Goal: Task Accomplishment & Management: Complete application form

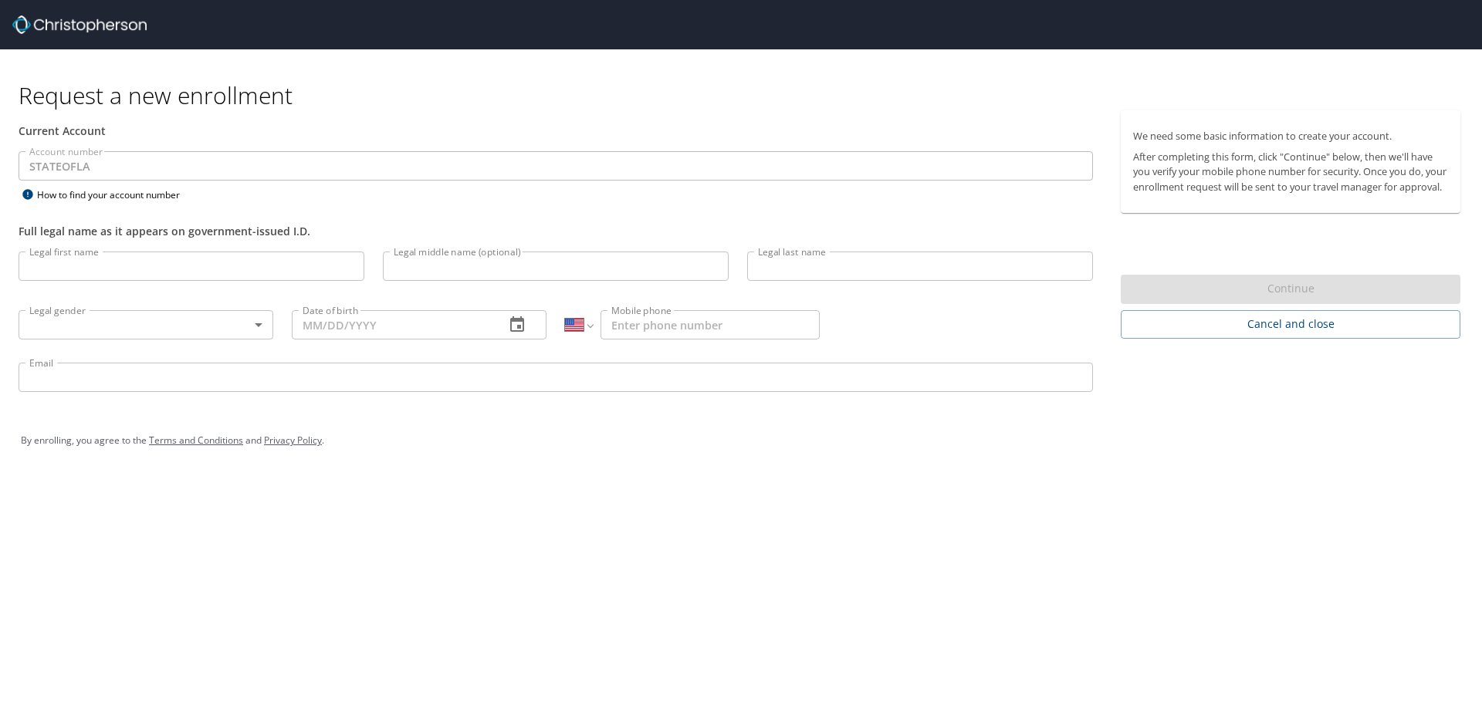
select select "US"
click at [64, 258] on input "Legal first name" at bounding box center [192, 266] width 346 height 29
type input "[PERSON_NAME]"
click at [474, 269] on input "Legal middle name (optional)" at bounding box center [556, 266] width 346 height 29
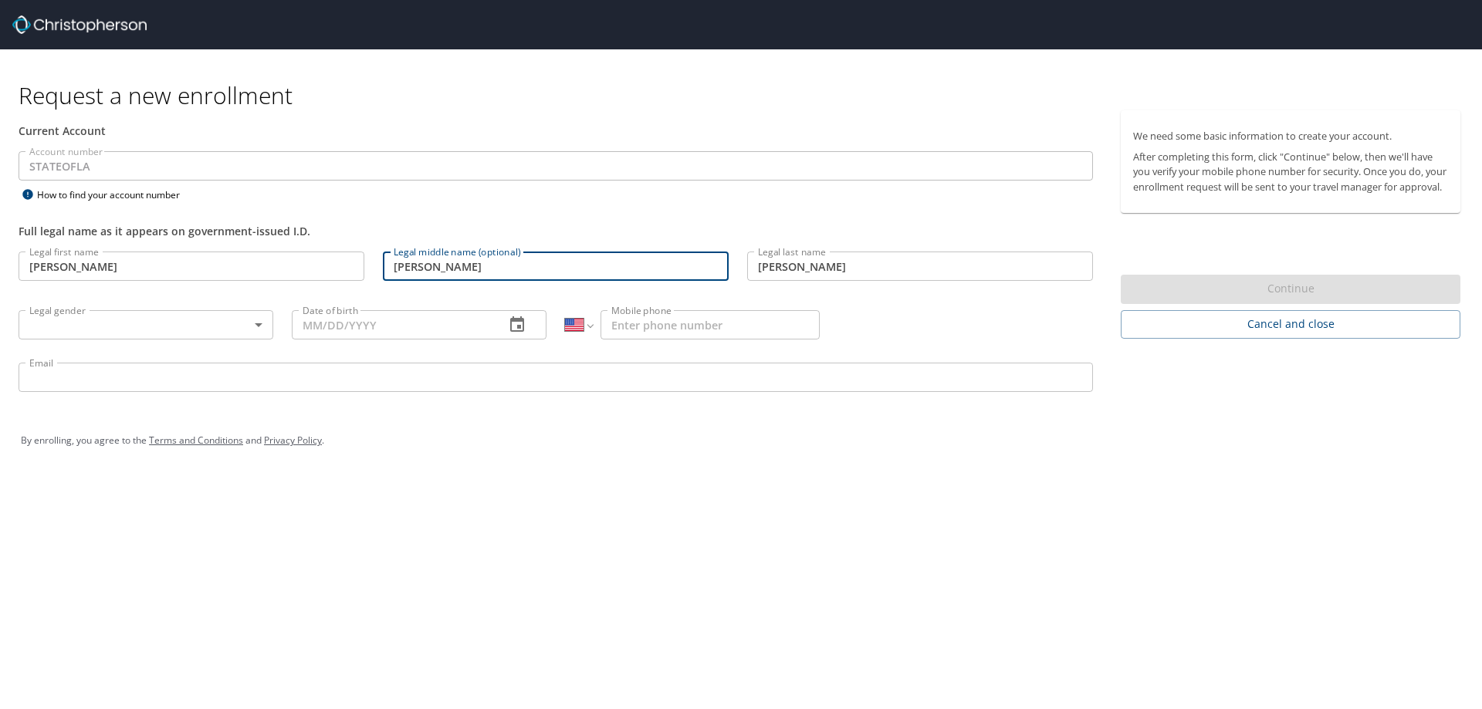
type input "Elizabeth"
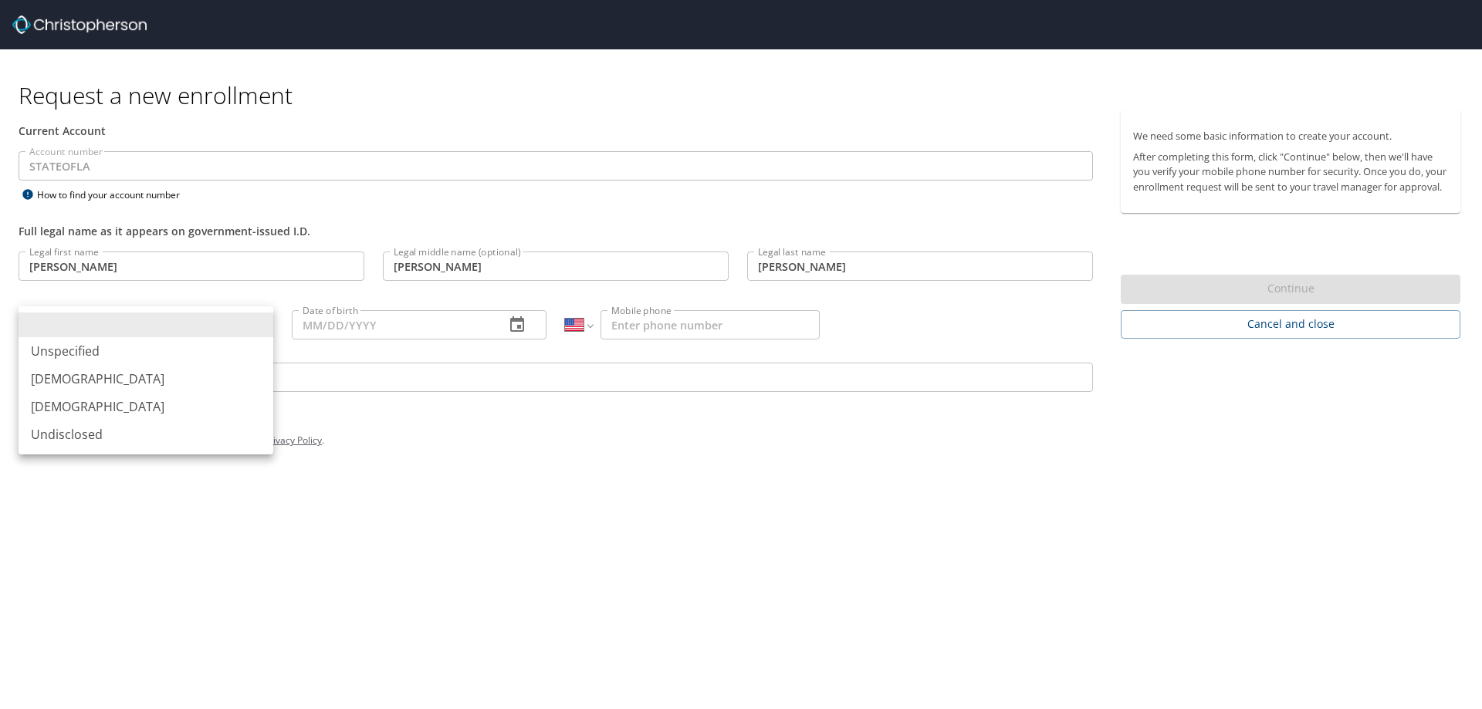
click at [217, 320] on body "Request a new enrollment Current Account Account number STATEOFLA Account numbe…" at bounding box center [741, 354] width 1482 height 709
click at [152, 399] on li "Female" at bounding box center [146, 407] width 255 height 28
type input "Female"
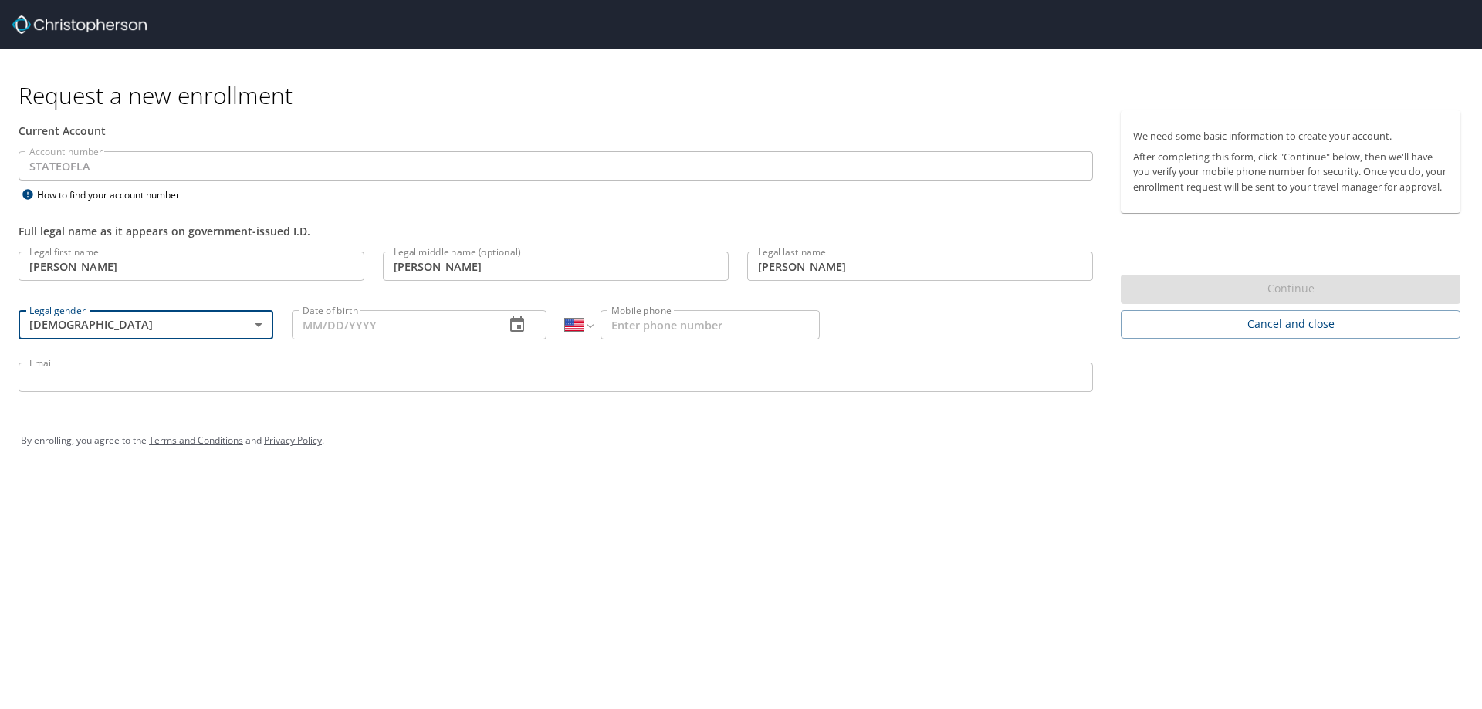
click at [306, 324] on input "Date of birth" at bounding box center [392, 324] width 201 height 29
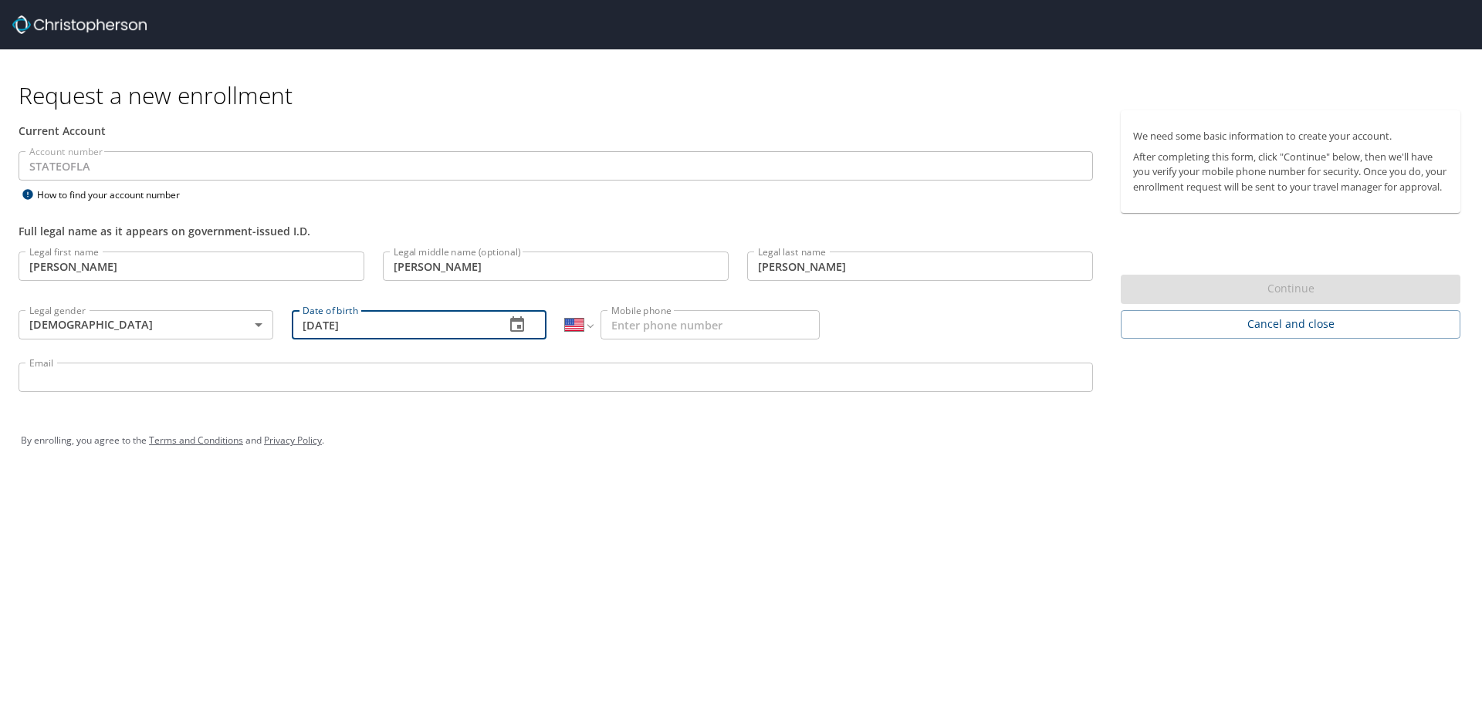
type input "10/09/1989"
click at [725, 314] on input "Mobile phone" at bounding box center [710, 324] width 219 height 29
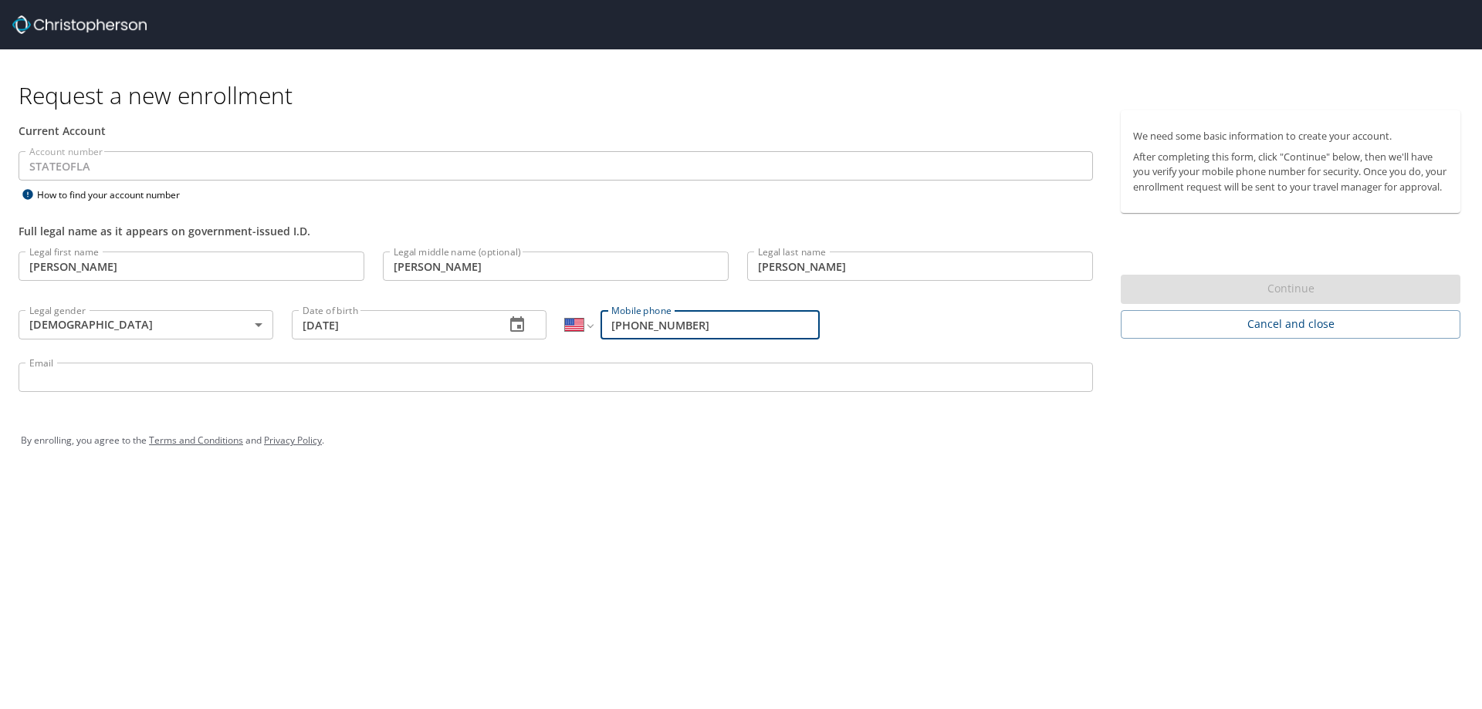
type input "(985) 373-4999"
click at [79, 384] on input "Email" at bounding box center [556, 377] width 1075 height 29
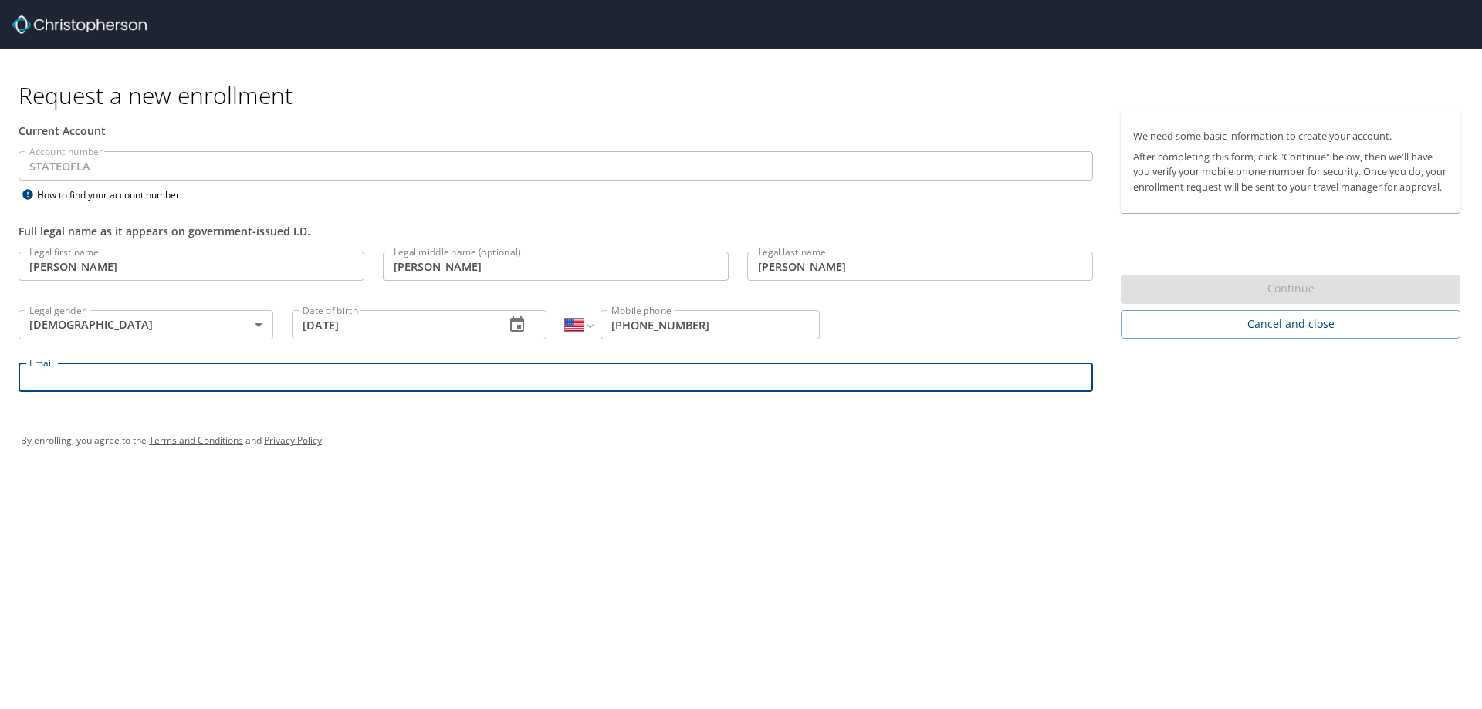
type input "Britney.Noland2@la.gov"
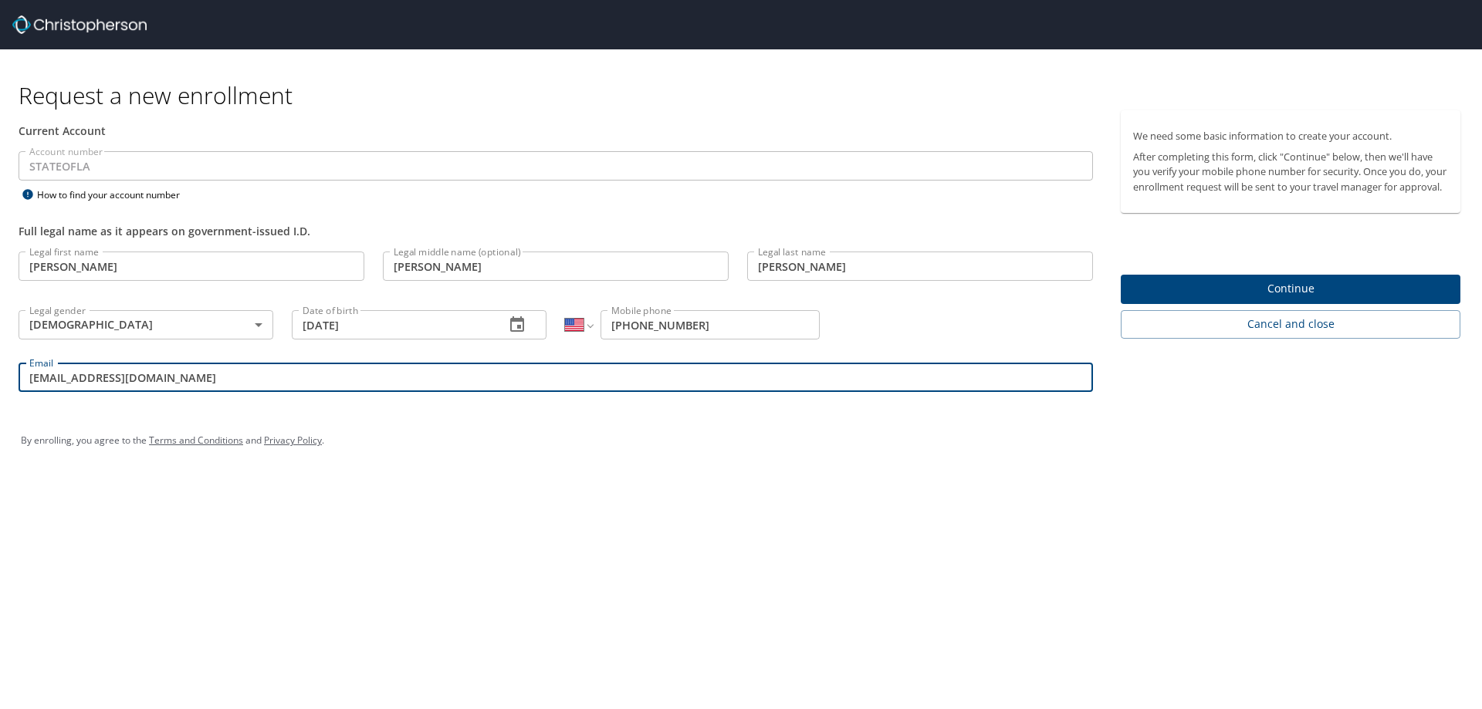
click at [1238, 296] on span "Continue" at bounding box center [1290, 288] width 315 height 19
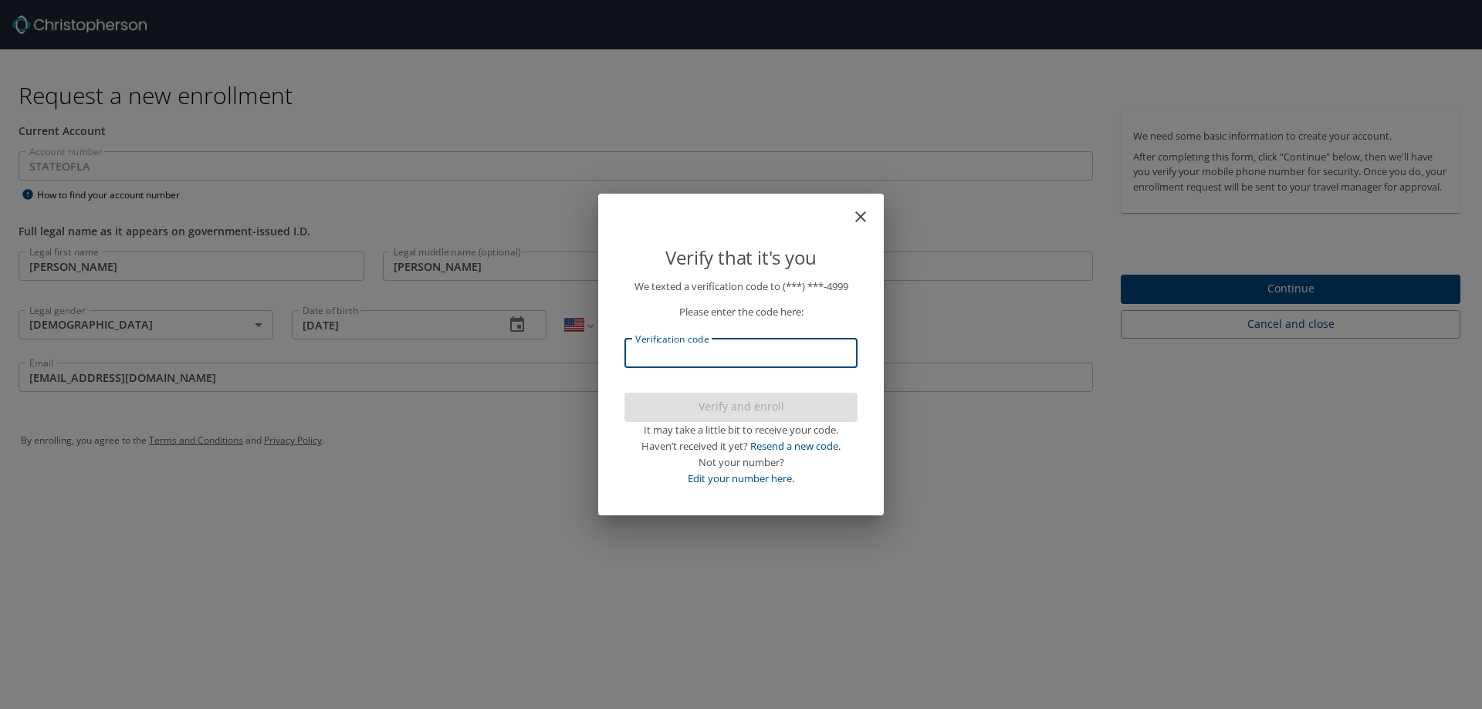
click at [812, 350] on input "Verification code" at bounding box center [741, 353] width 233 height 29
type input "464463"
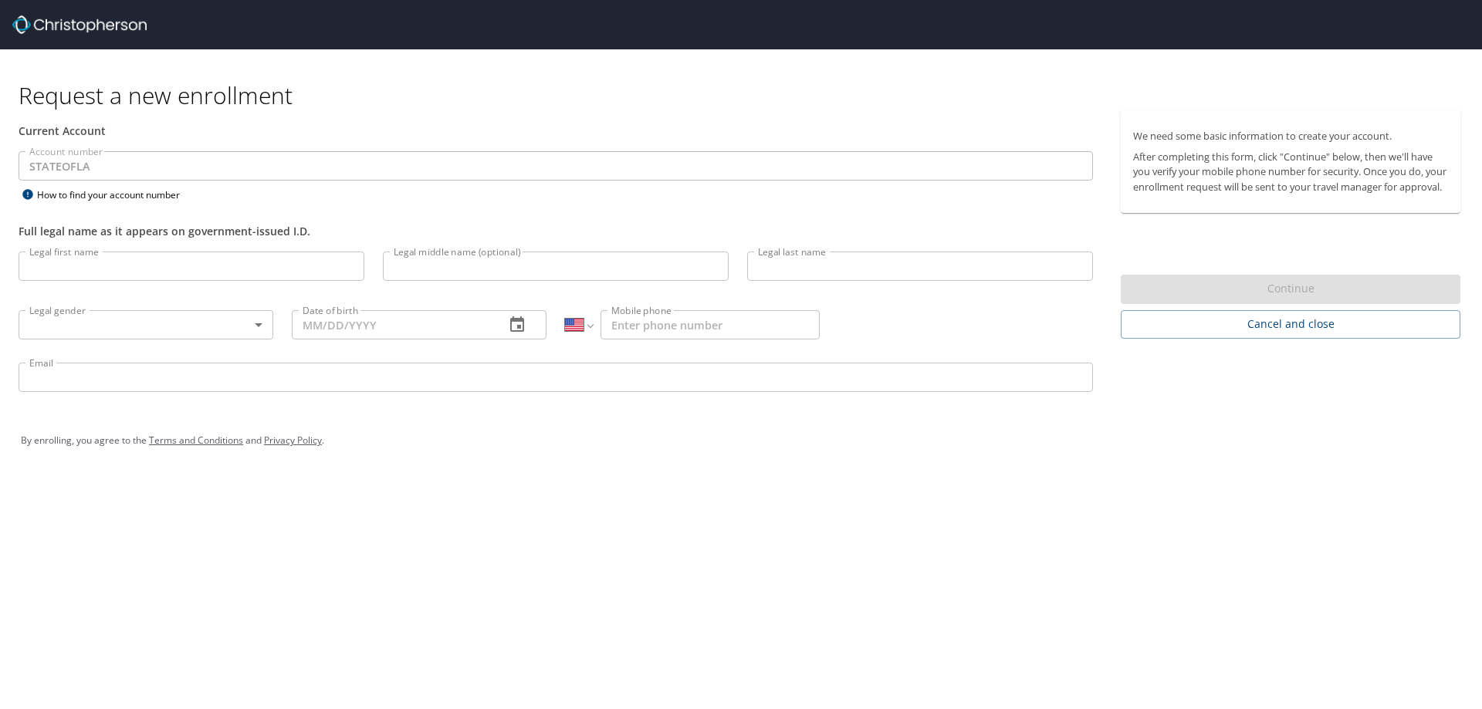
select select "US"
click at [122, 271] on input "Legal first name" at bounding box center [192, 266] width 346 height 29
type input "[PERSON_NAME]"
click at [242, 320] on body "Request a new enrollment Current Account Account number STATEOFLA Account numbe…" at bounding box center [741, 354] width 1482 height 709
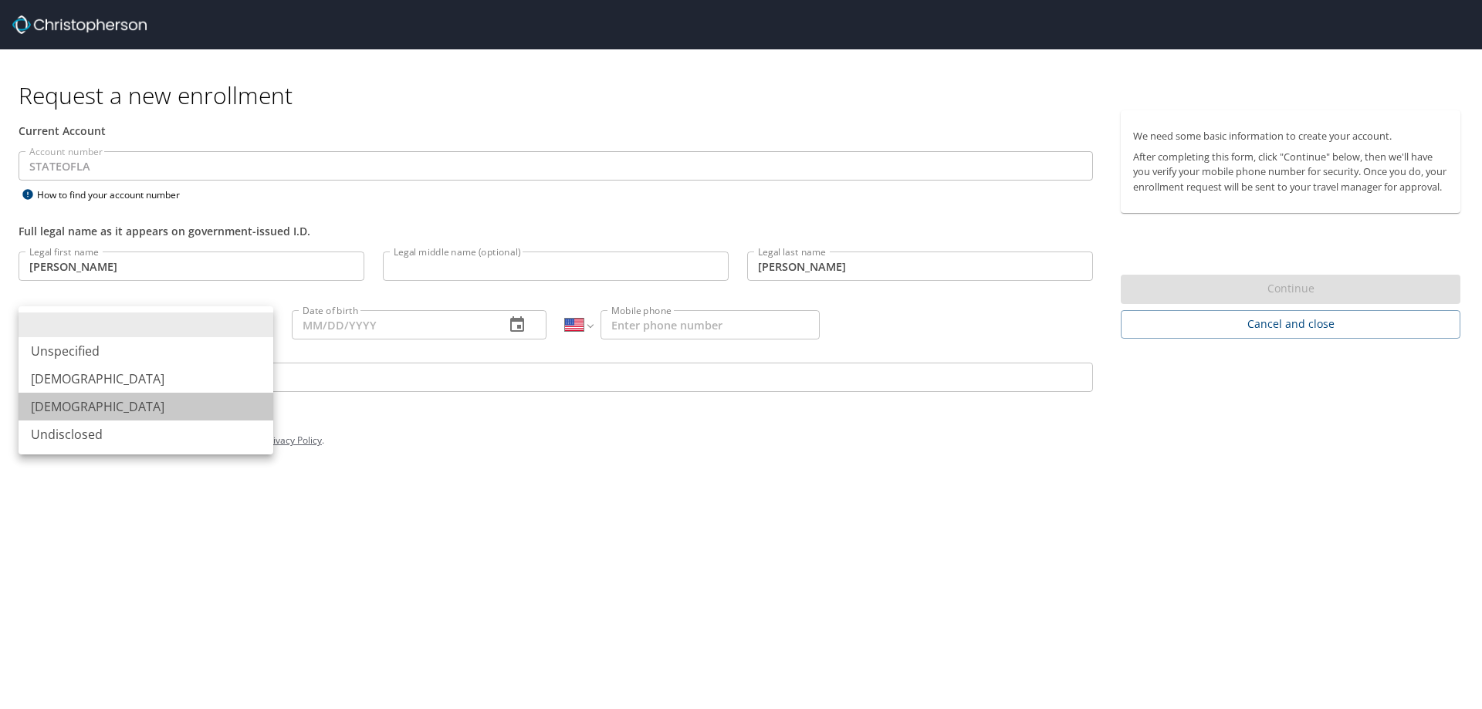
click at [151, 396] on li "Female" at bounding box center [146, 407] width 255 height 28
type input "Female"
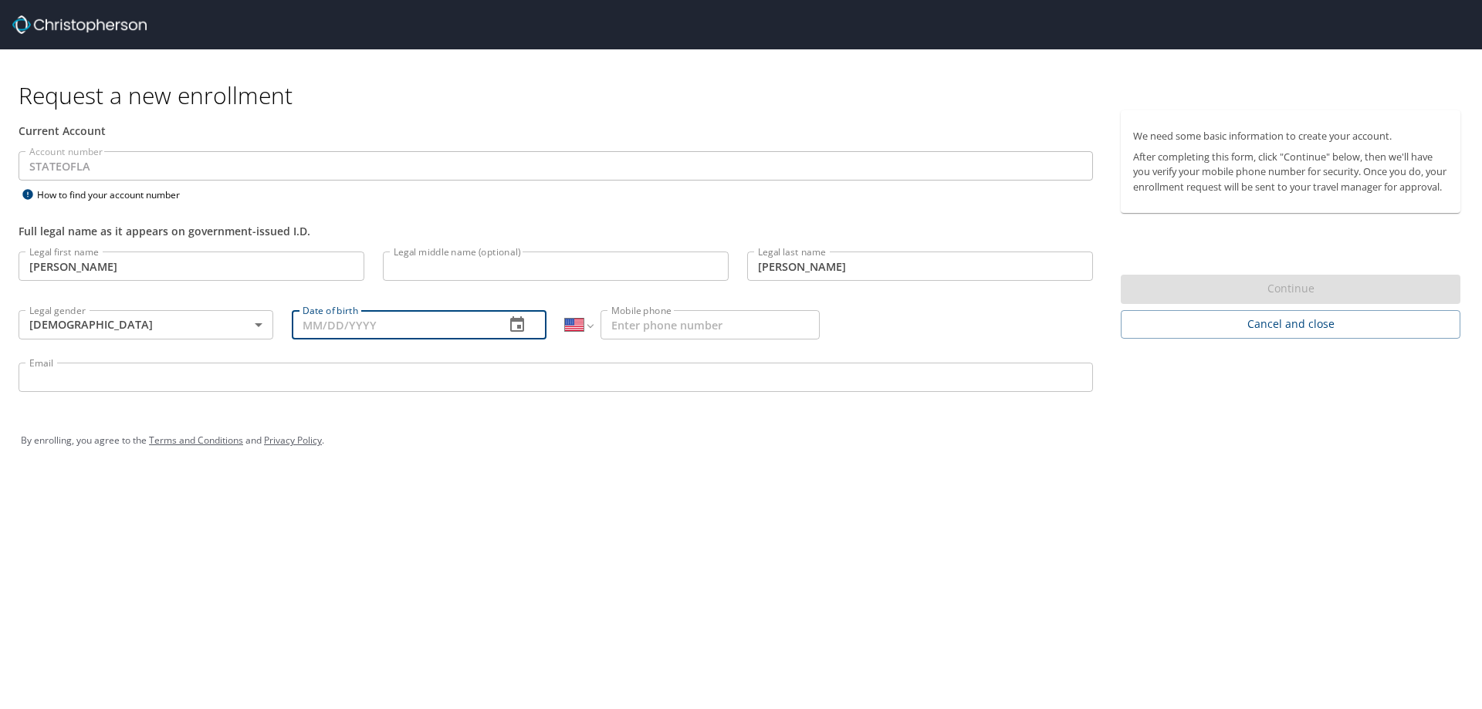
click at [364, 324] on input "Date of birth" at bounding box center [392, 324] width 201 height 29
click at [526, 320] on icon "button" at bounding box center [517, 325] width 19 height 19
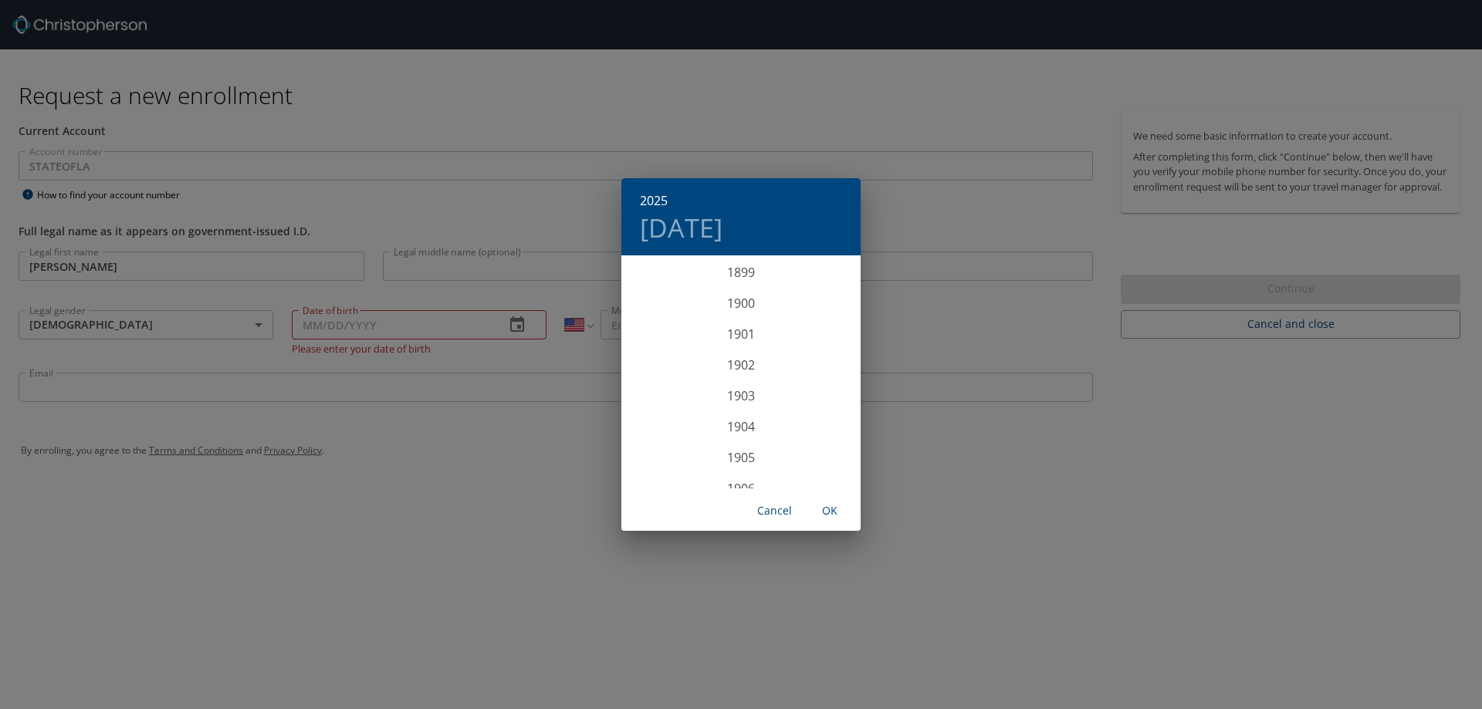
scroll to position [3798, 0]
click at [405, 335] on div "2025 Wed, Sep 3 1899 1900 1901 1902 1903 1904 1905 1906 1907 1908 1909 1910 191…" at bounding box center [741, 354] width 1482 height 709
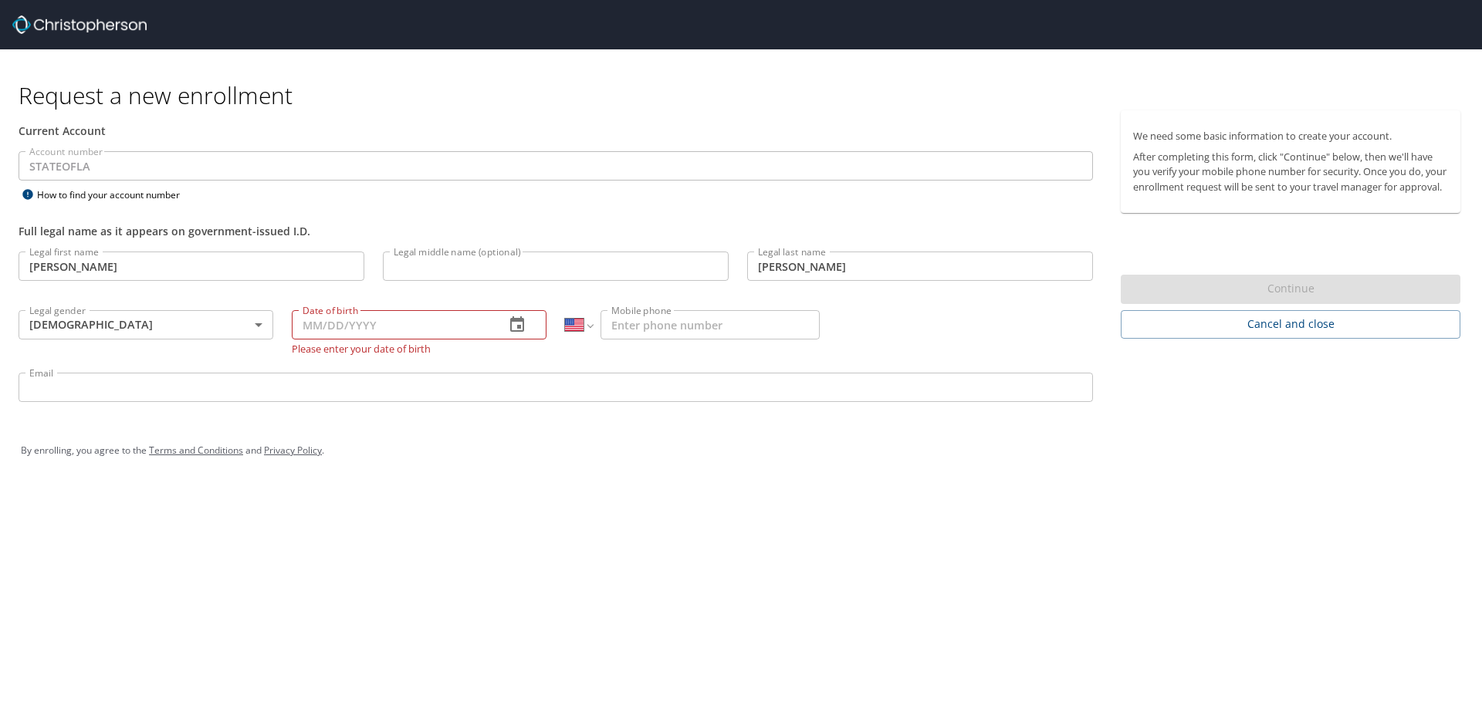
click at [394, 320] on input "Date of birth" at bounding box center [392, 324] width 201 height 29
type input "10/09/1989"
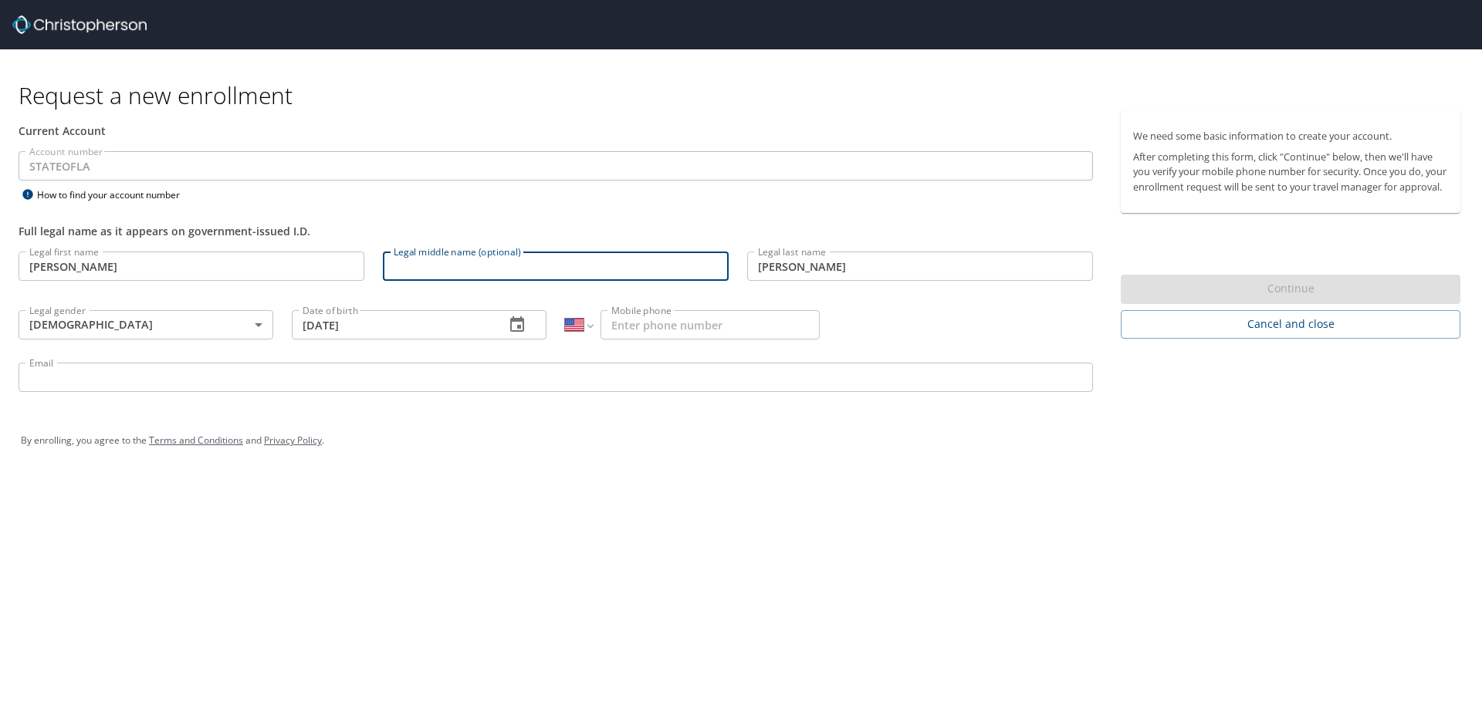
click at [456, 261] on input "Legal middle name (optional)" at bounding box center [556, 266] width 346 height 29
type input "Elizabeth"
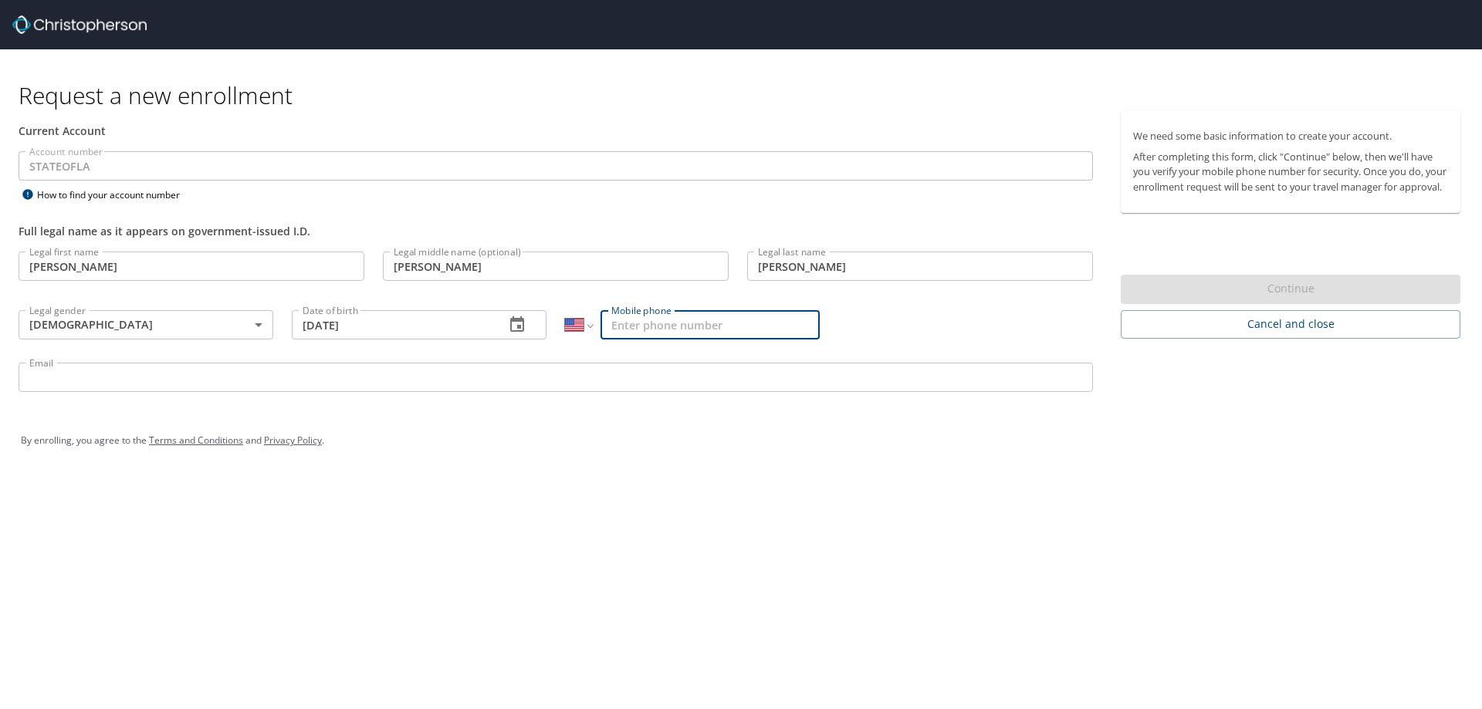
click at [629, 319] on input "Mobile phone" at bounding box center [710, 324] width 219 height 29
type input "(985) 373-4999"
click at [535, 369] on input "Email" at bounding box center [556, 377] width 1075 height 29
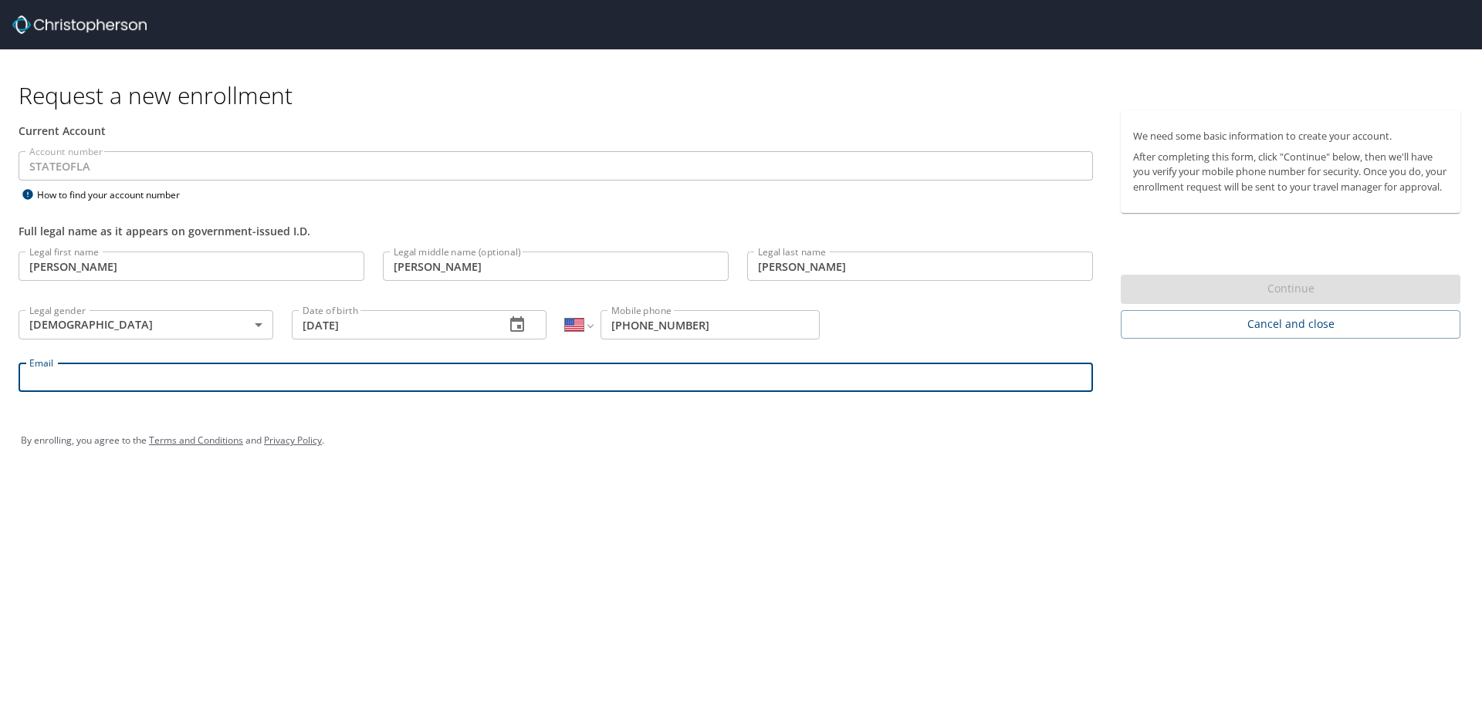
type input "Britney.Noland2@la.gov"
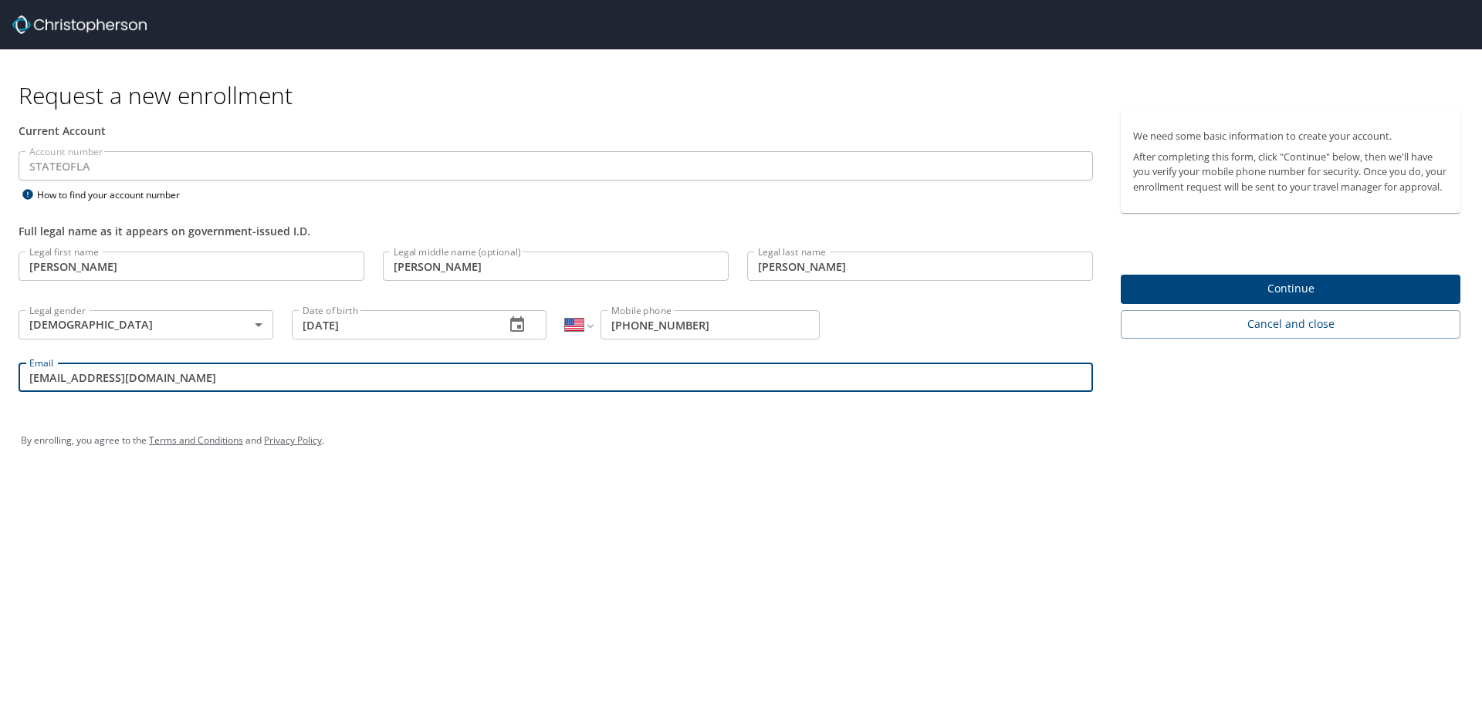
click at [539, 483] on div "Request a new enrollment Current Account Account number STATEOFLA Account numbe…" at bounding box center [741, 354] width 1482 height 709
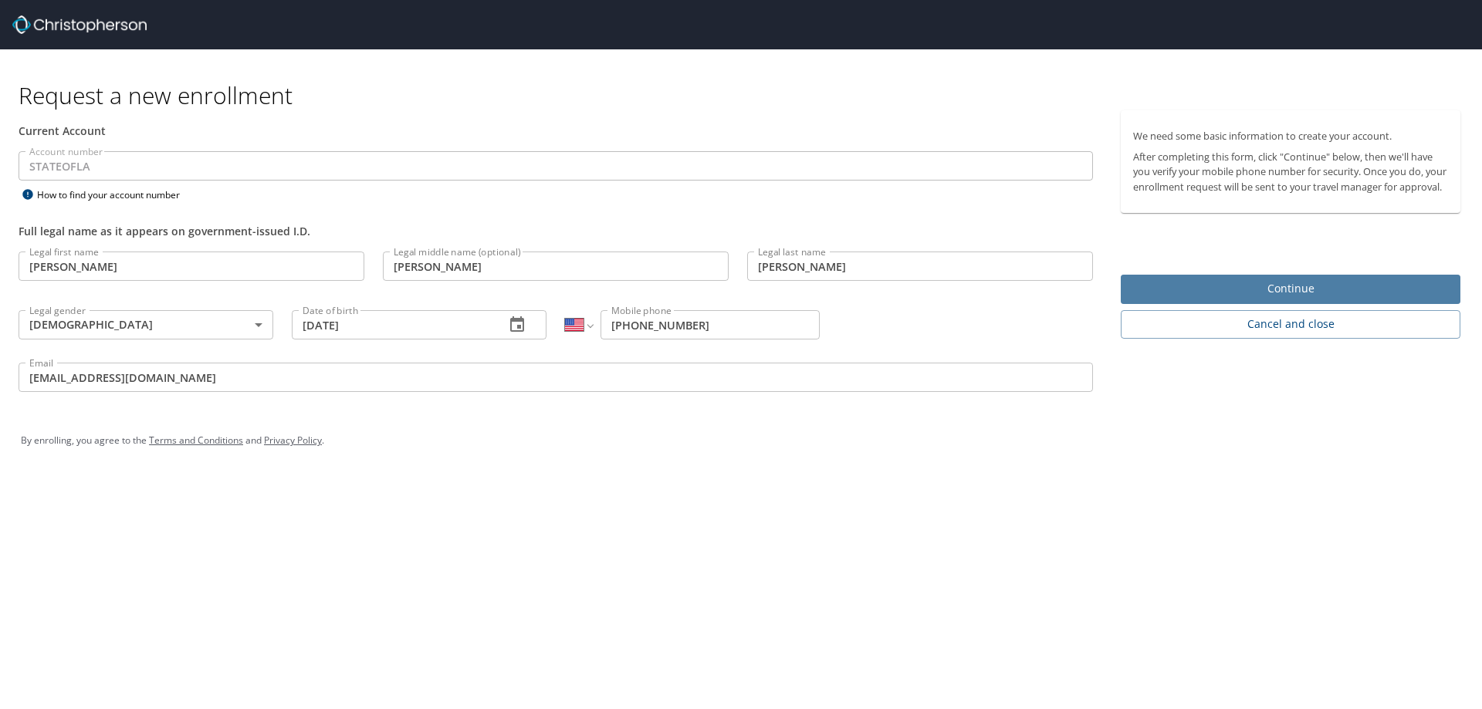
click at [1139, 293] on button "Continue" at bounding box center [1291, 290] width 340 height 30
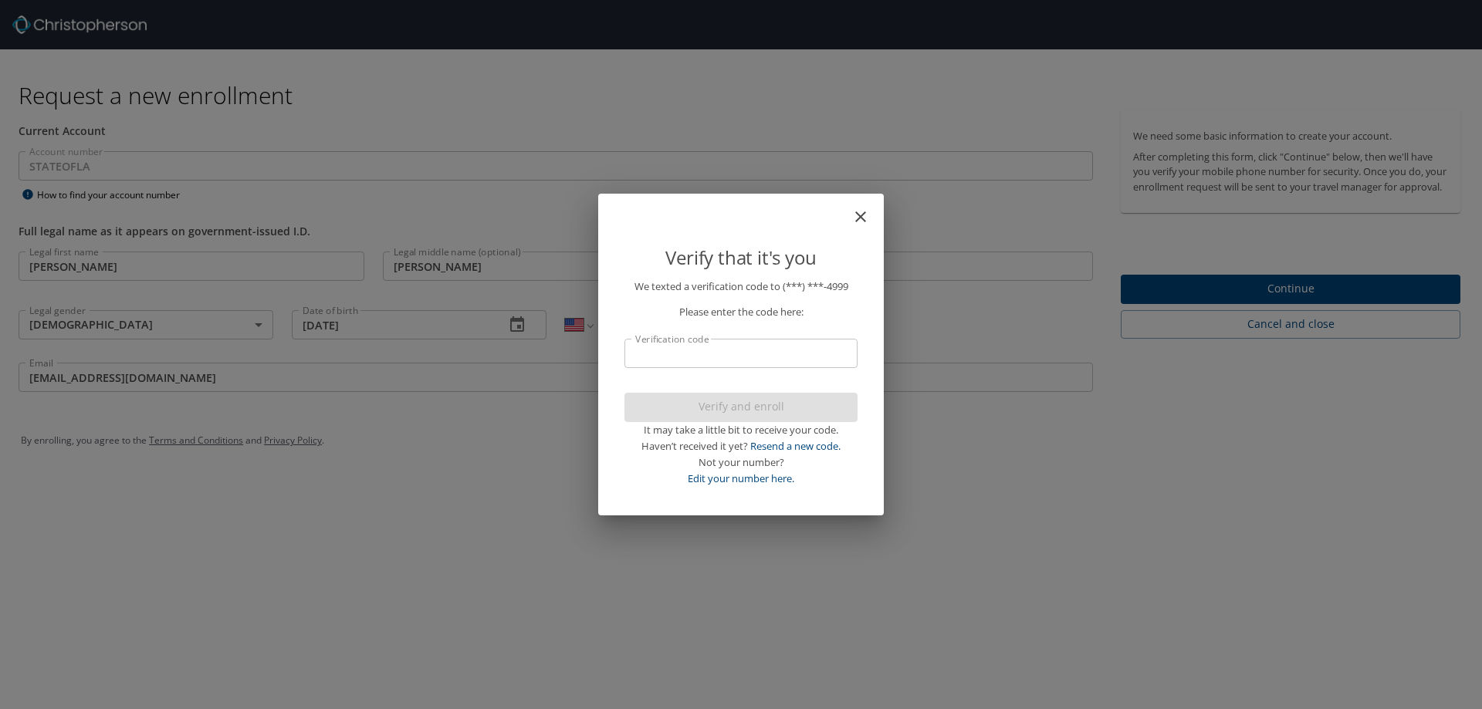
click at [738, 352] on input "Verification code" at bounding box center [741, 353] width 233 height 29
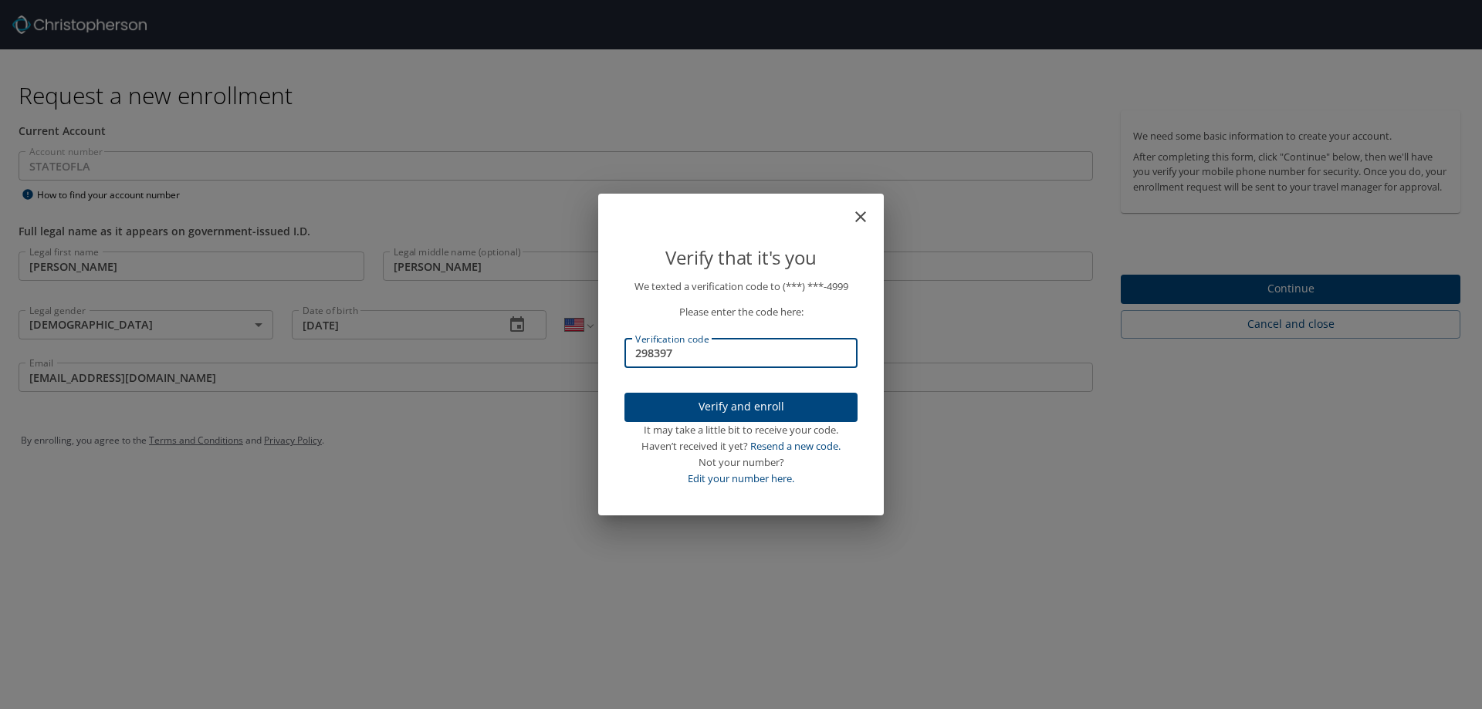
type input "298397"
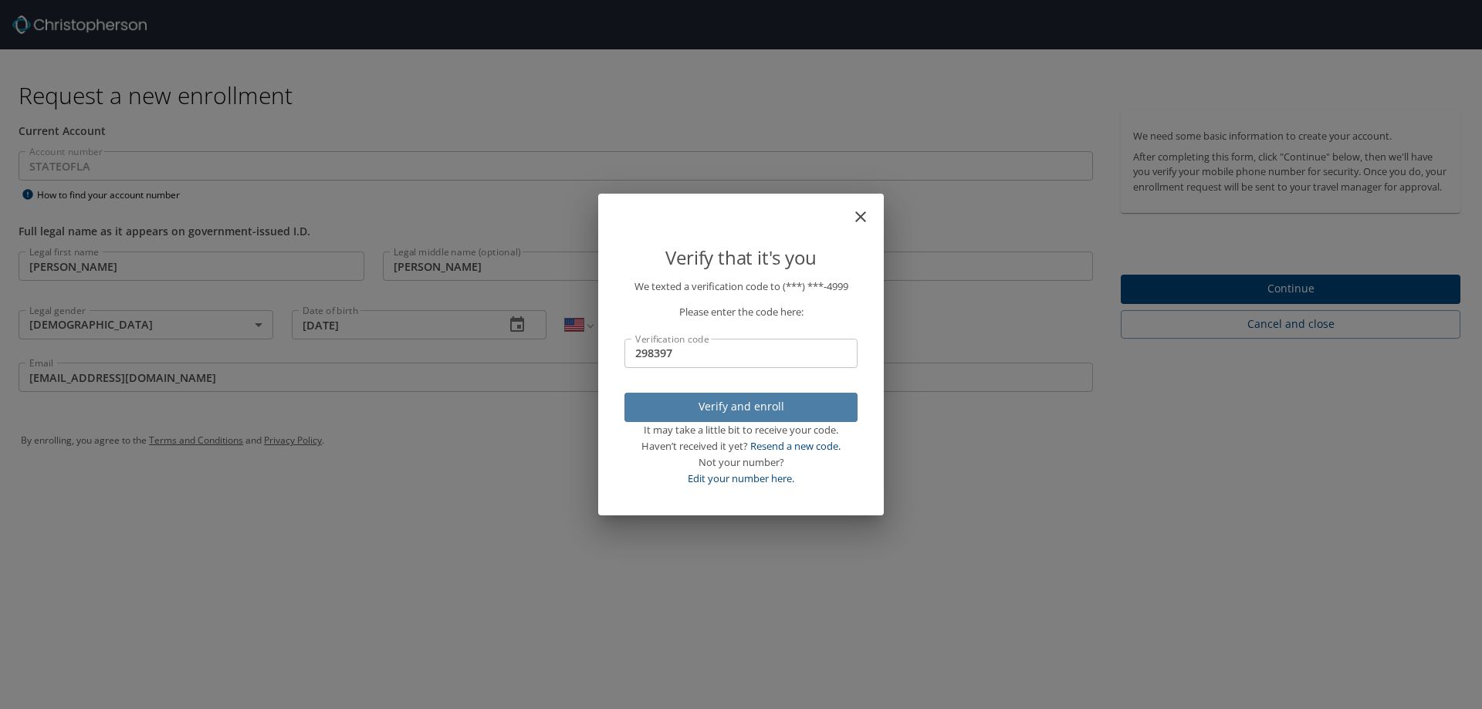
click at [726, 396] on button "Verify and enroll" at bounding box center [741, 408] width 233 height 30
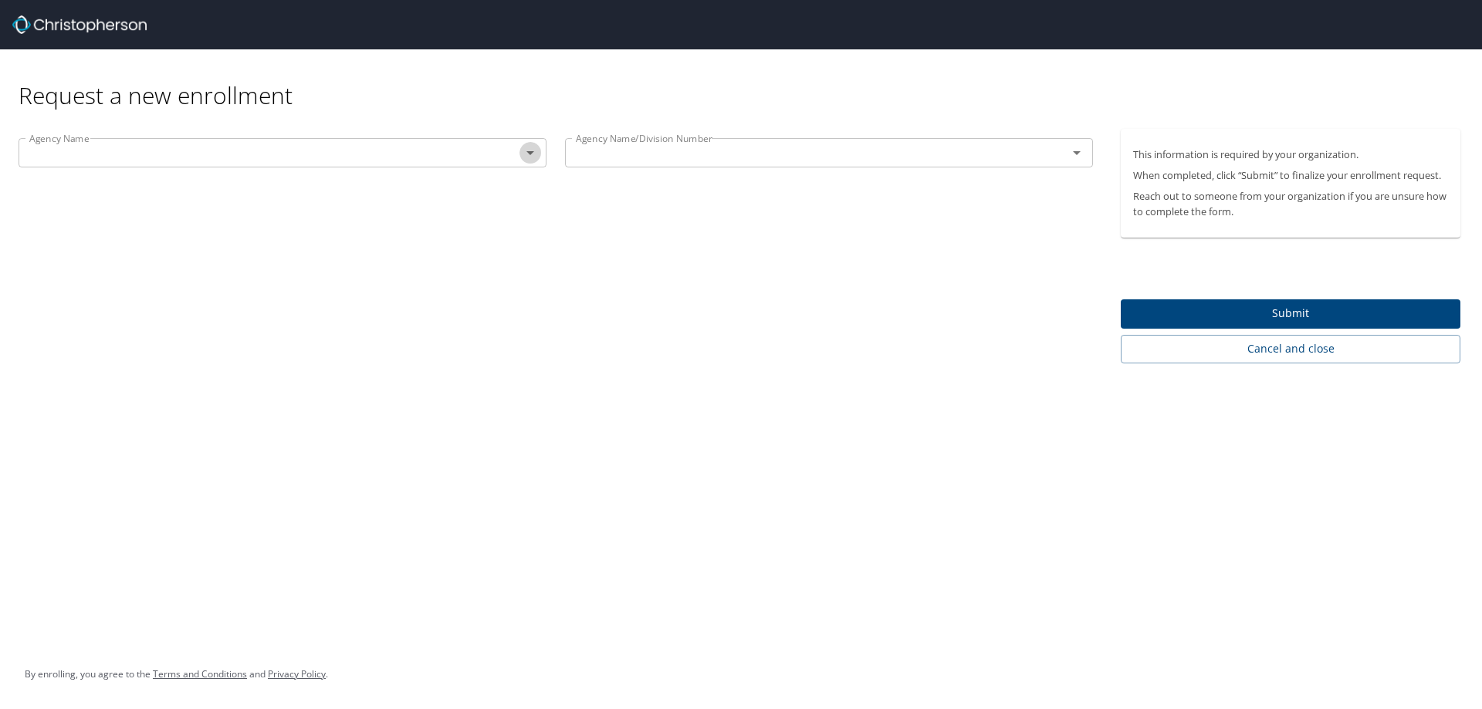
click at [530, 151] on icon "Open" at bounding box center [530, 153] width 19 height 19
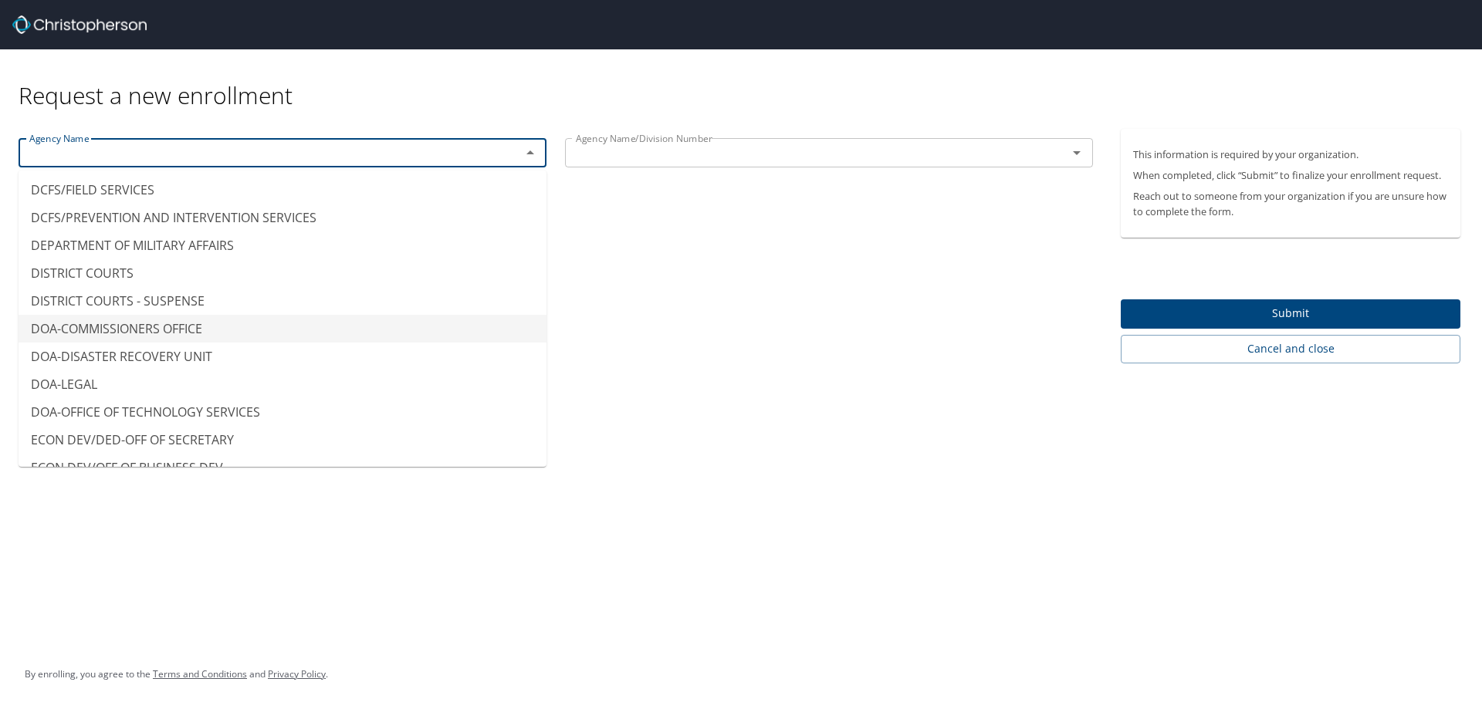
scroll to position [2779, 0]
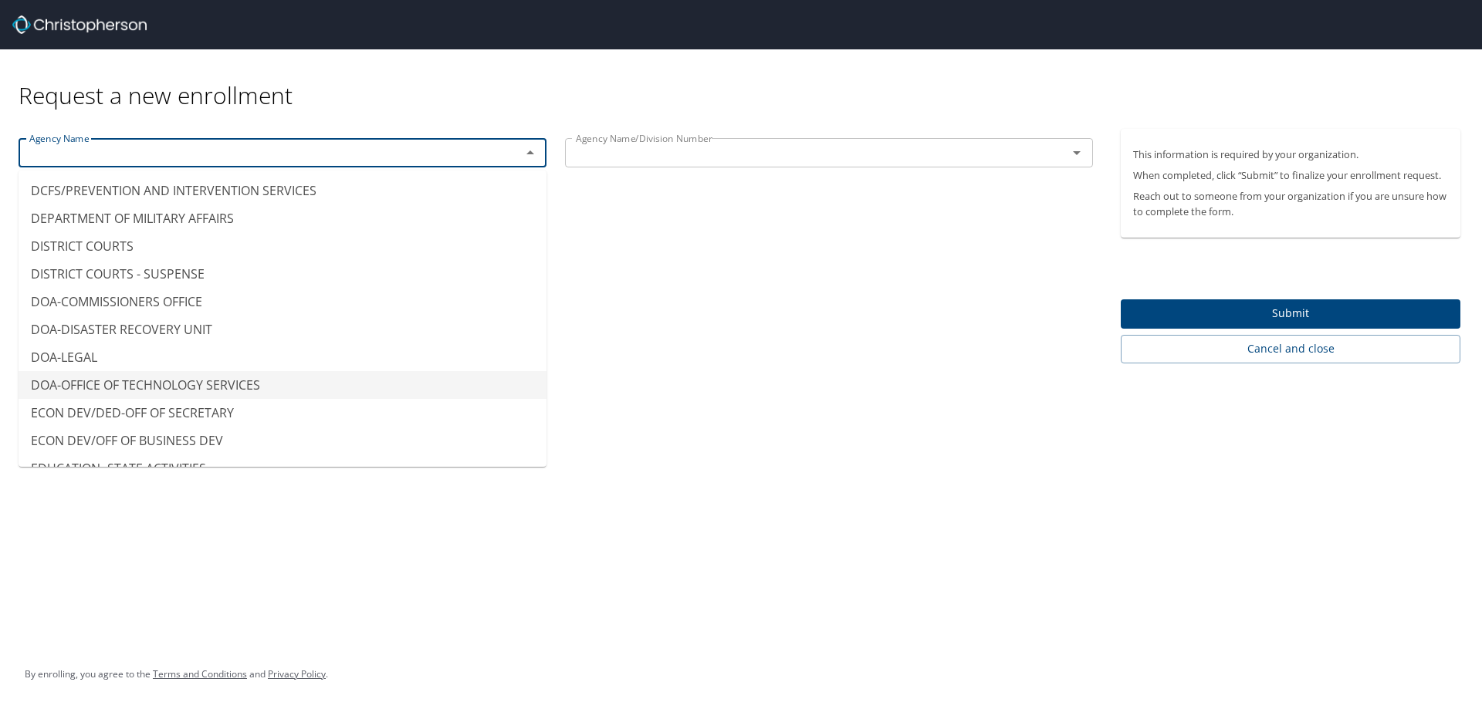
click at [110, 382] on li "DOA-OFFICE OF TECHNOLOGY SERVICES" at bounding box center [283, 385] width 528 height 28
type input "DOA-OFFICE OF TECHNOLOGY SERVICES"
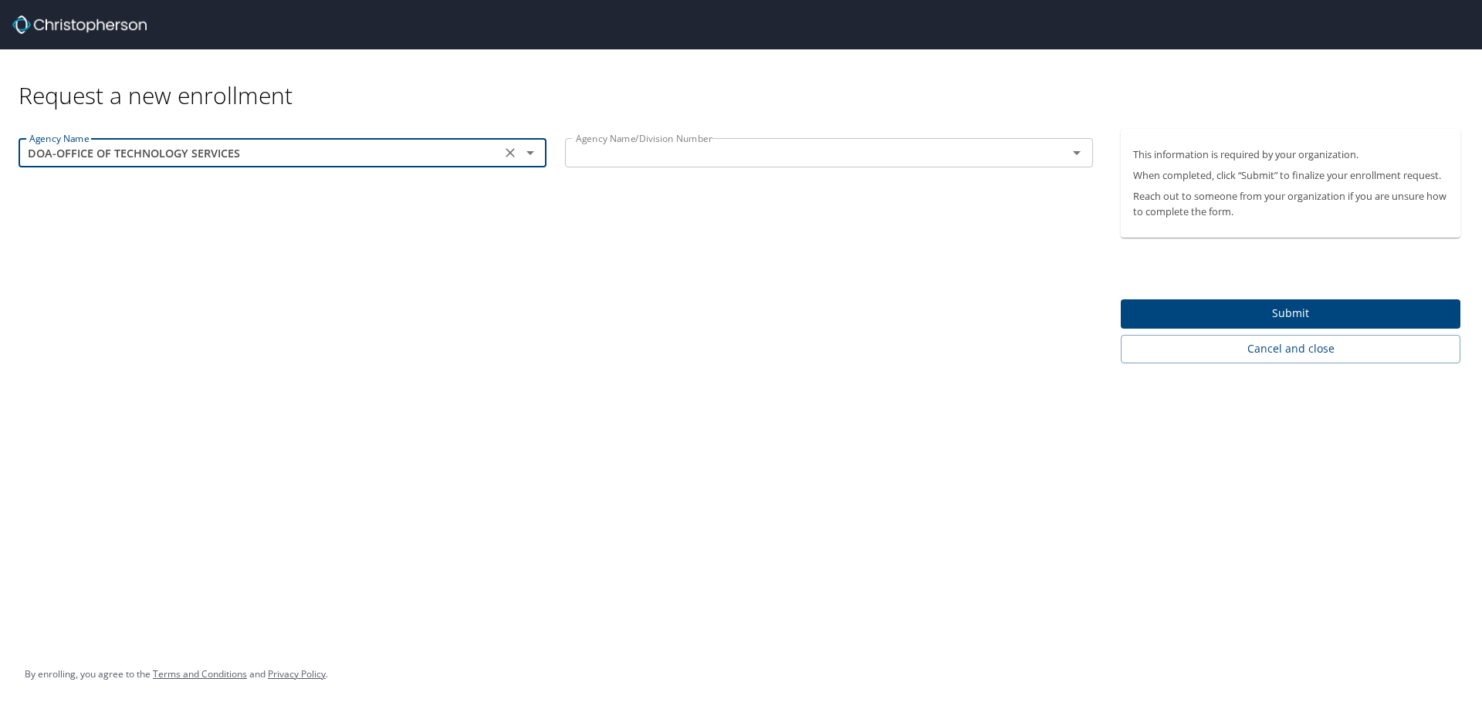
click at [1084, 156] on icon "Open" at bounding box center [1077, 153] width 19 height 19
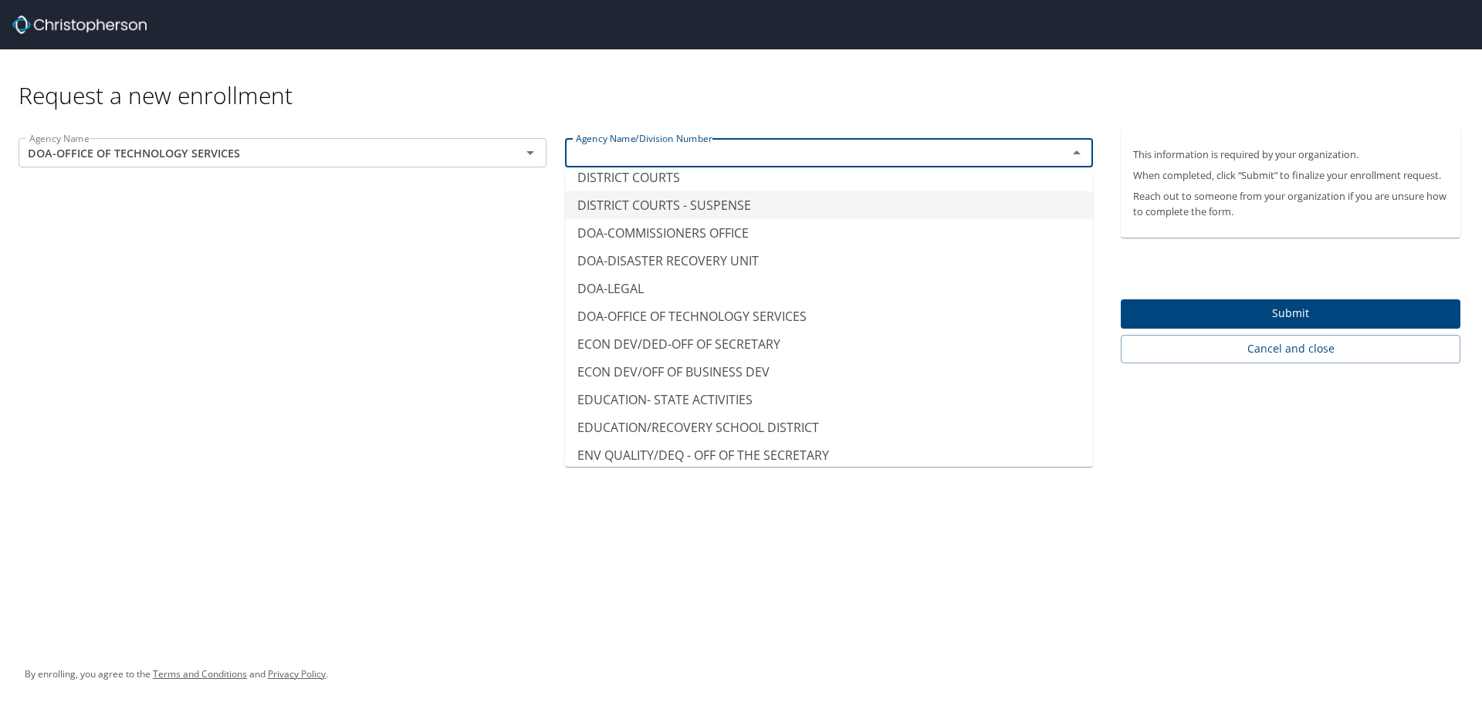
scroll to position [2856, 0]
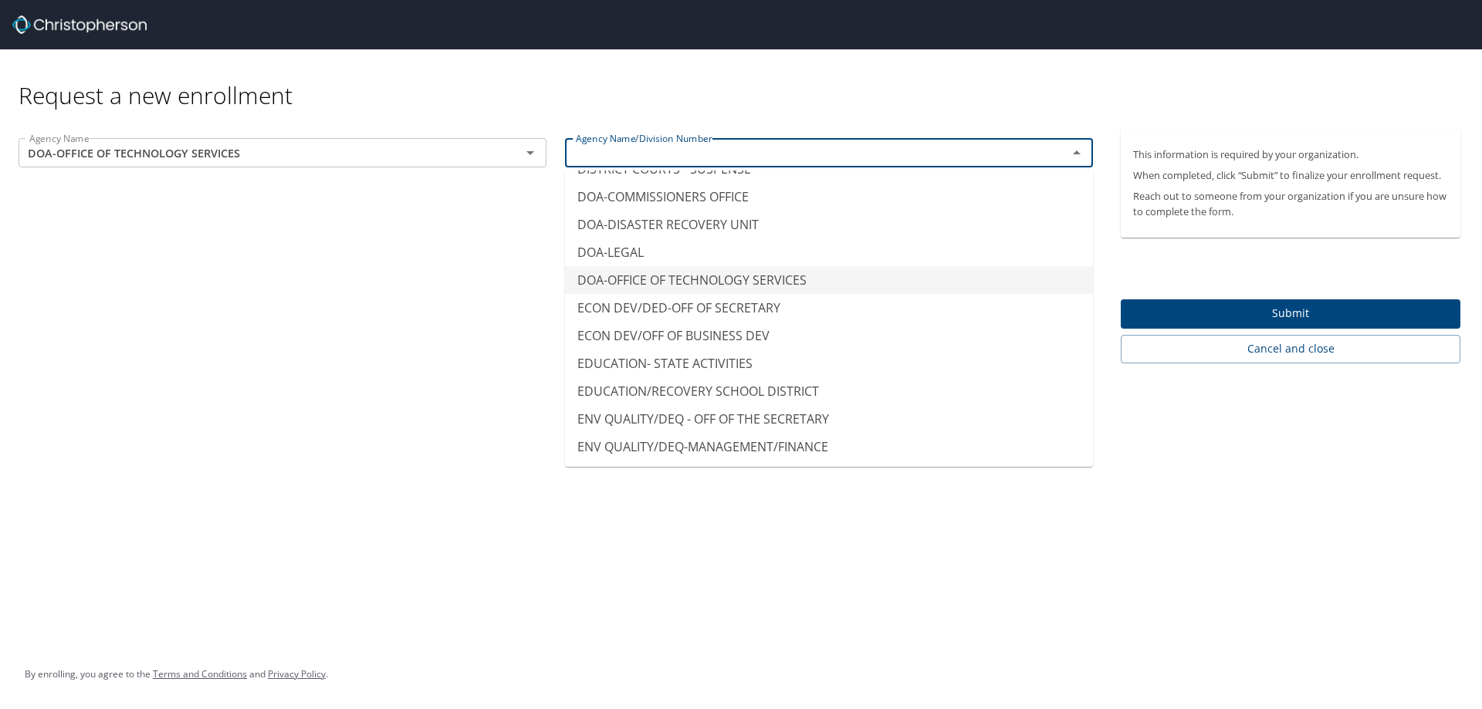
click at [841, 276] on li "DOA-OFFICE OF TECHNOLOGY SERVICES" at bounding box center [829, 280] width 528 height 28
type input "DOA-OFFICE OF TECHNOLOGY SERVICES"
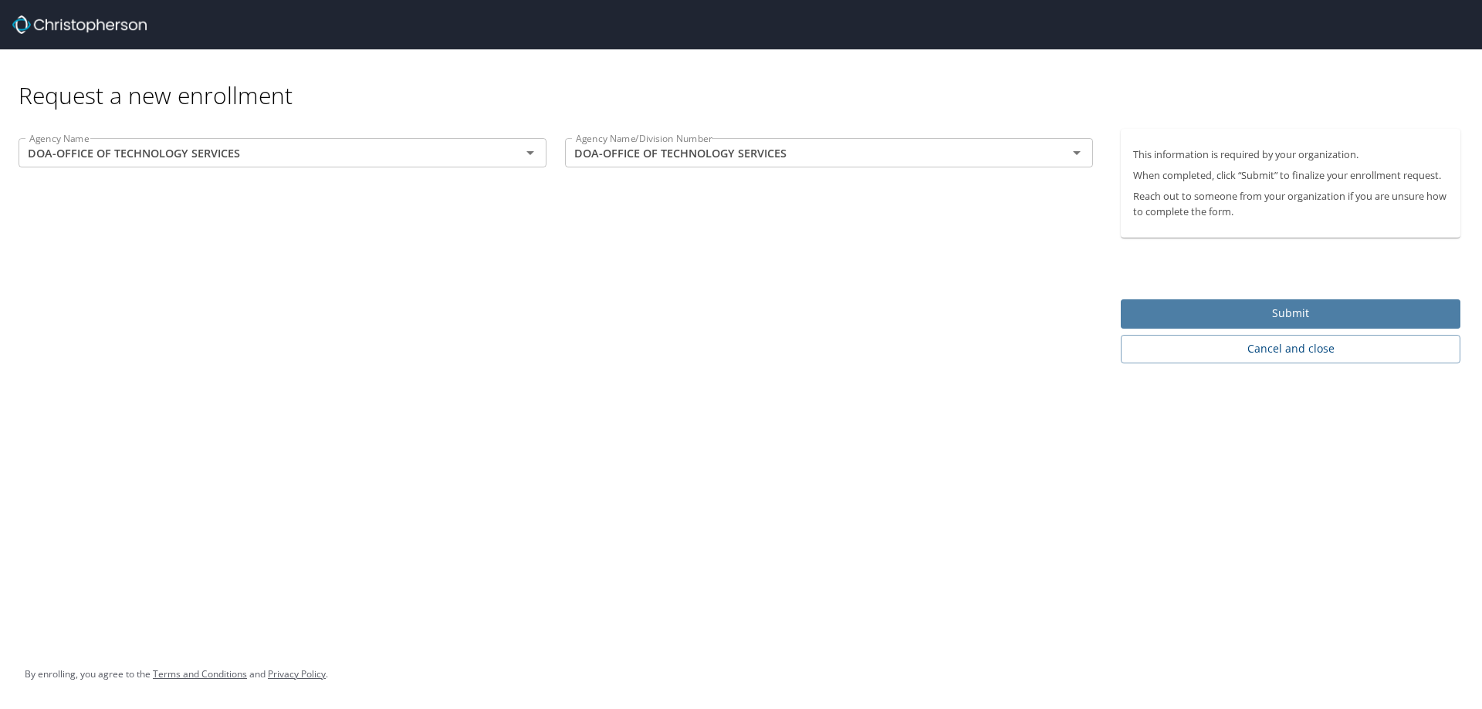
click at [1251, 315] on span "Submit" at bounding box center [1290, 313] width 315 height 19
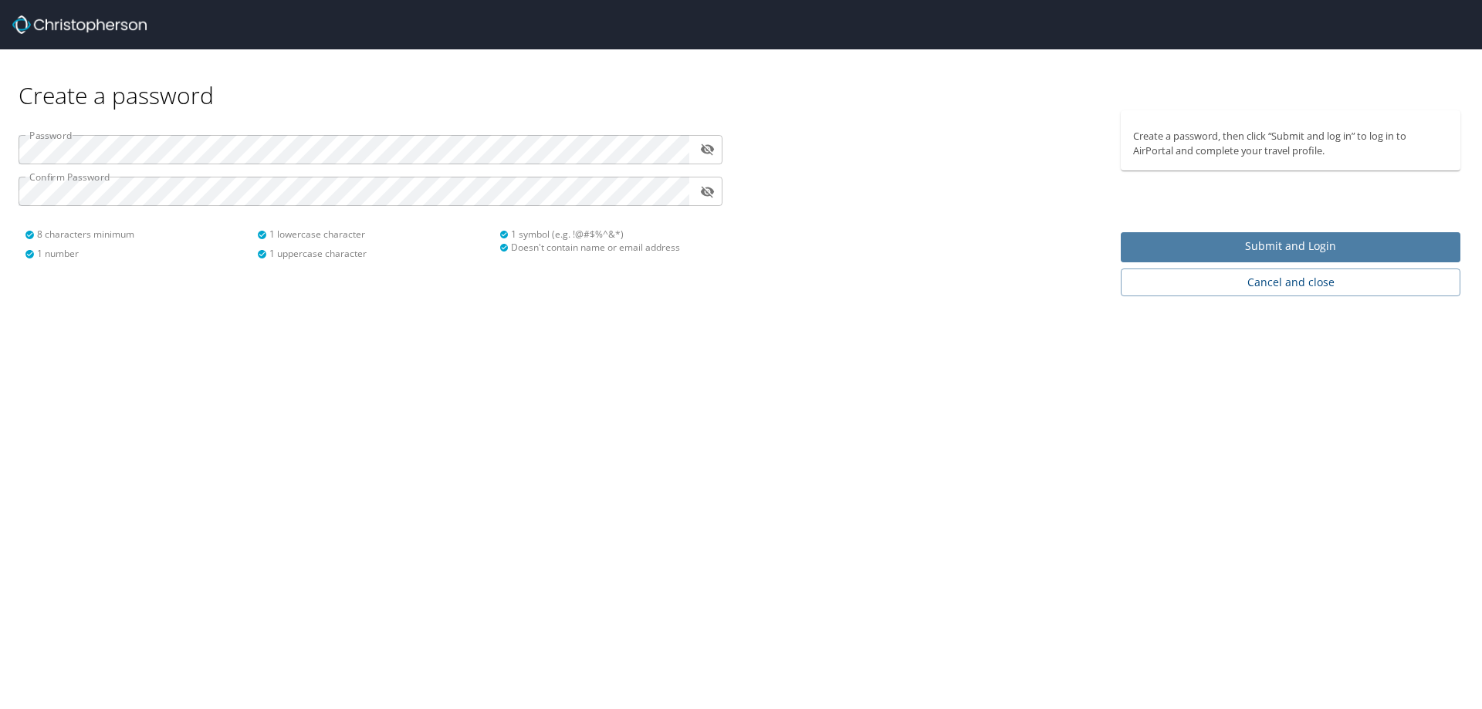
click at [1221, 242] on span "Submit and Login" at bounding box center [1290, 246] width 315 height 19
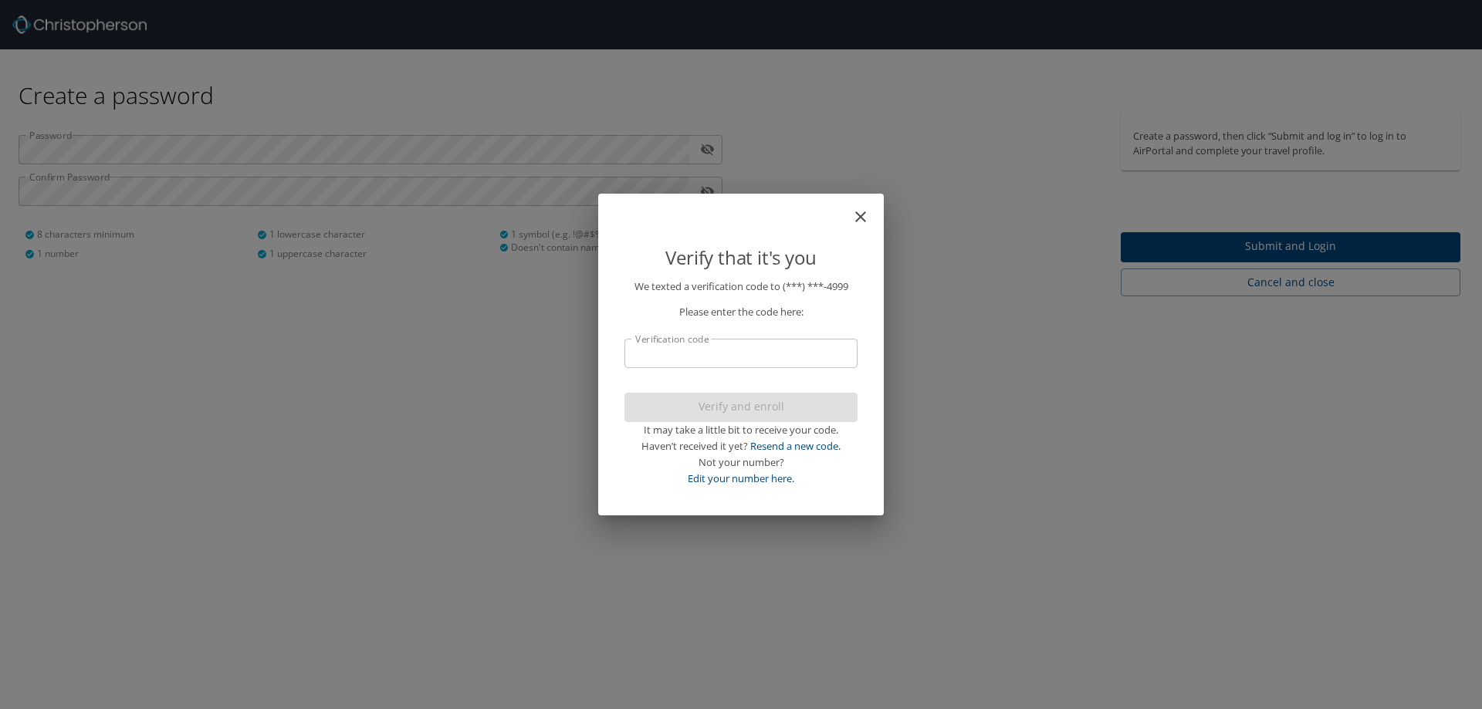
click at [652, 351] on input "Verification code" at bounding box center [741, 353] width 233 height 29
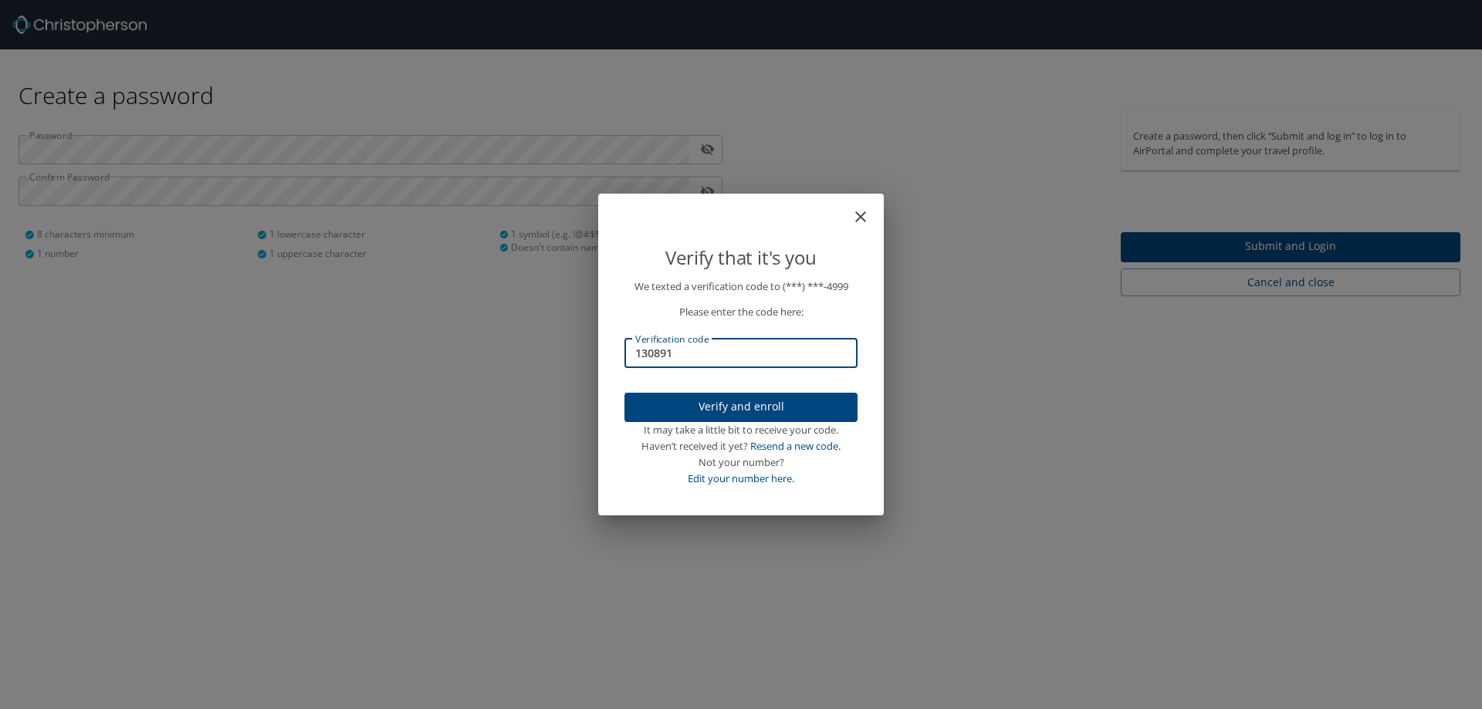
type input "130891"
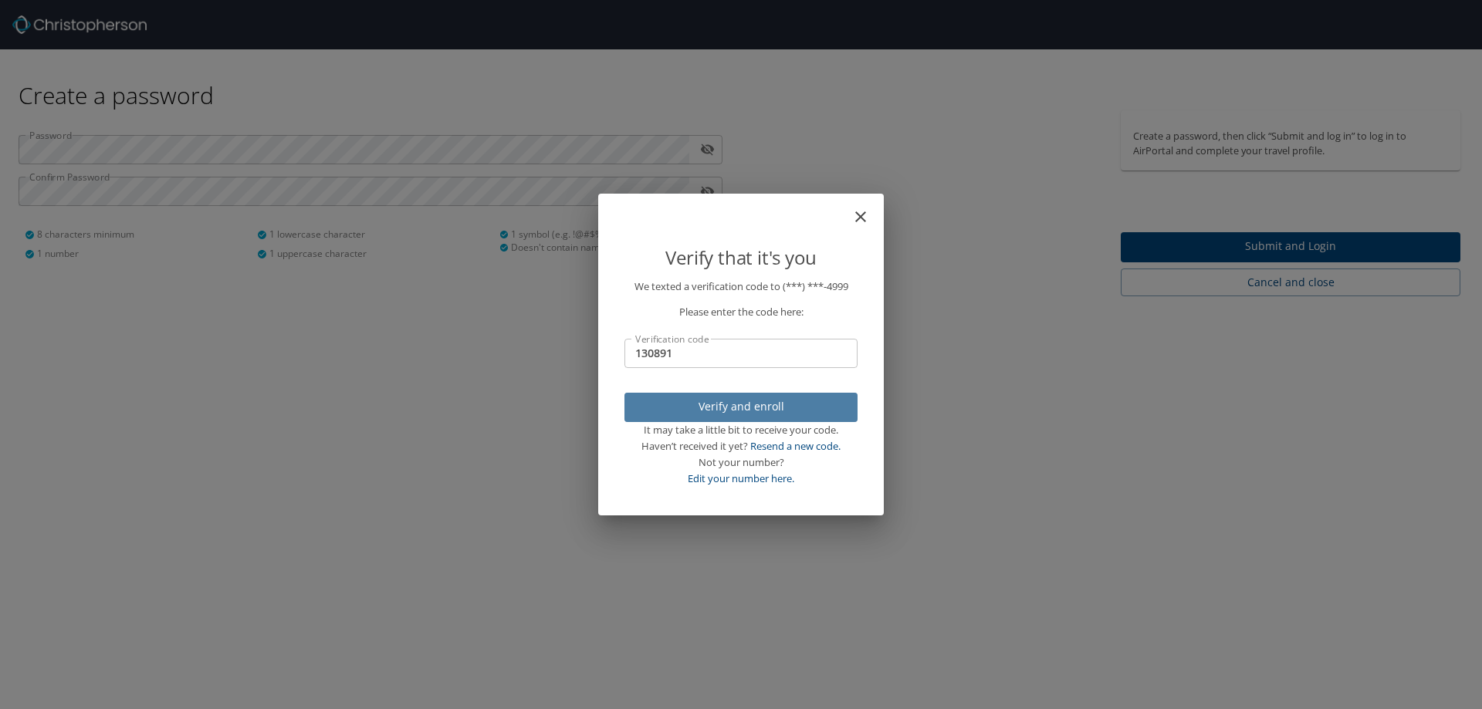
click at [662, 399] on span "Verify and enroll" at bounding box center [741, 407] width 208 height 19
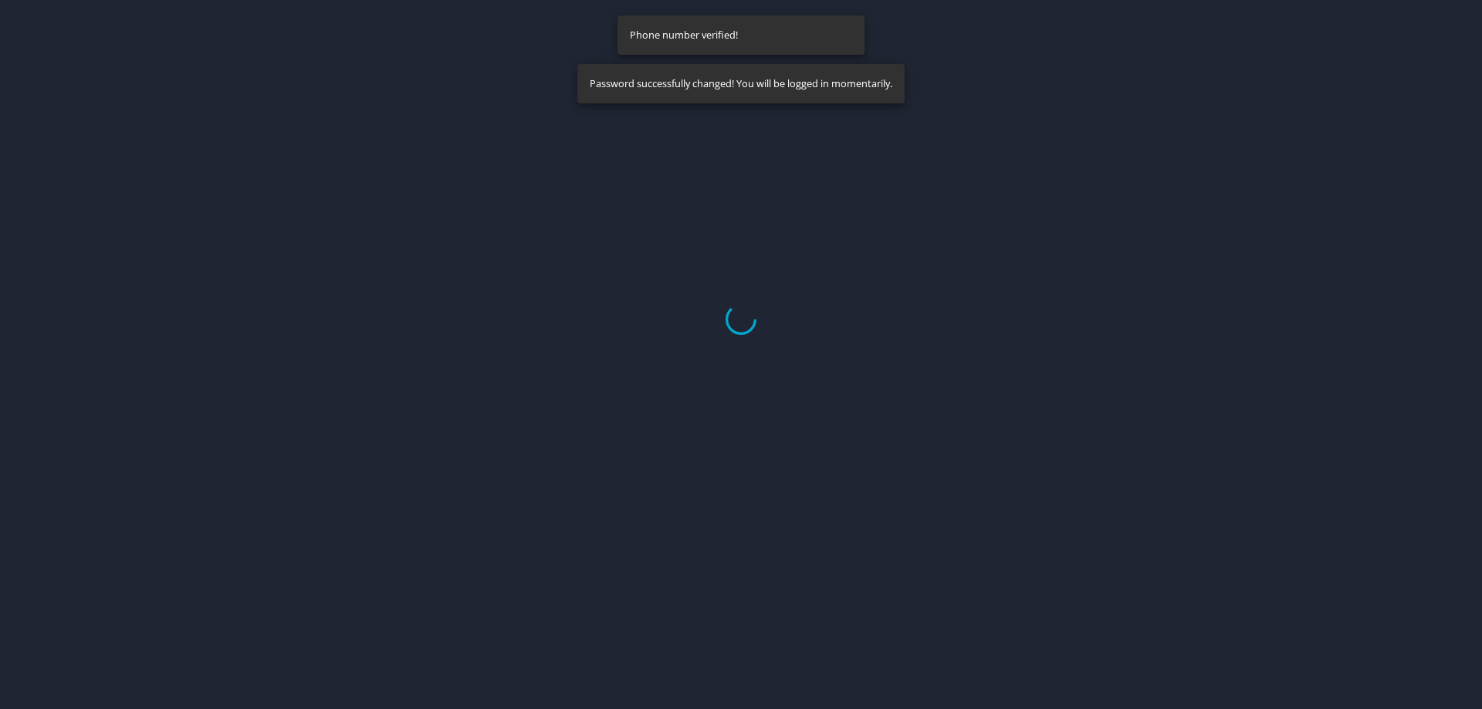
select select "US"
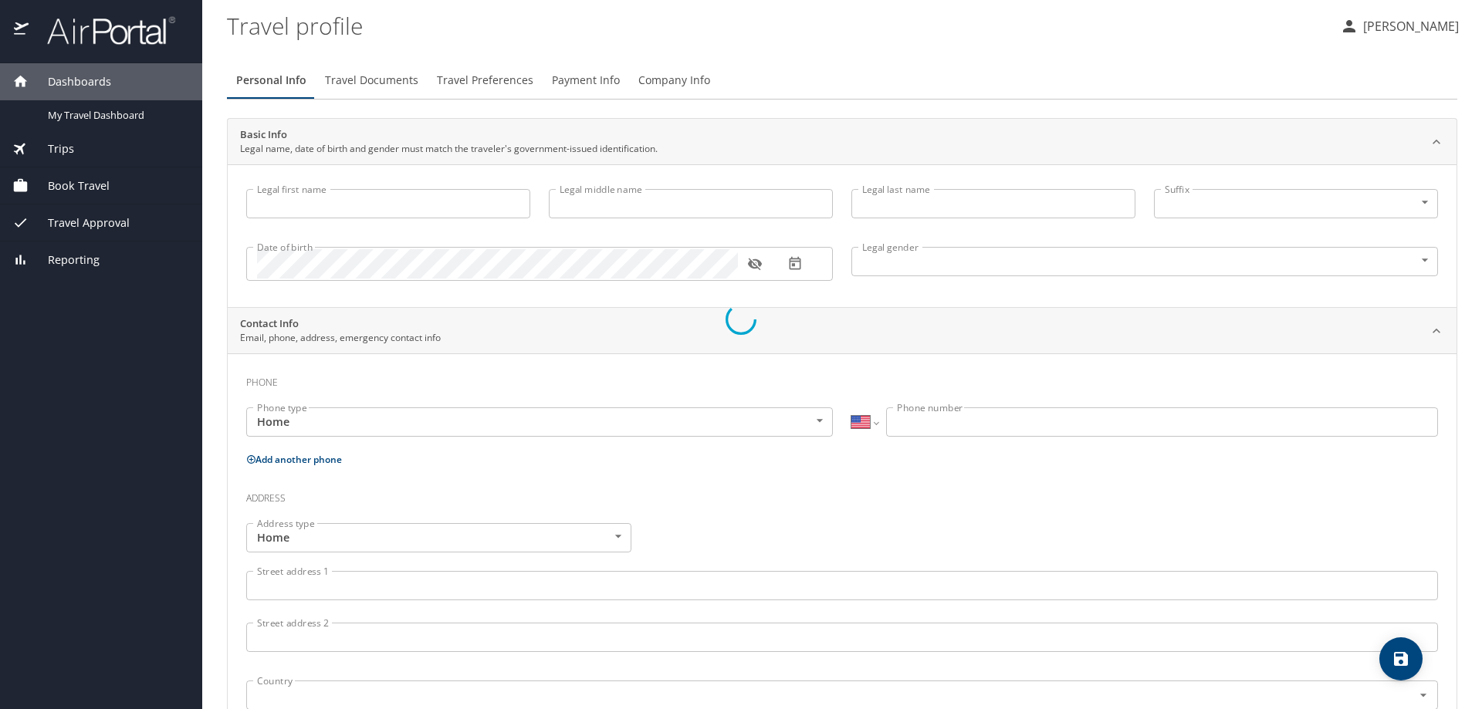
click at [318, 198] on div at bounding box center [741, 319] width 1482 height 780
click at [414, 212] on div at bounding box center [741, 319] width 1482 height 780
click at [348, 201] on div at bounding box center [741, 319] width 1482 height 780
click at [296, 199] on div at bounding box center [741, 319] width 1482 height 780
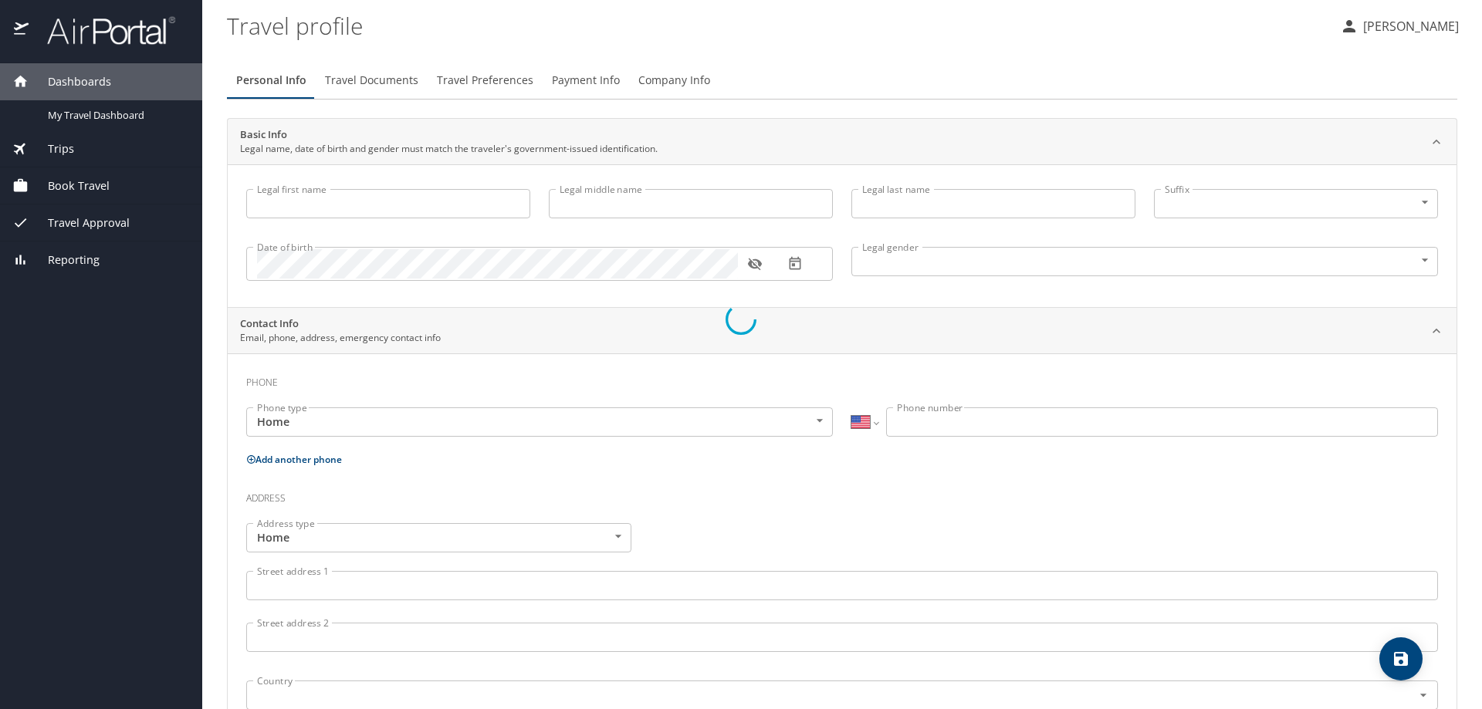
type input "Britney"
type input "Elizabeth"
type input "Noland"
type input "Female"
select select "US"
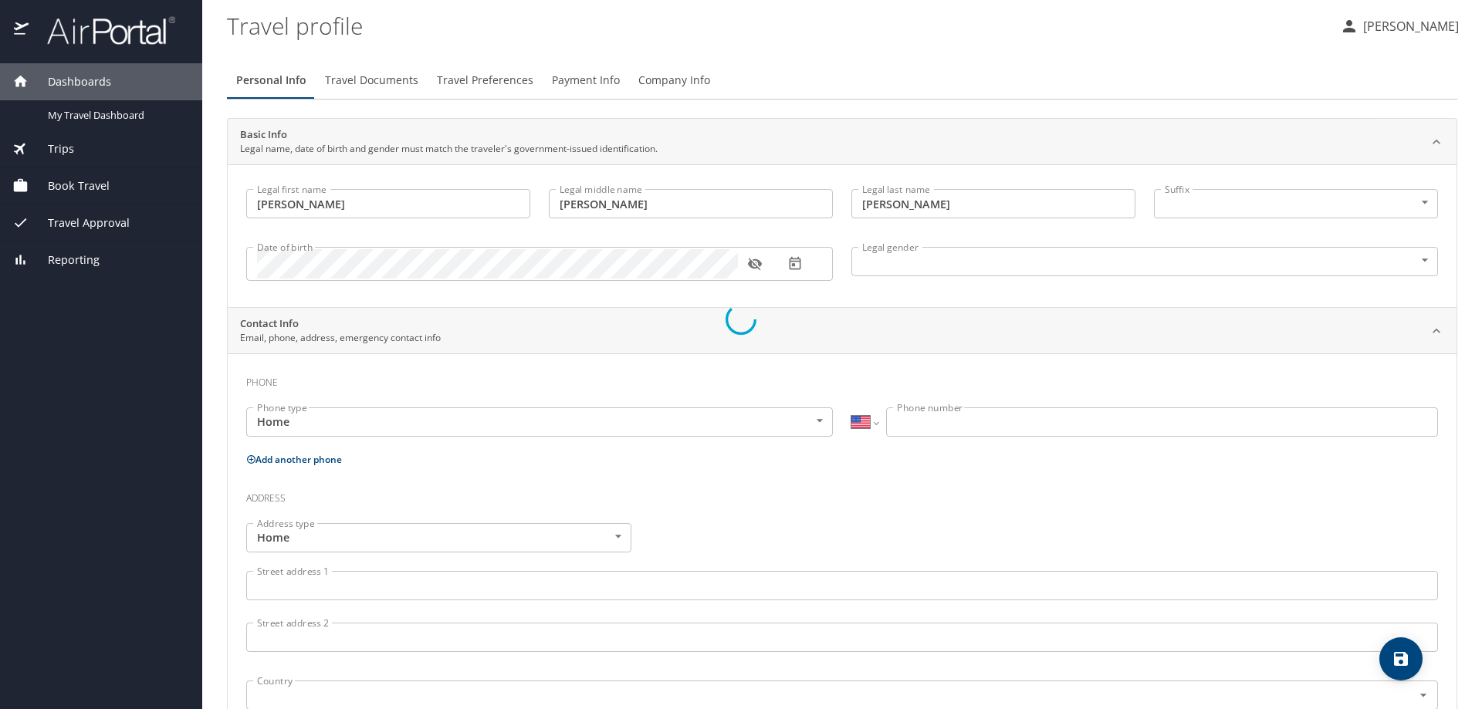
select select "US"
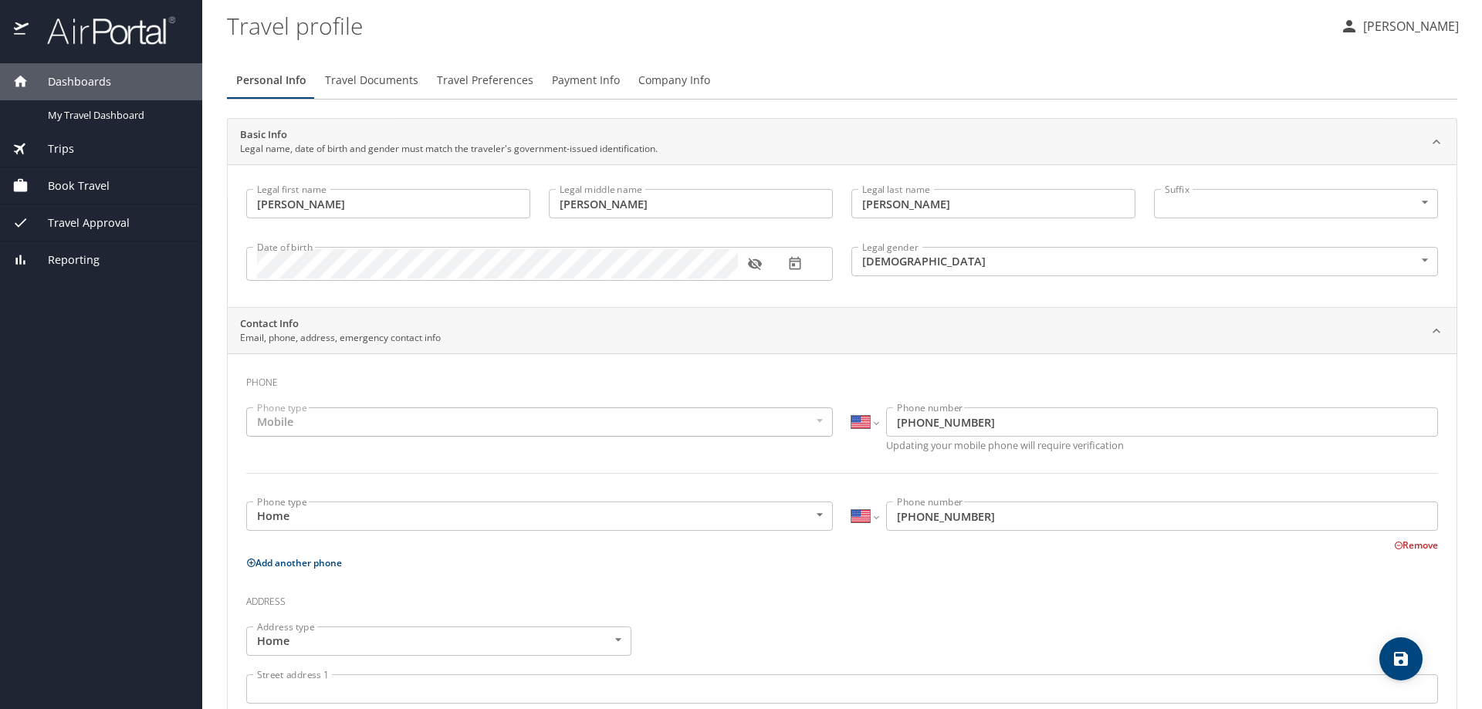
click at [1277, 195] on body "Dashboards My Travel Dashboard Trips Current / Future Trips Past Trips Trips Mi…" at bounding box center [741, 354] width 1482 height 709
click at [1277, 195] on li at bounding box center [1286, 203] width 281 height 25
click at [1217, 171] on div "Legal first name Britney Legal first name Legal middle name Elizabeth Legal mid…" at bounding box center [842, 235] width 1229 height 143
click at [748, 270] on icon "button" at bounding box center [754, 263] width 15 height 15
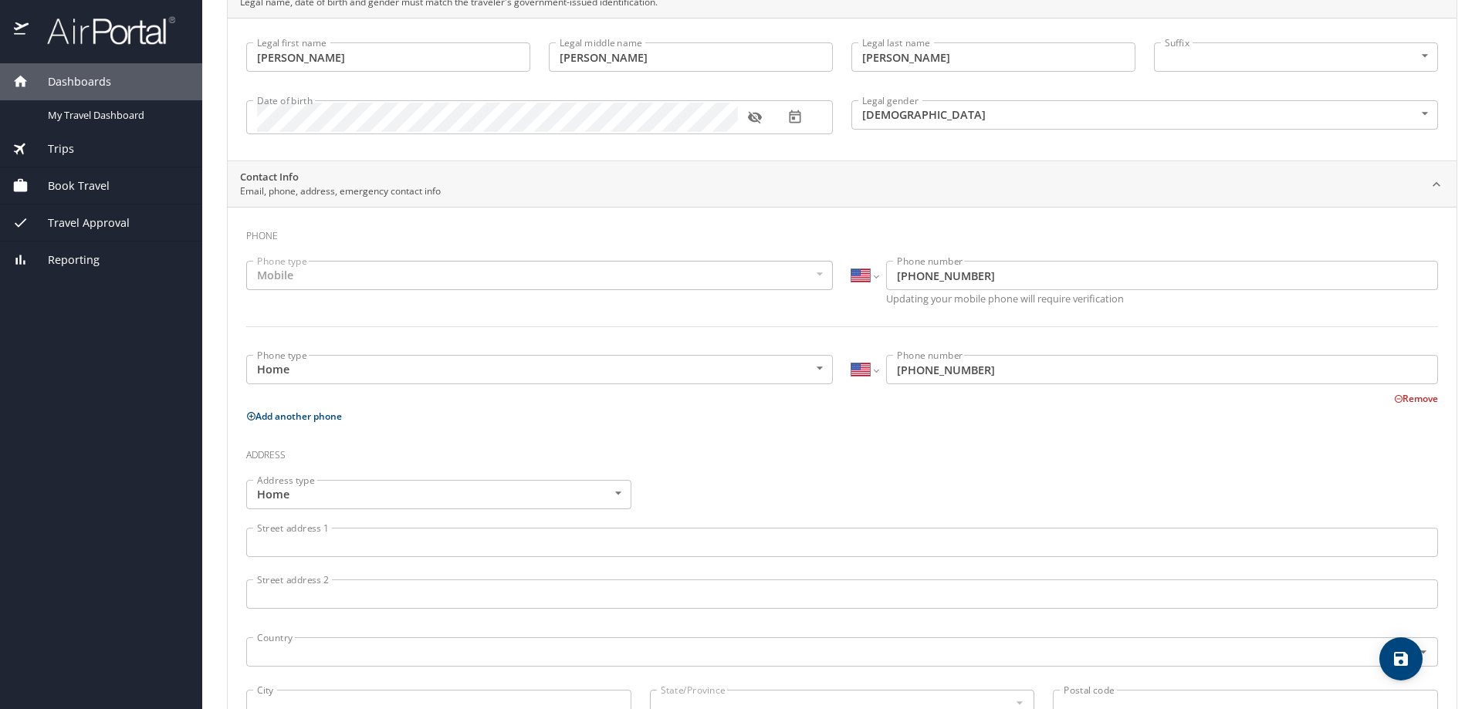
scroll to position [154, 0]
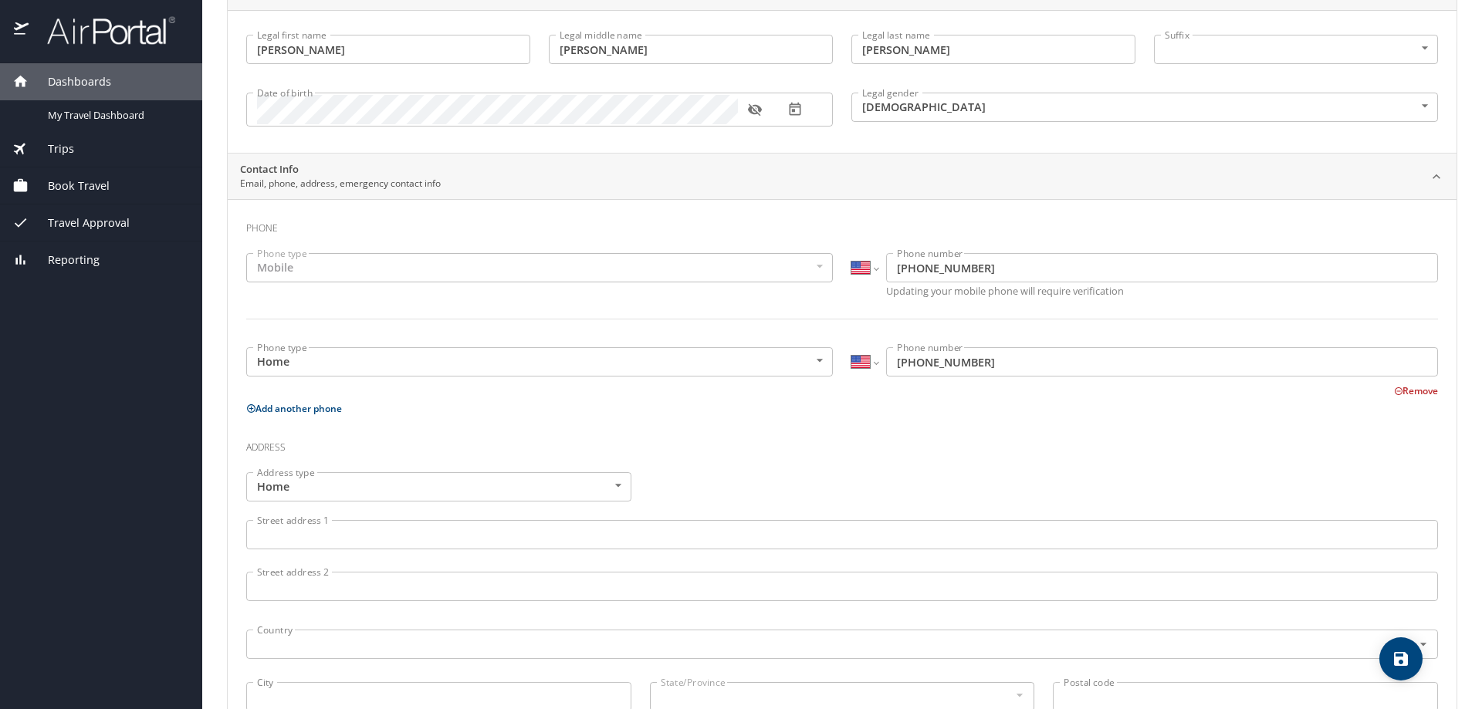
click at [376, 268] on div "Mobile" at bounding box center [539, 267] width 587 height 29
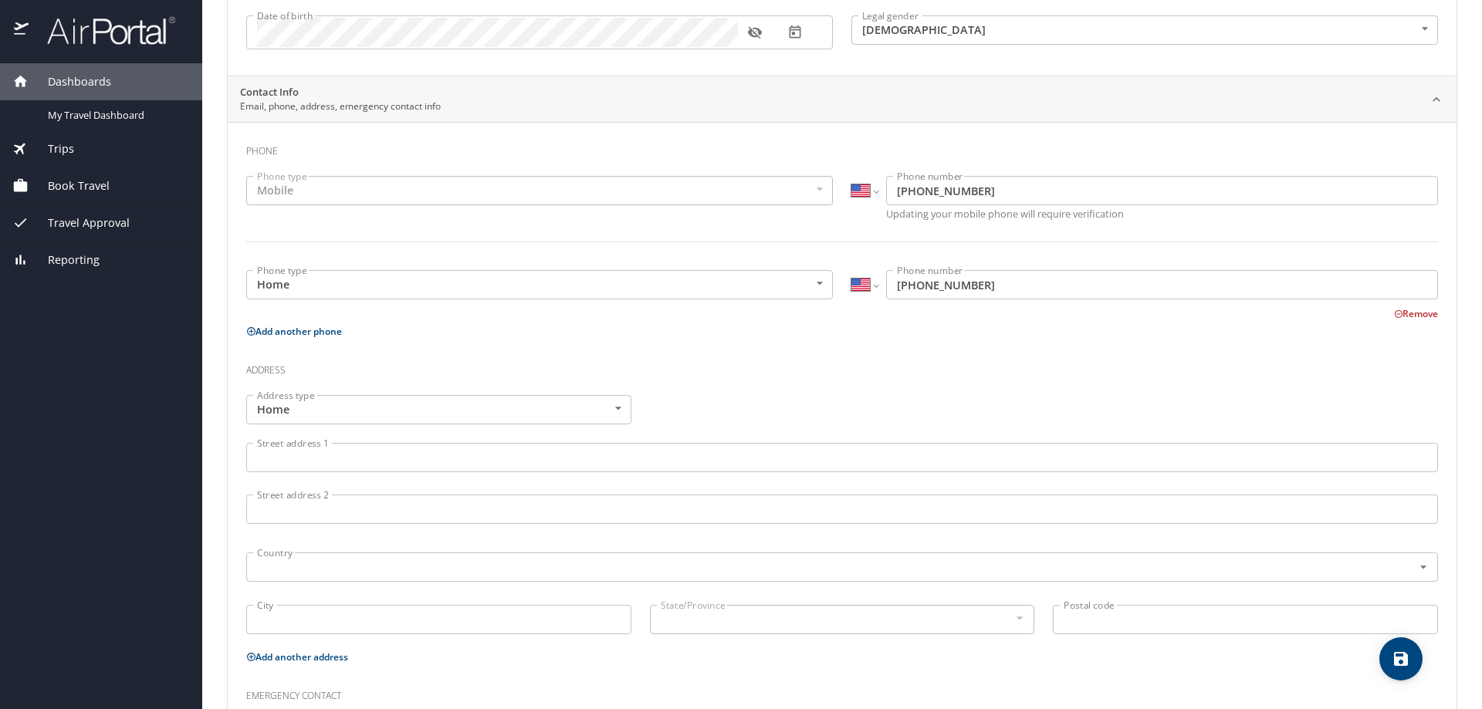
scroll to position [309, 0]
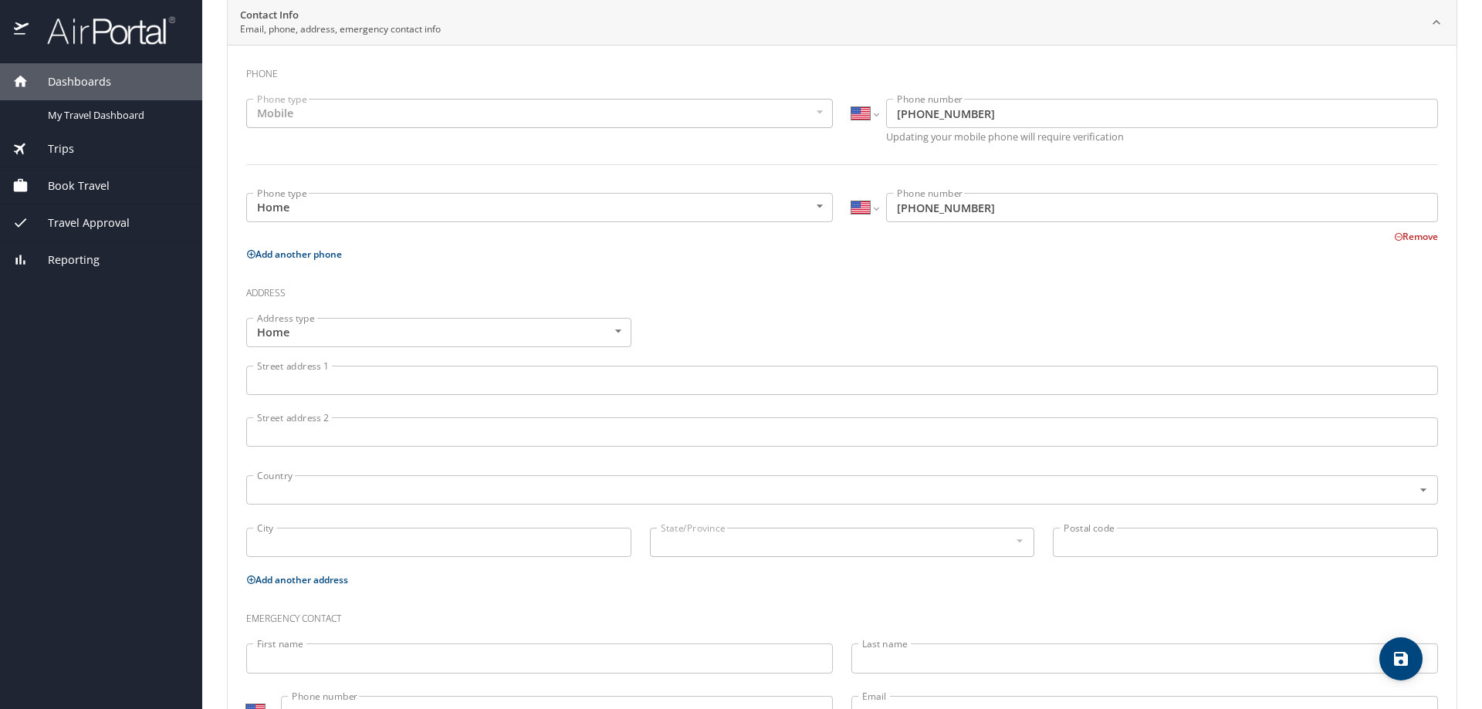
click at [346, 386] on input "Street address 1" at bounding box center [842, 380] width 1192 height 29
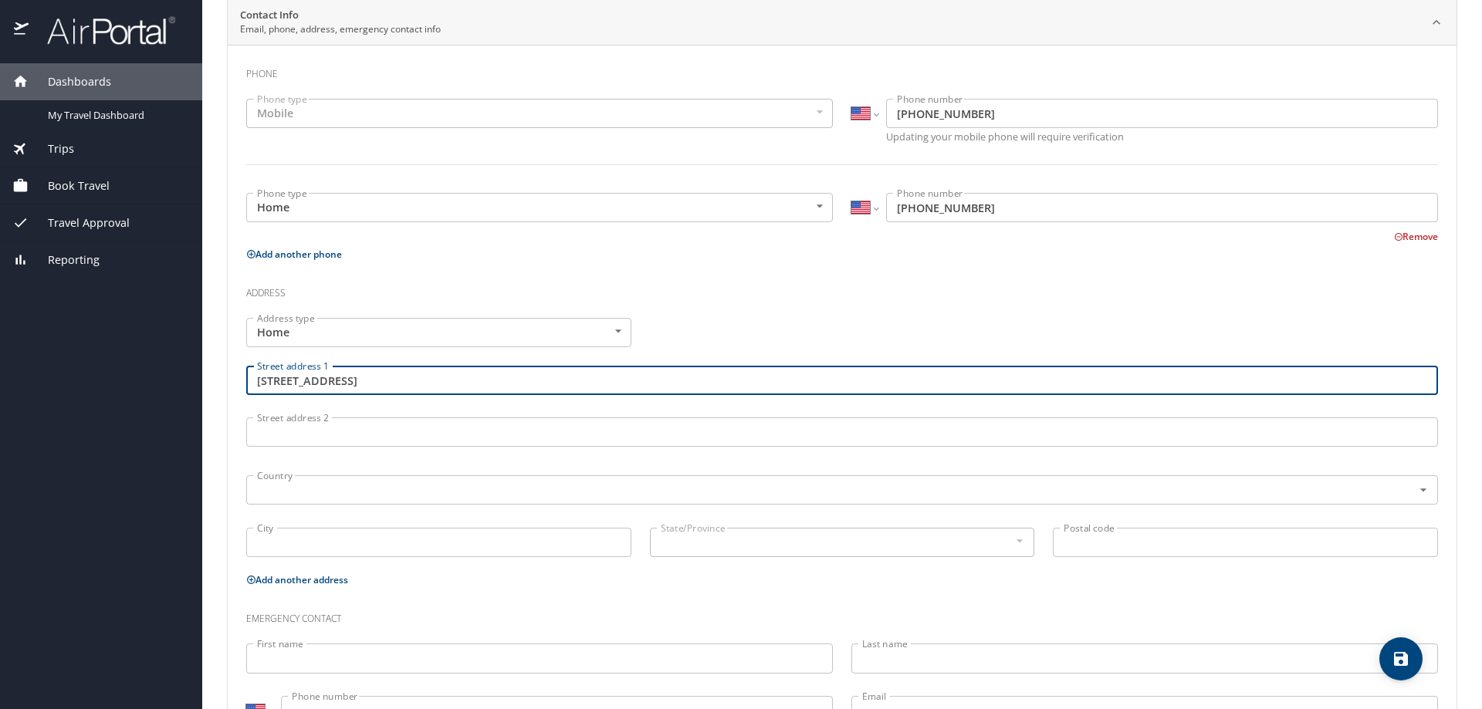
type input "9797 Market West Drive"
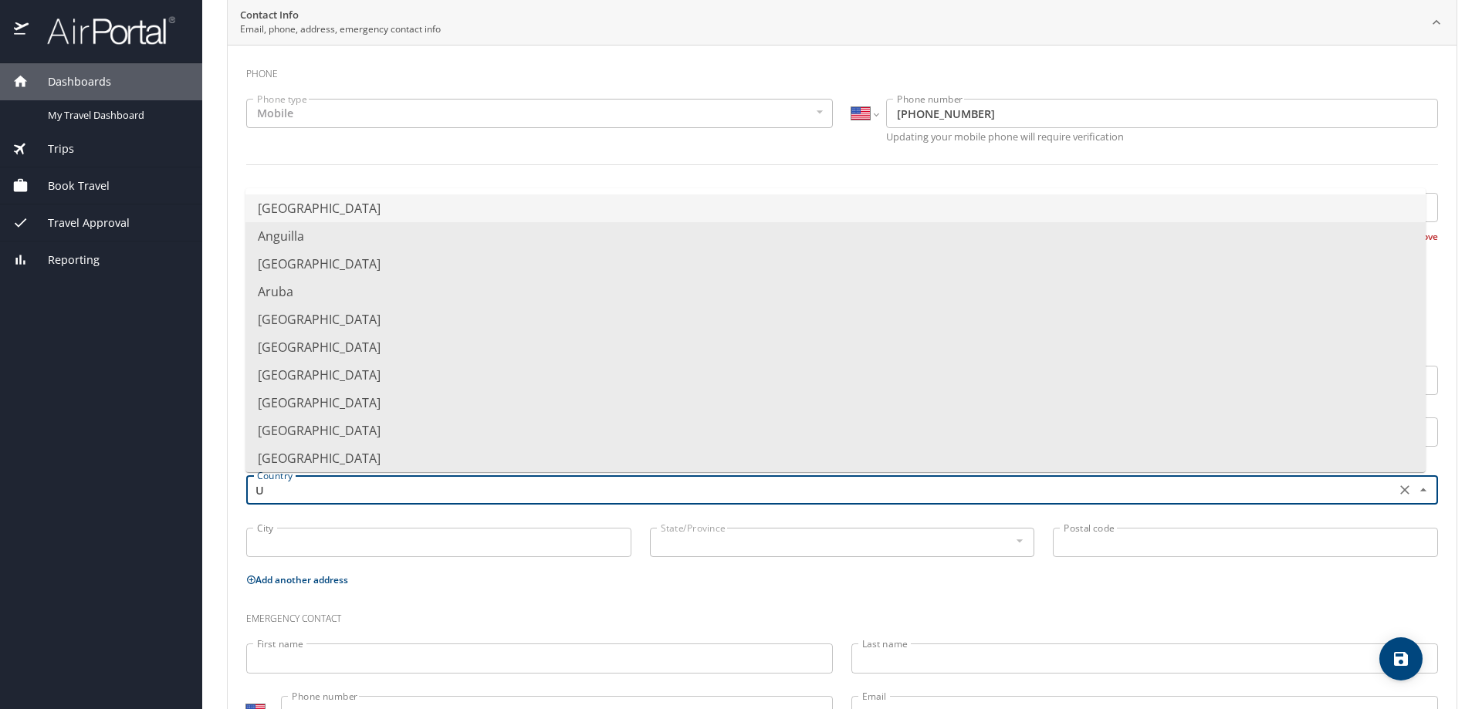
click at [445, 212] on li "United States of America" at bounding box center [835, 209] width 1180 height 28
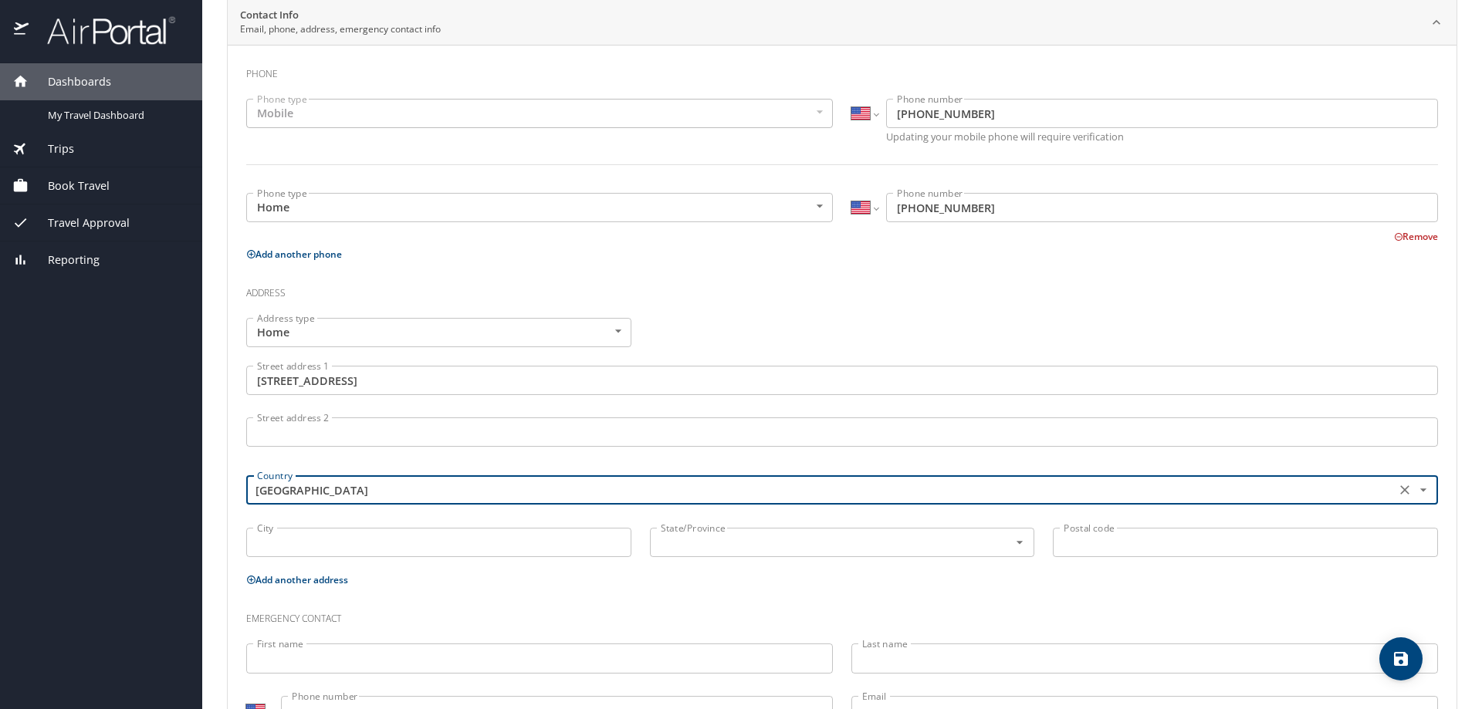
type input "United States of America"
click at [452, 547] on input "City" at bounding box center [438, 542] width 385 height 29
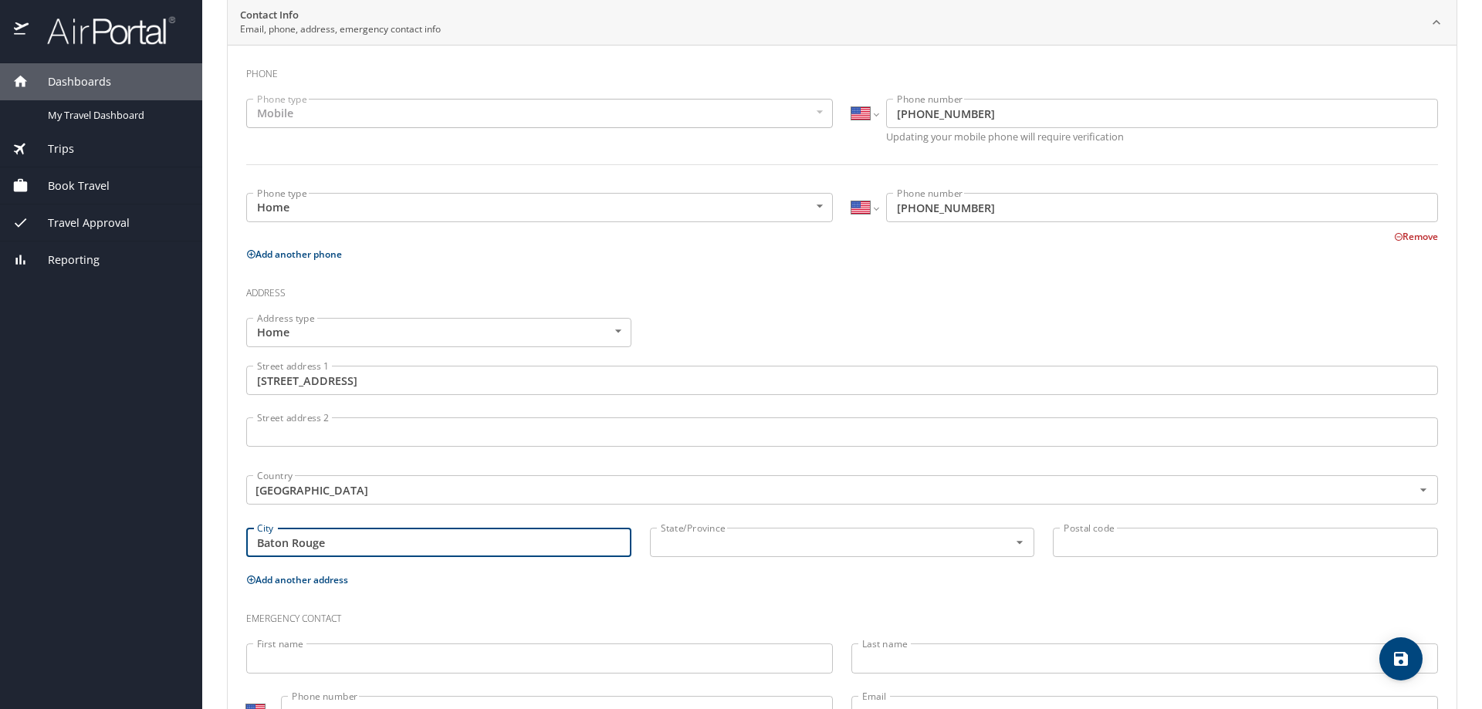
type input "Baton Rouge"
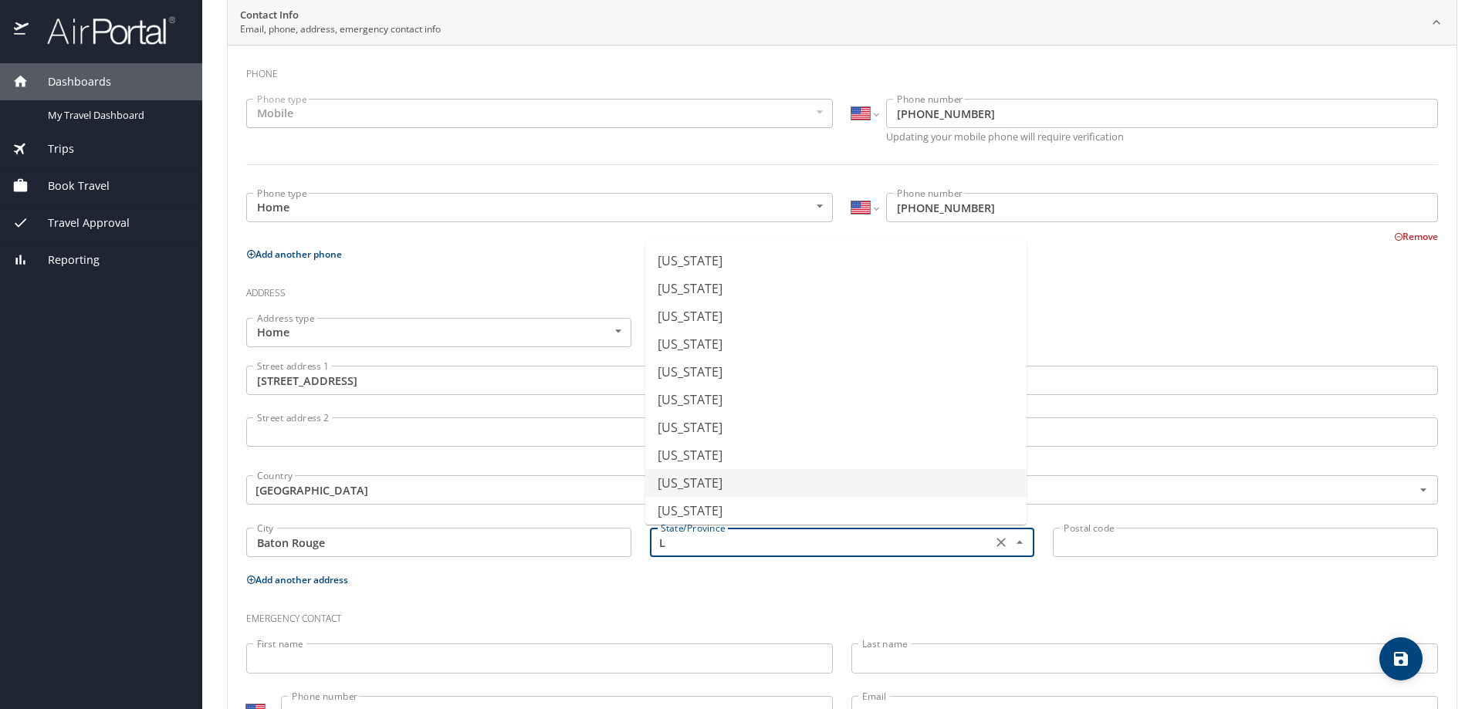
click at [725, 482] on li "Louisiana" at bounding box center [835, 483] width 381 height 28
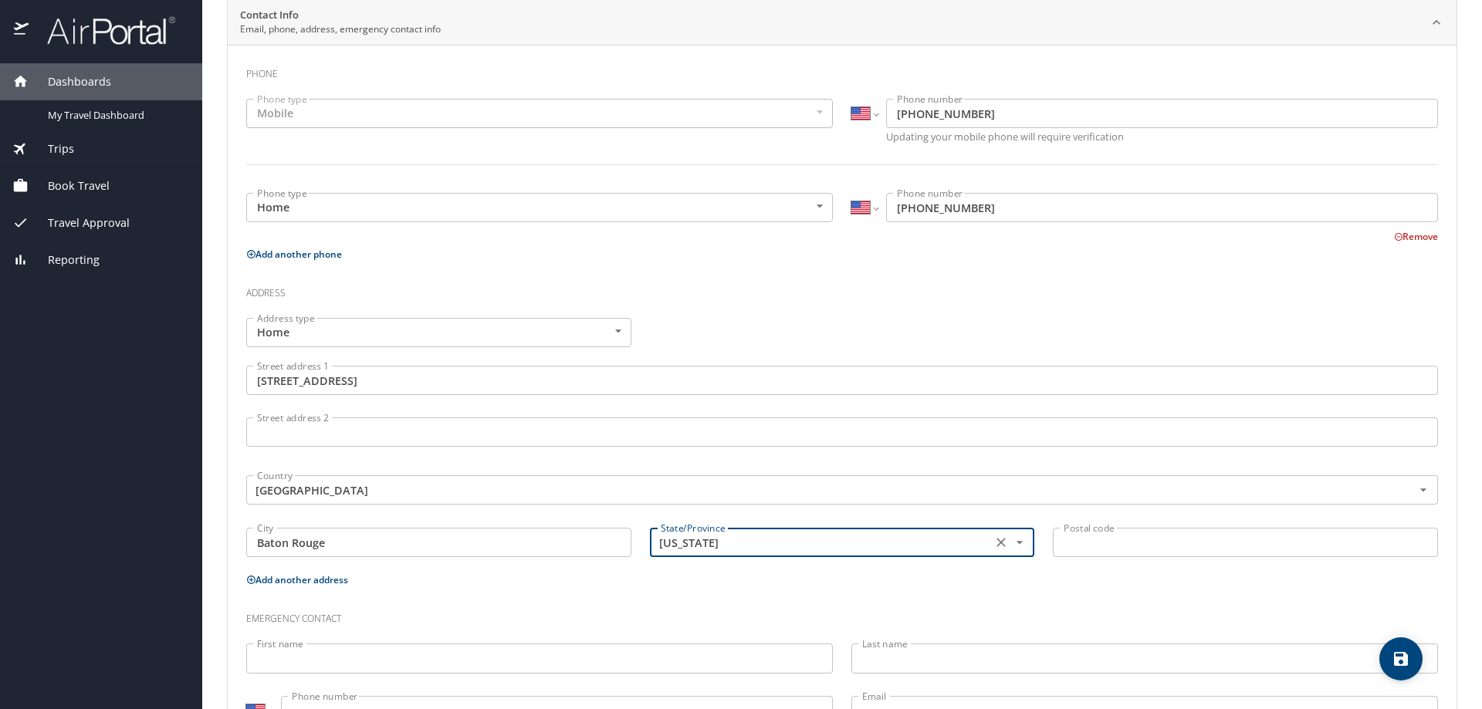
type input "Louisiana"
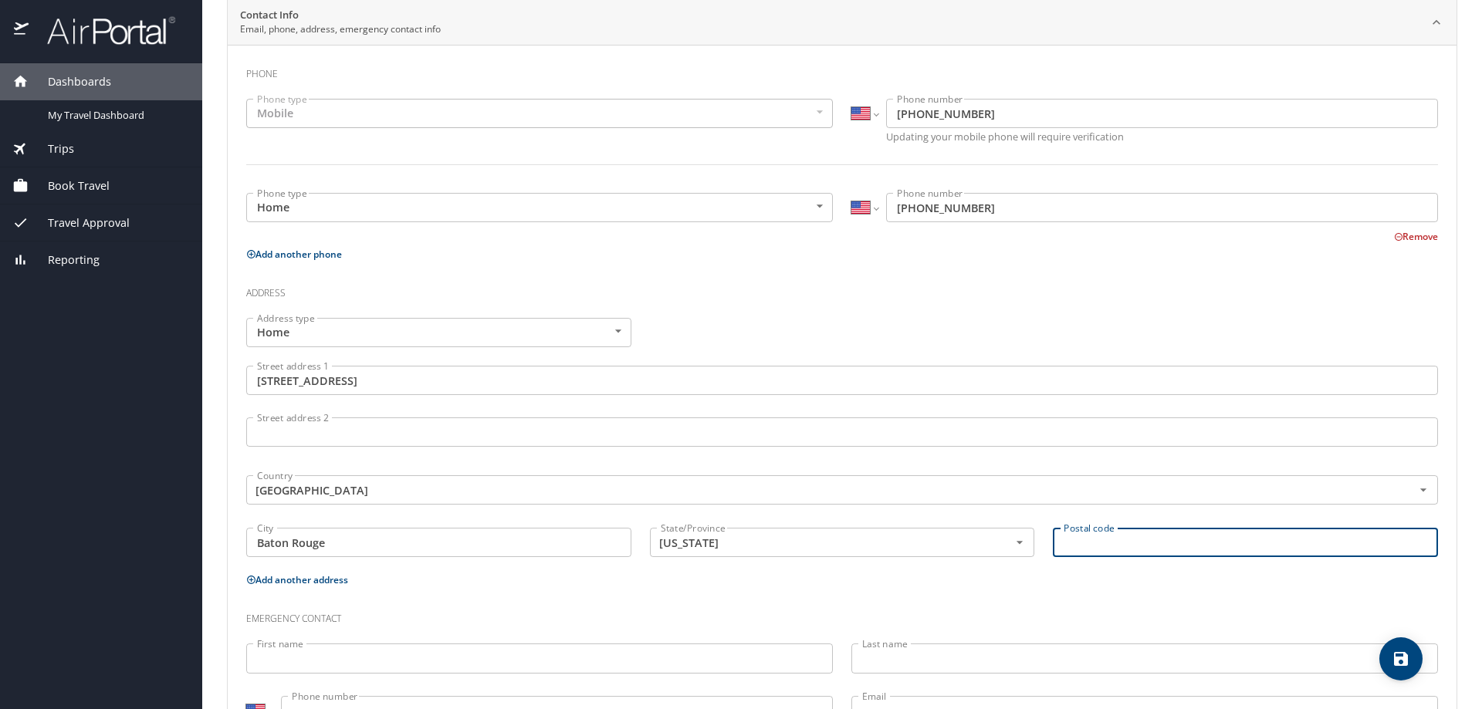
click at [1099, 542] on input "Postal code" at bounding box center [1245, 542] width 385 height 29
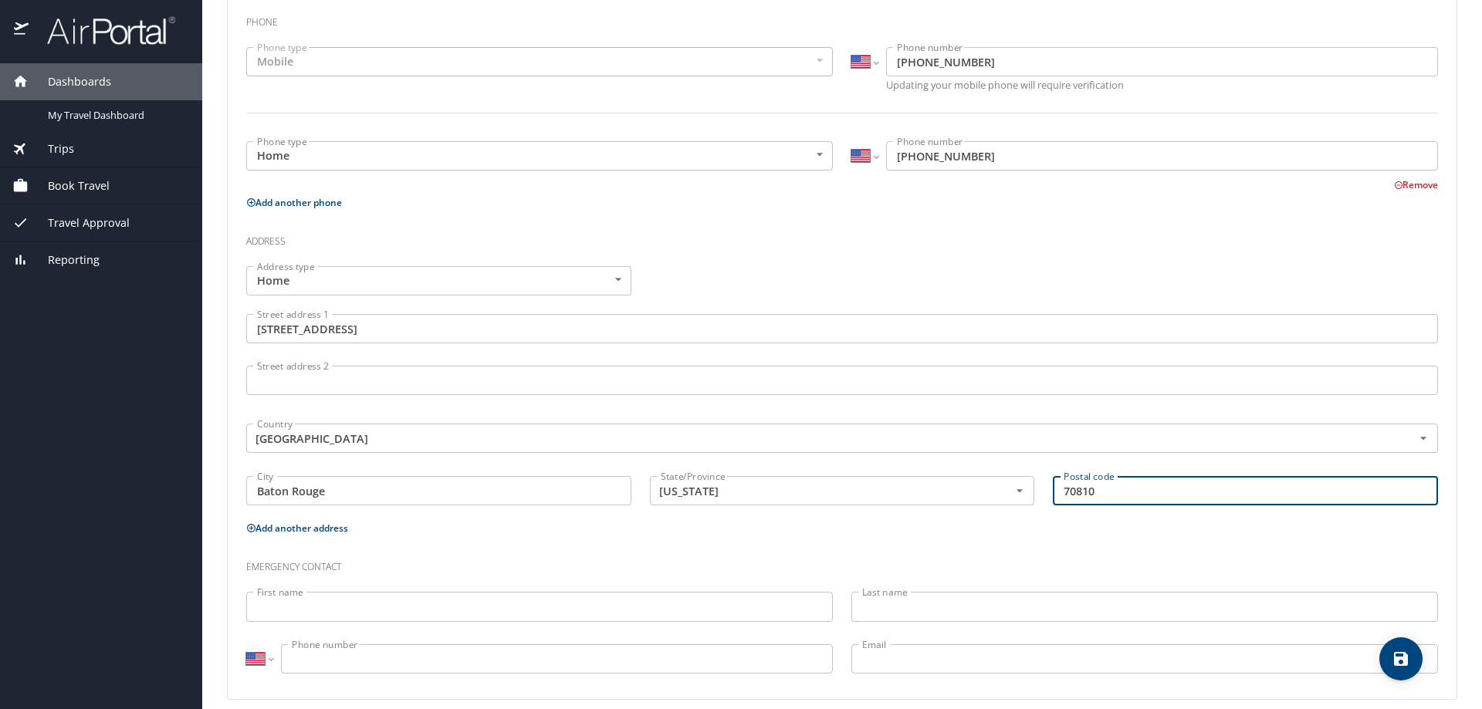
scroll to position [376, 0]
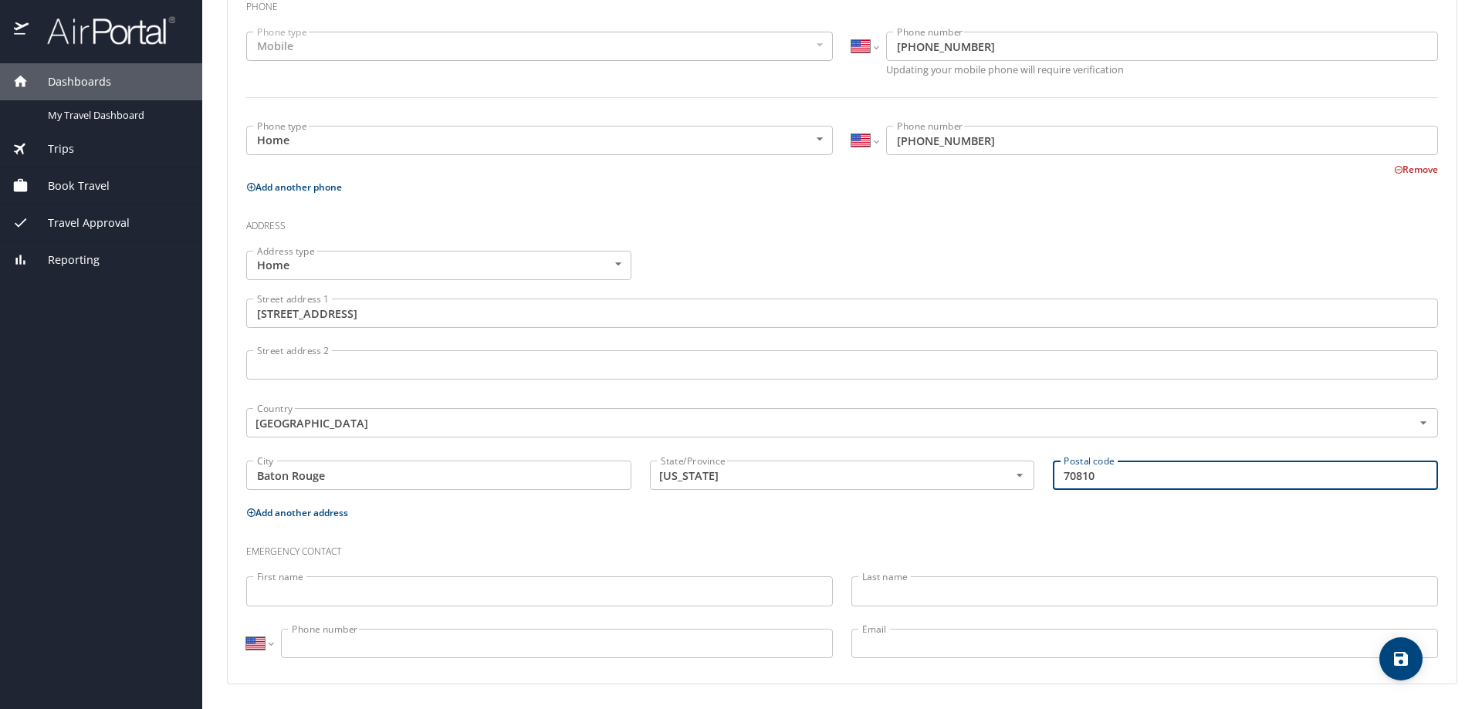
type input "70810"
click at [393, 594] on input "First name" at bounding box center [539, 591] width 587 height 29
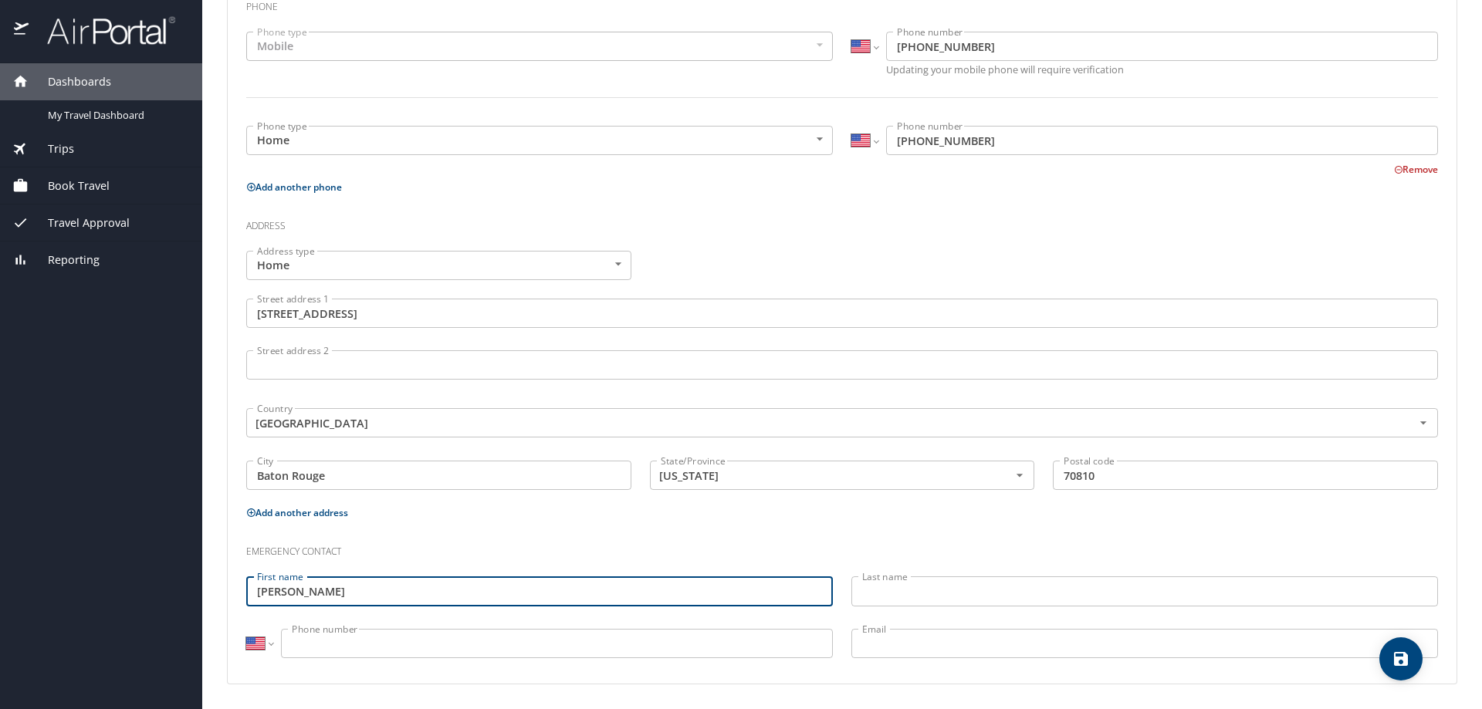
type input "Britney"
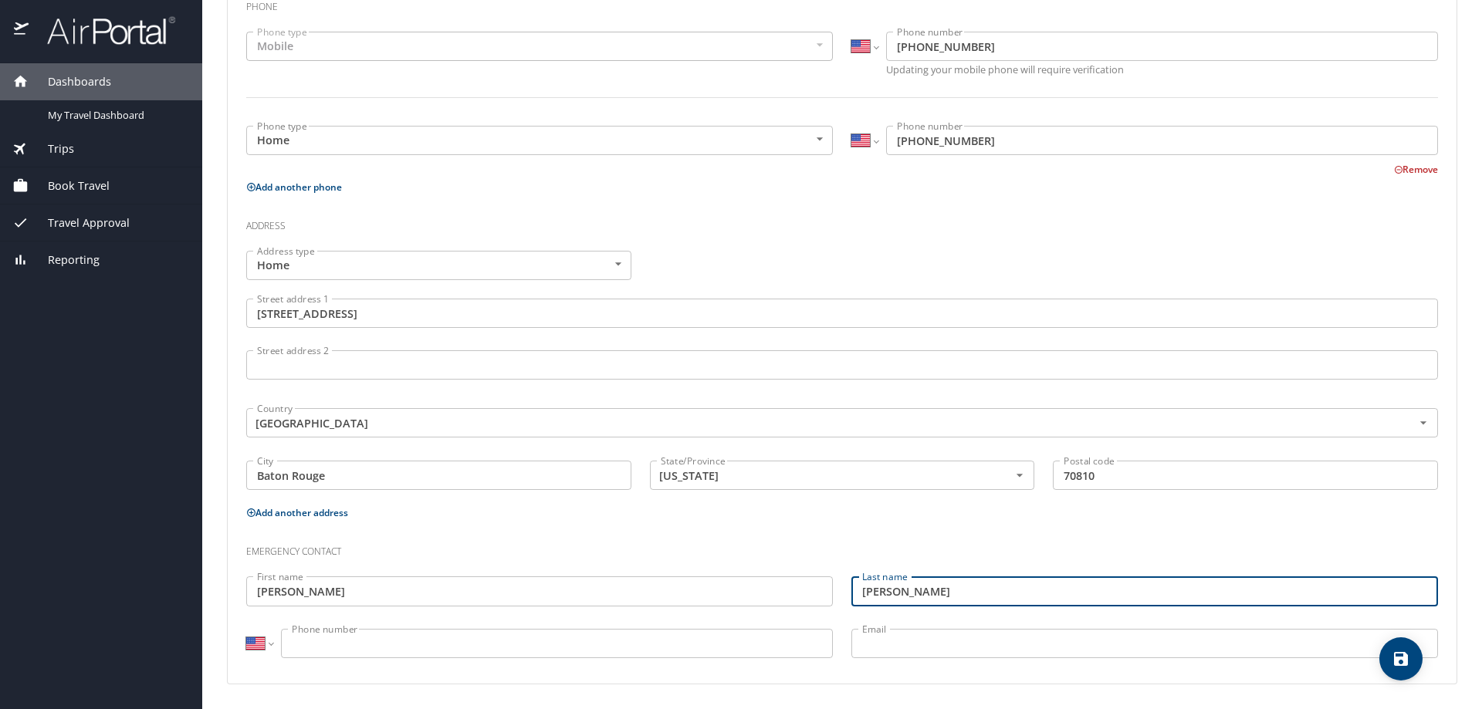
type input "Noland"
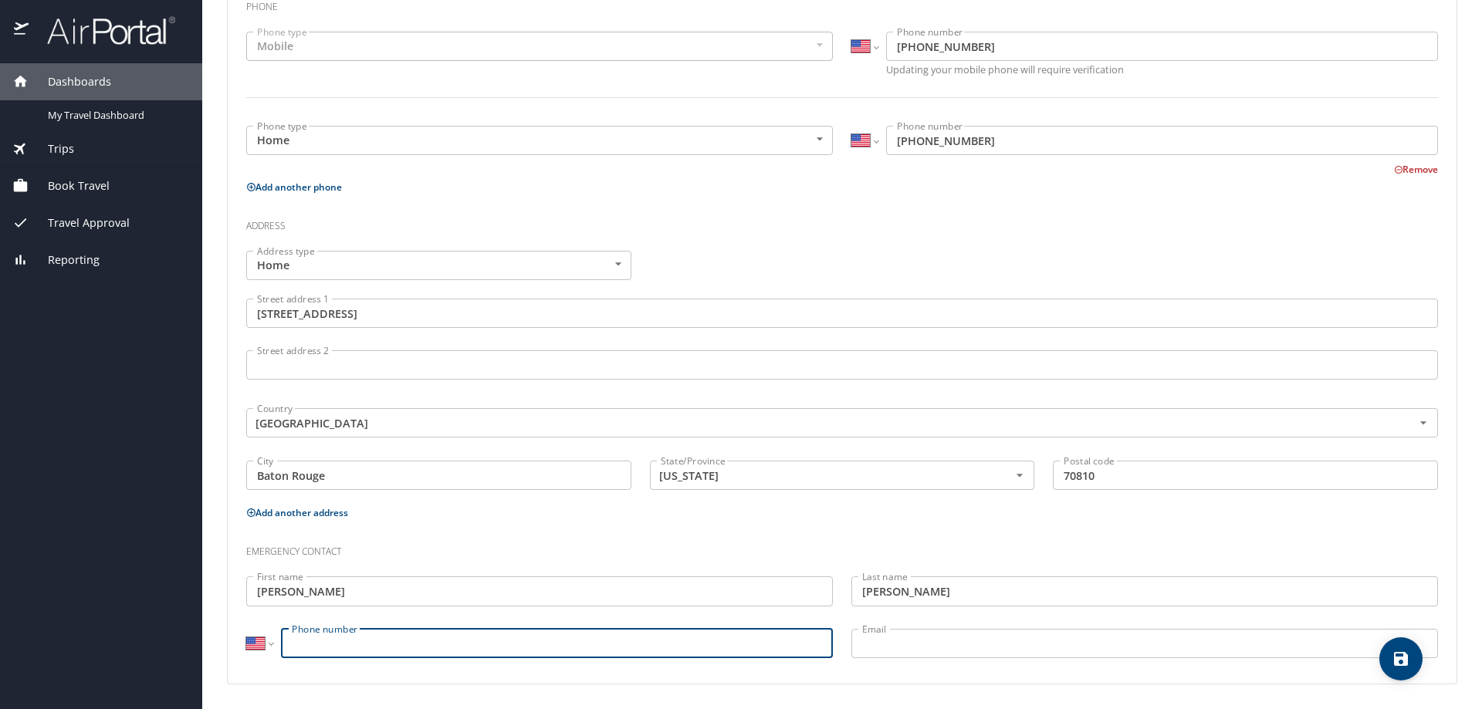
click at [401, 640] on input "Phone number" at bounding box center [557, 643] width 552 height 29
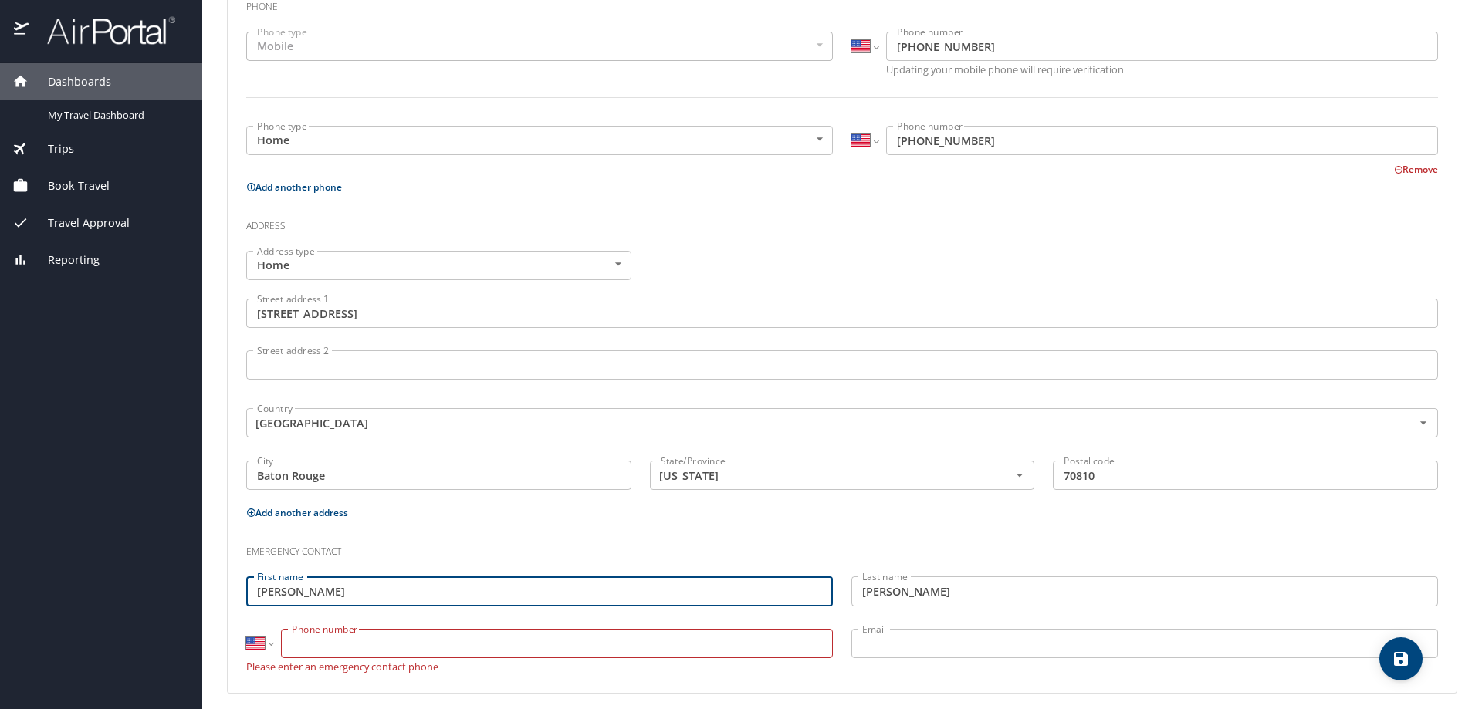
drag, startPoint x: 352, startPoint y: 591, endPoint x: 67, endPoint y: 595, distance: 284.9
click at [67, 595] on div "Dashboards My Travel Dashboard Trips Current / Future Trips Past Trips Trips Mi…" at bounding box center [741, 354] width 1482 height 709
type input "Justin"
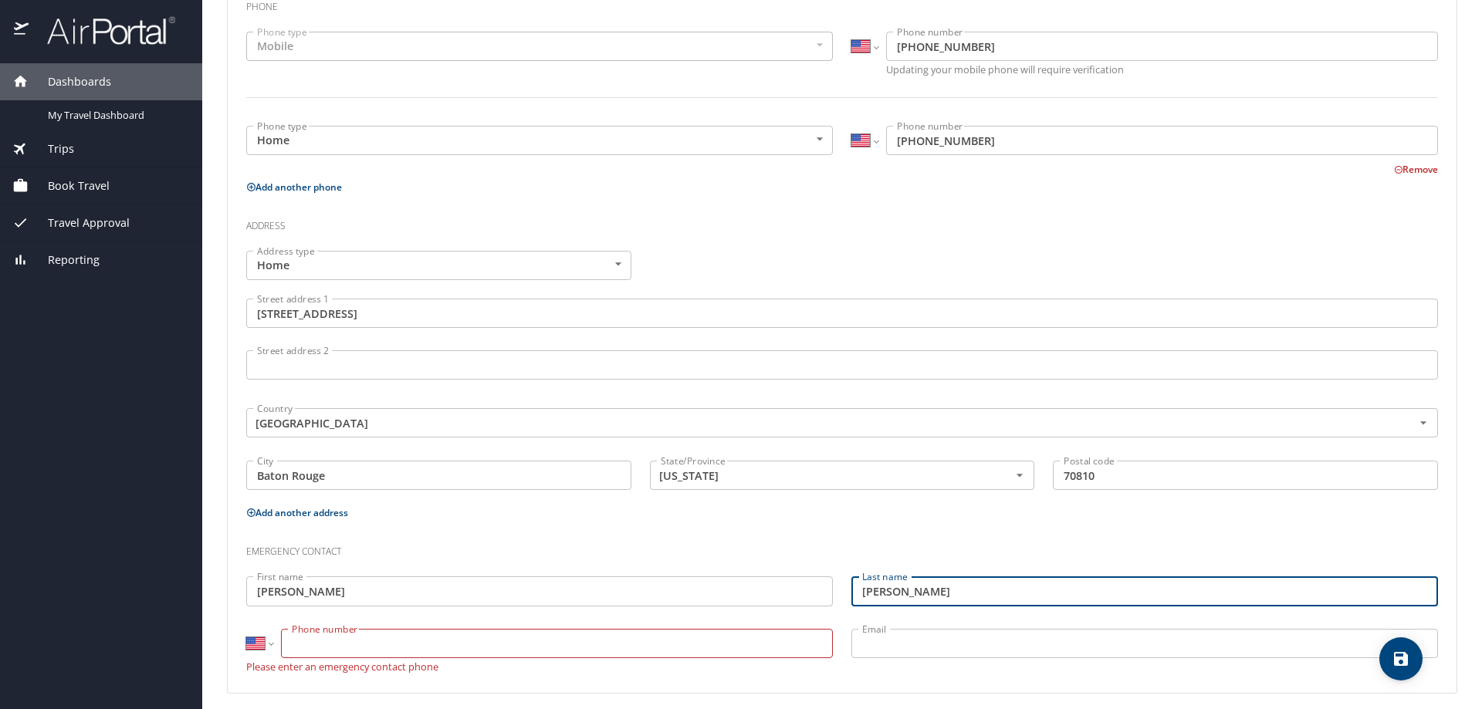
type input "Blanchard"
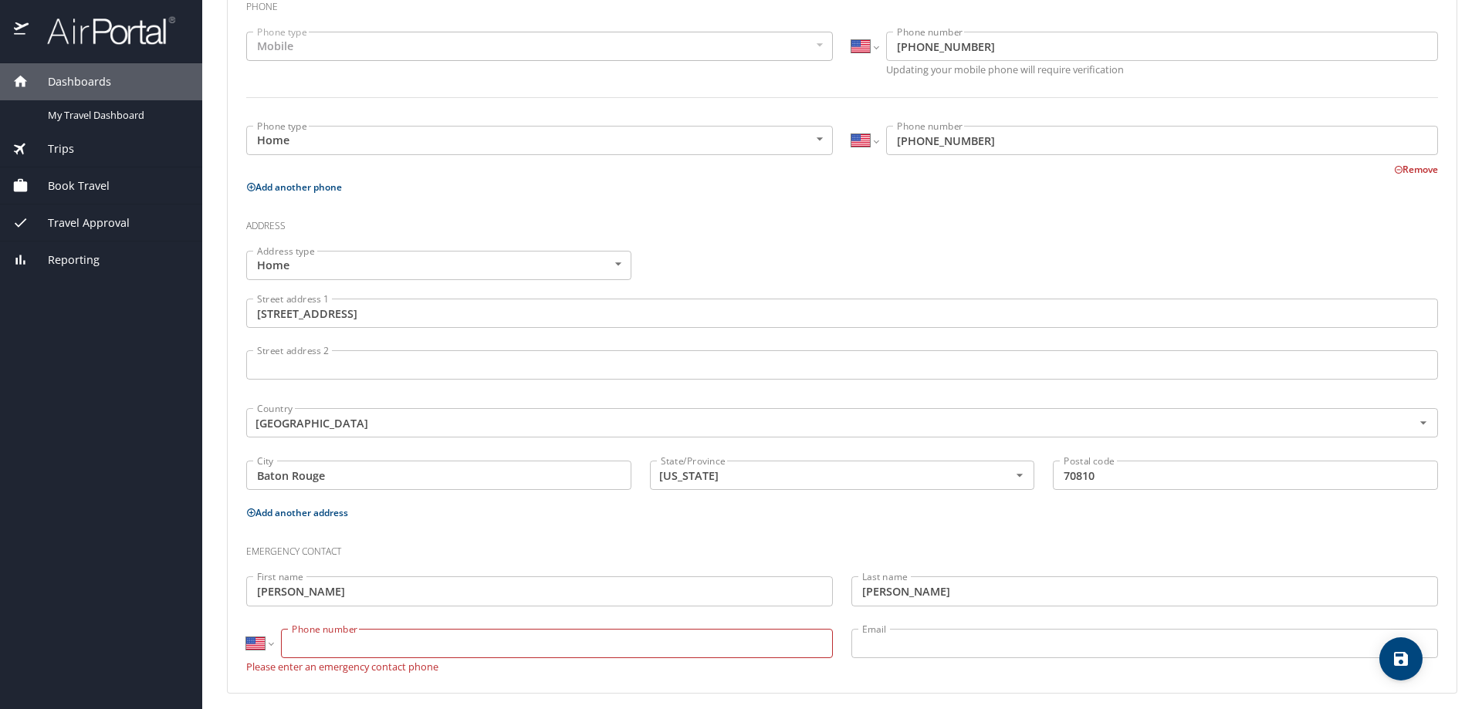
click at [482, 669] on p "Please enter an emergency contact phone" at bounding box center [539, 666] width 587 height 14
click at [486, 645] on input "Phone number" at bounding box center [557, 643] width 552 height 29
type input "(985) 513-9999"
click at [943, 647] on input "Email" at bounding box center [1145, 643] width 587 height 29
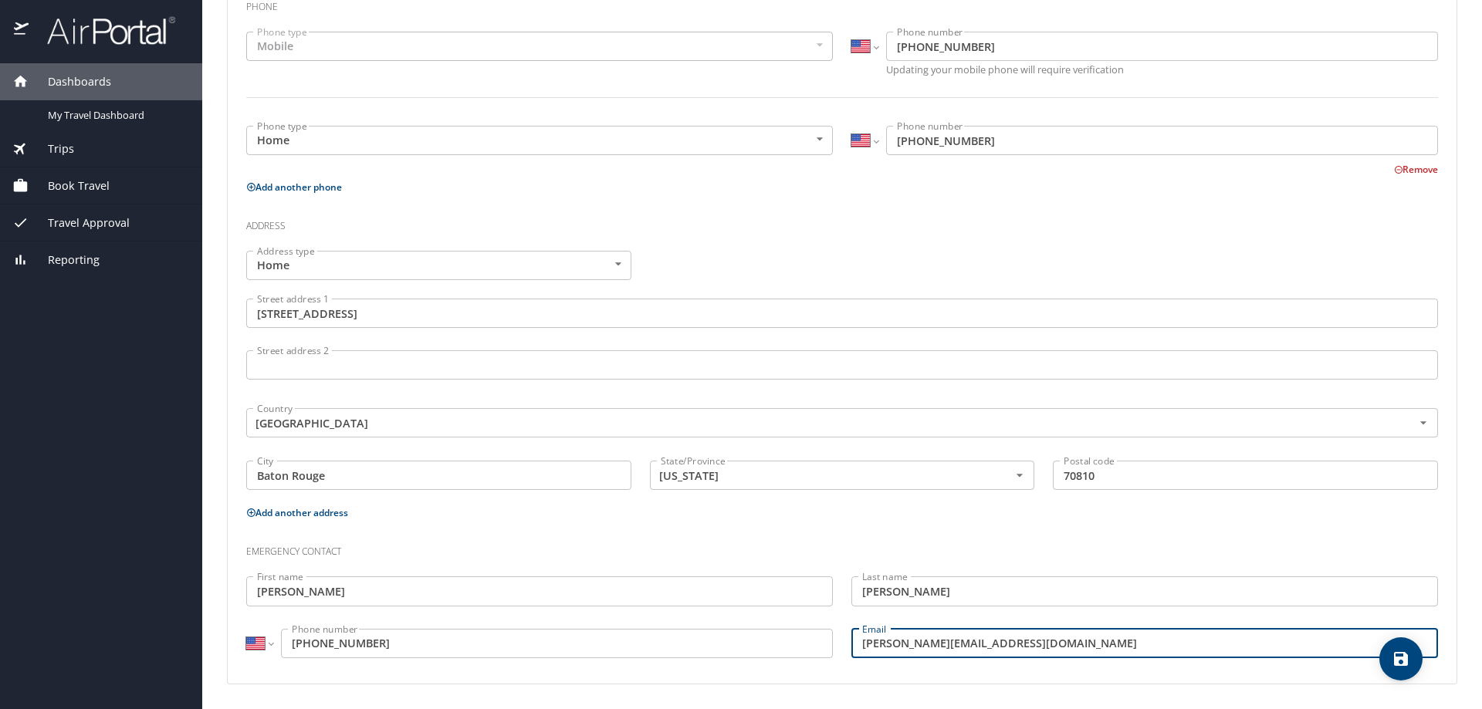
type input "blan.just@gmail.com"
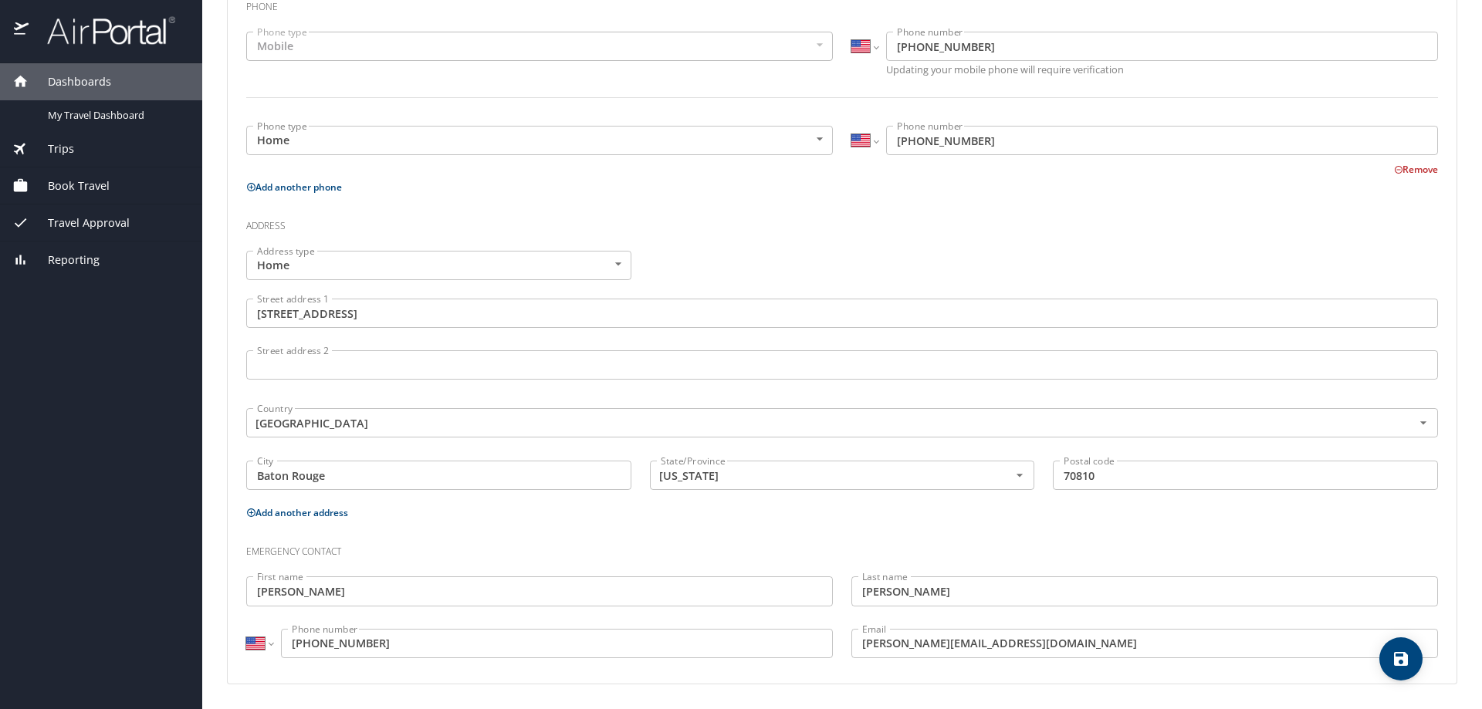
click at [1429, 499] on div "Postal code 70810 Postal code" at bounding box center [1246, 478] width 404 height 52
click at [1399, 665] on icon "save" at bounding box center [1401, 659] width 14 height 14
select select "US"
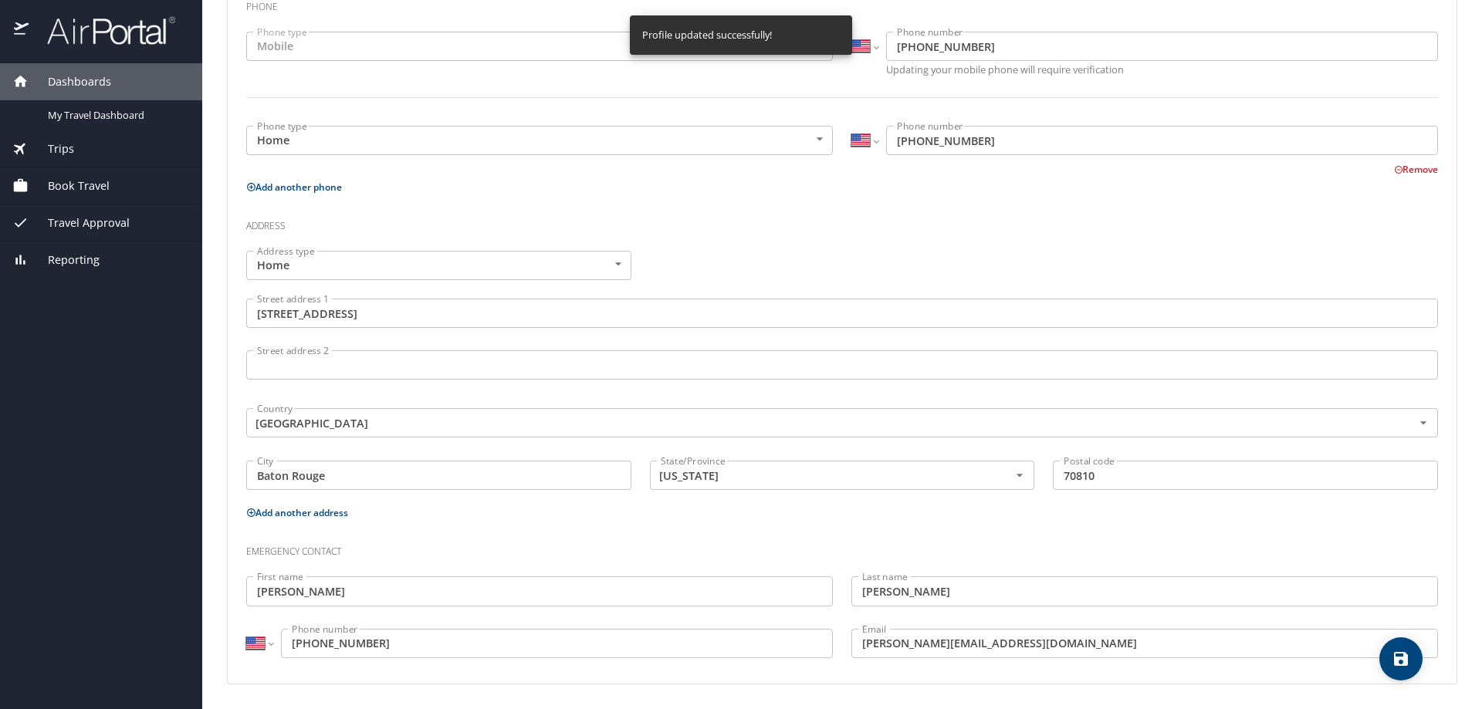
select select "US"
click at [1397, 660] on icon "save" at bounding box center [1401, 659] width 14 height 14
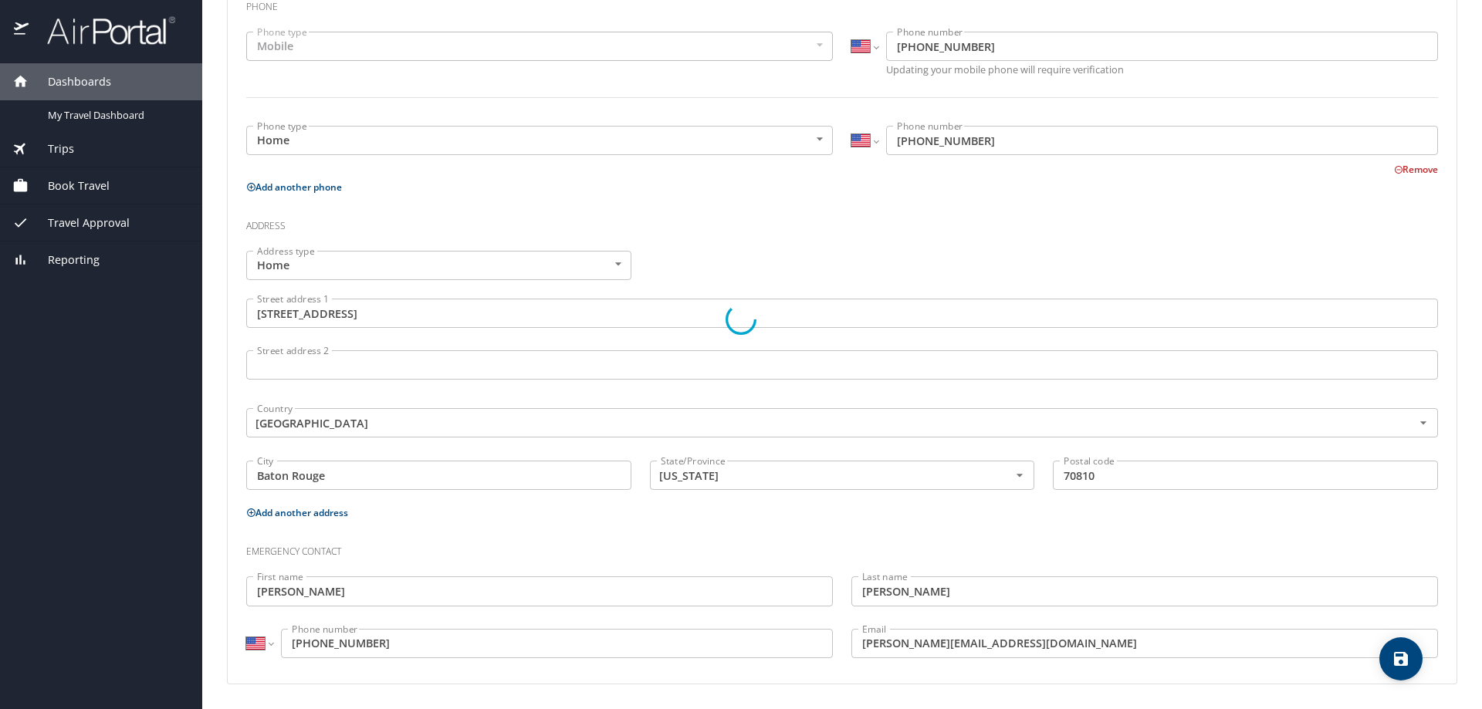
select select "US"
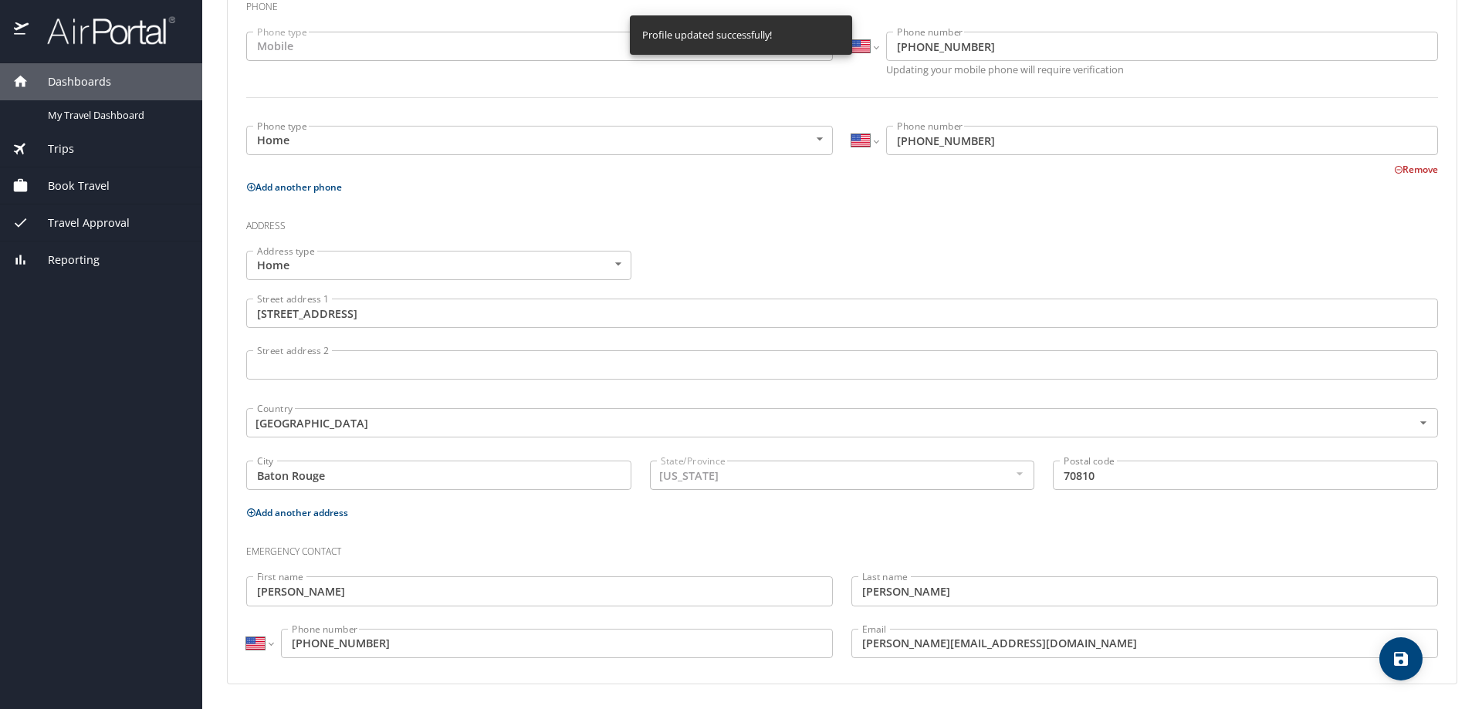
select select "US"
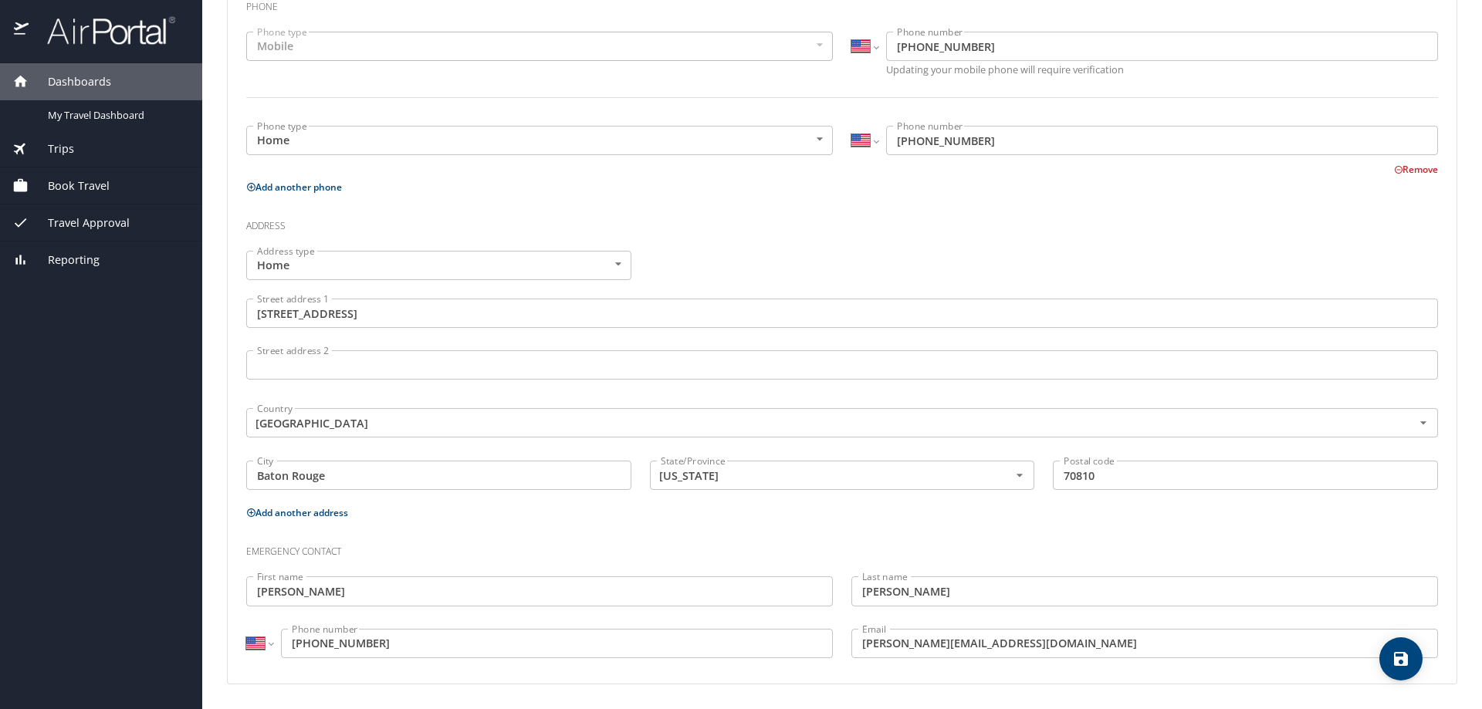
scroll to position [0, 0]
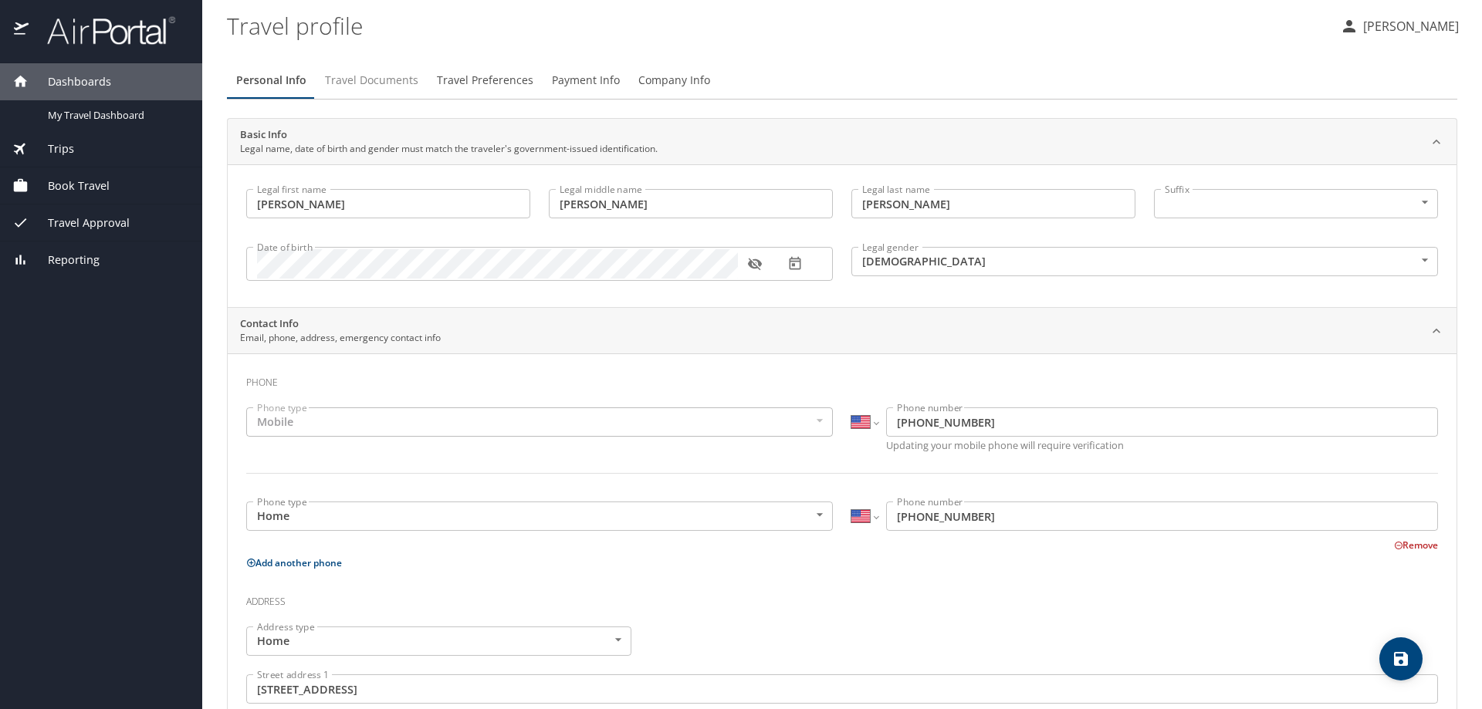
click at [401, 82] on span "Travel Documents" at bounding box center [371, 80] width 93 height 19
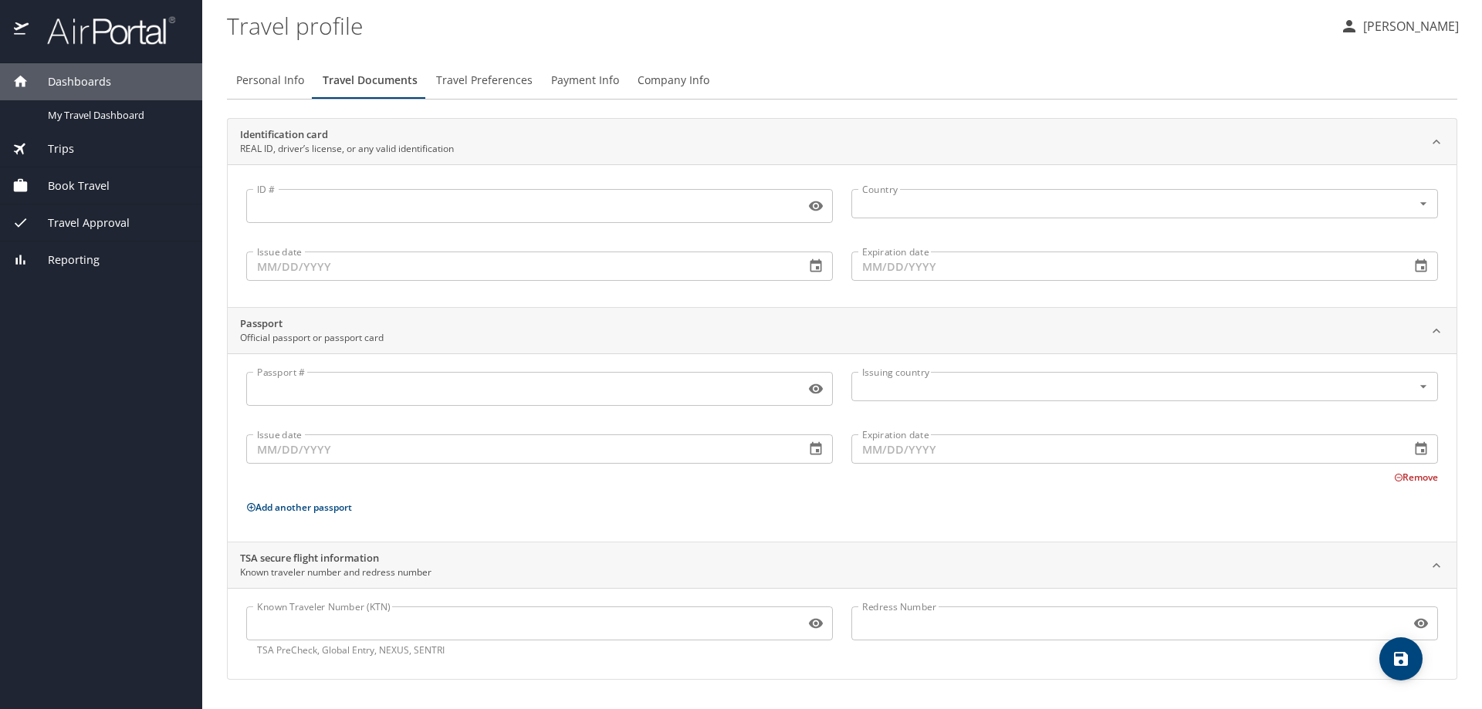
click at [371, 215] on input "ID #" at bounding box center [522, 205] width 553 height 29
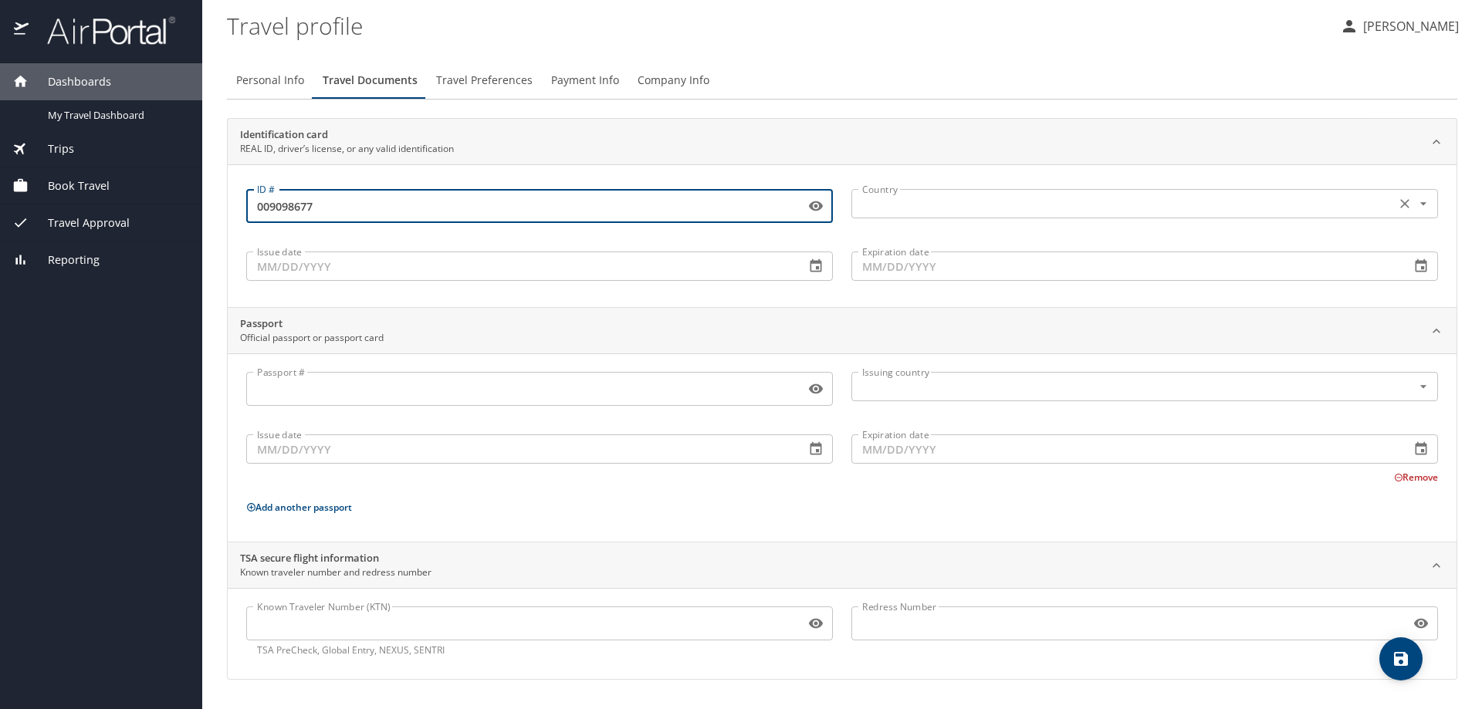
type input "009098677"
click at [1081, 204] on input "text" at bounding box center [1122, 204] width 532 height 20
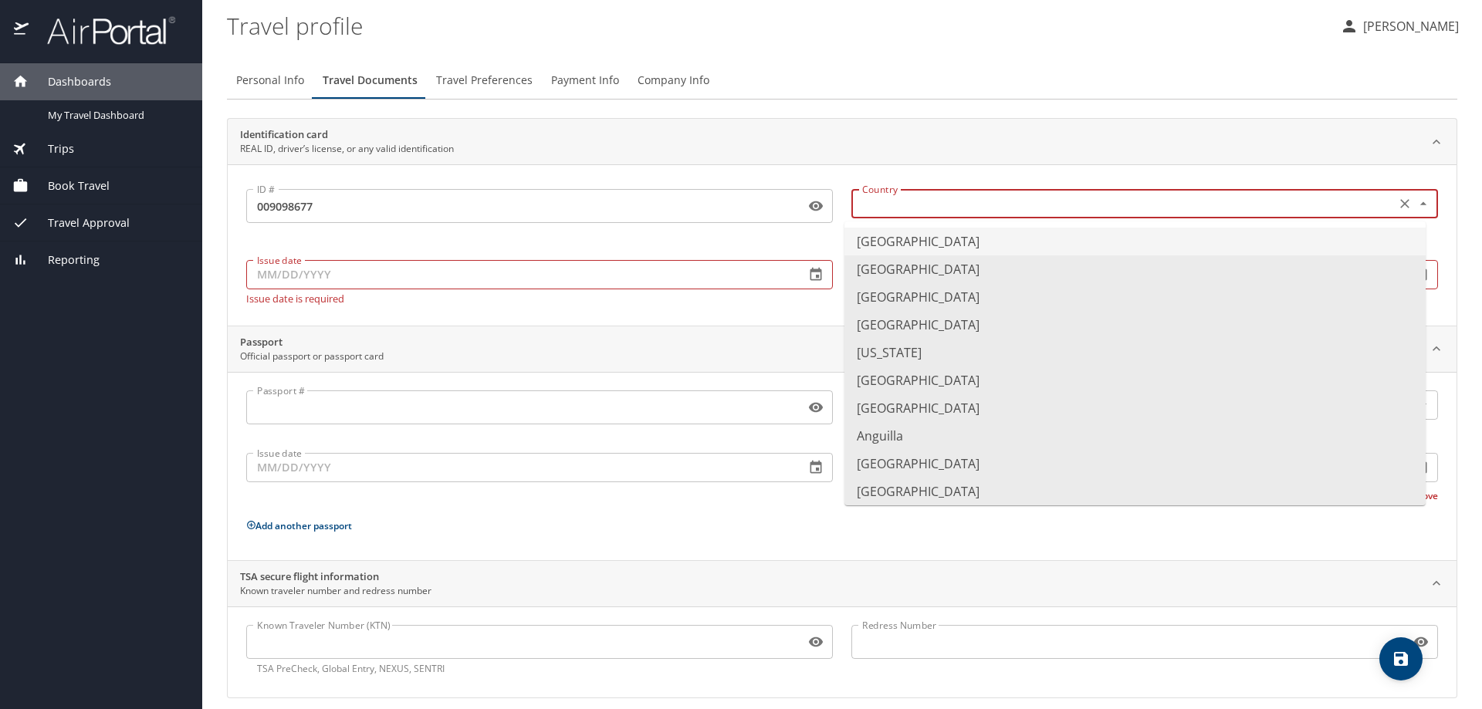
click at [905, 242] on li "United States of America" at bounding box center [1135, 242] width 581 height 28
type input "United States of America"
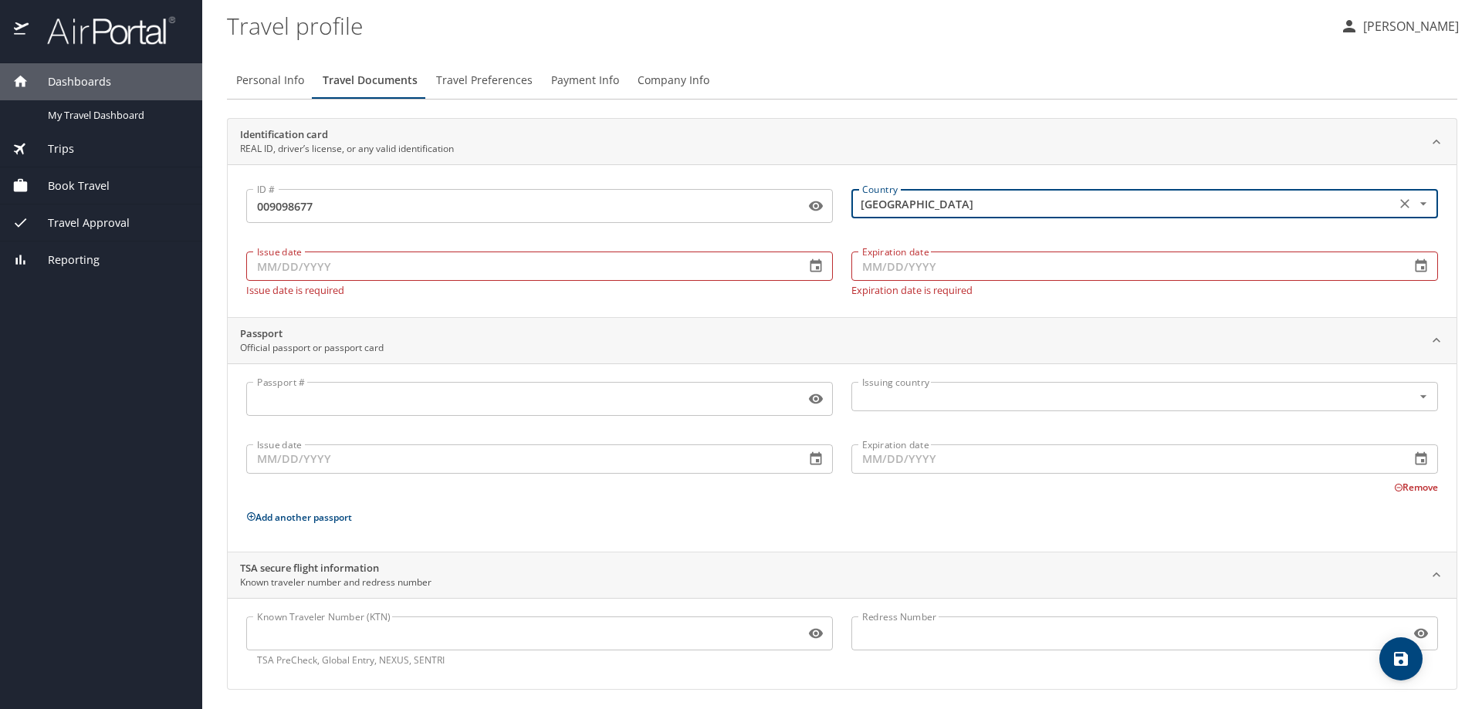
click at [406, 273] on input "Issue date" at bounding box center [519, 266] width 547 height 29
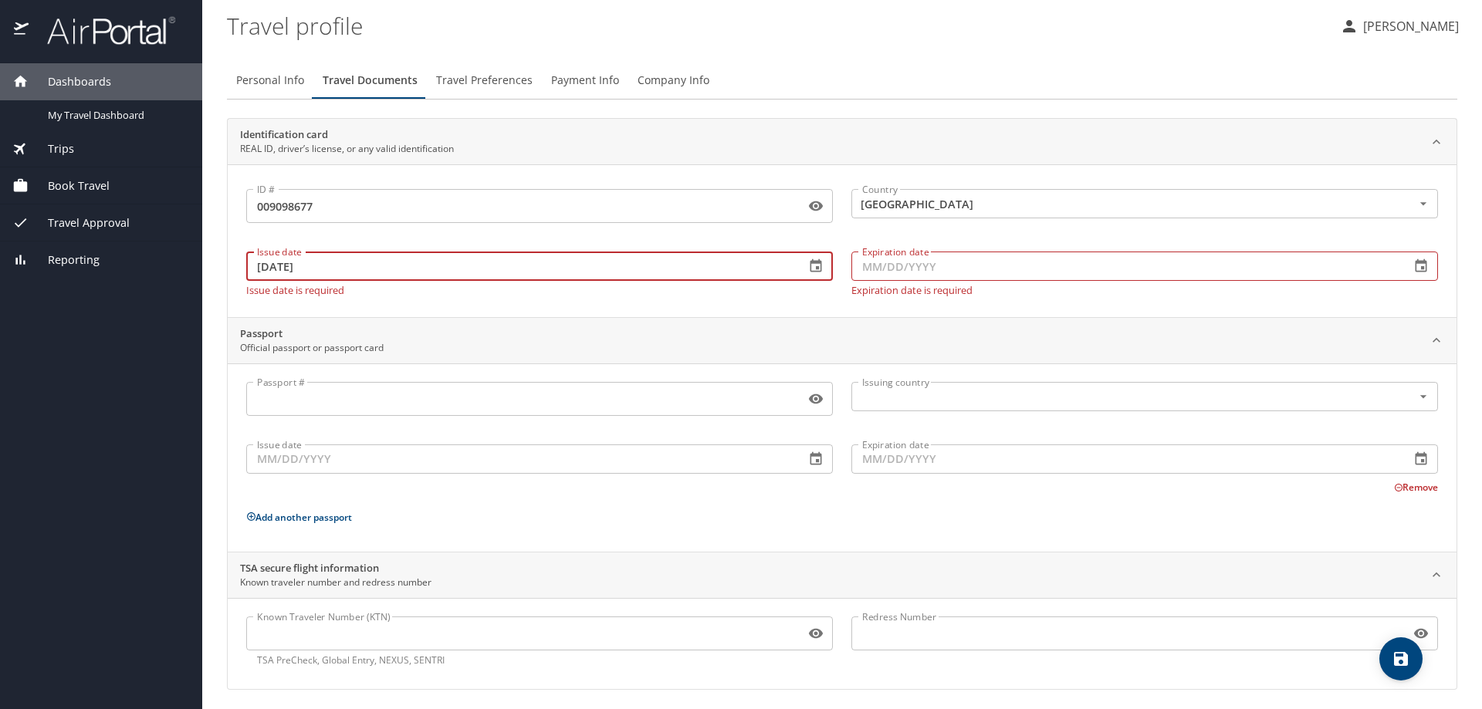
type input "10/04/2023"
click at [906, 269] on input "Expiration date" at bounding box center [1125, 266] width 547 height 29
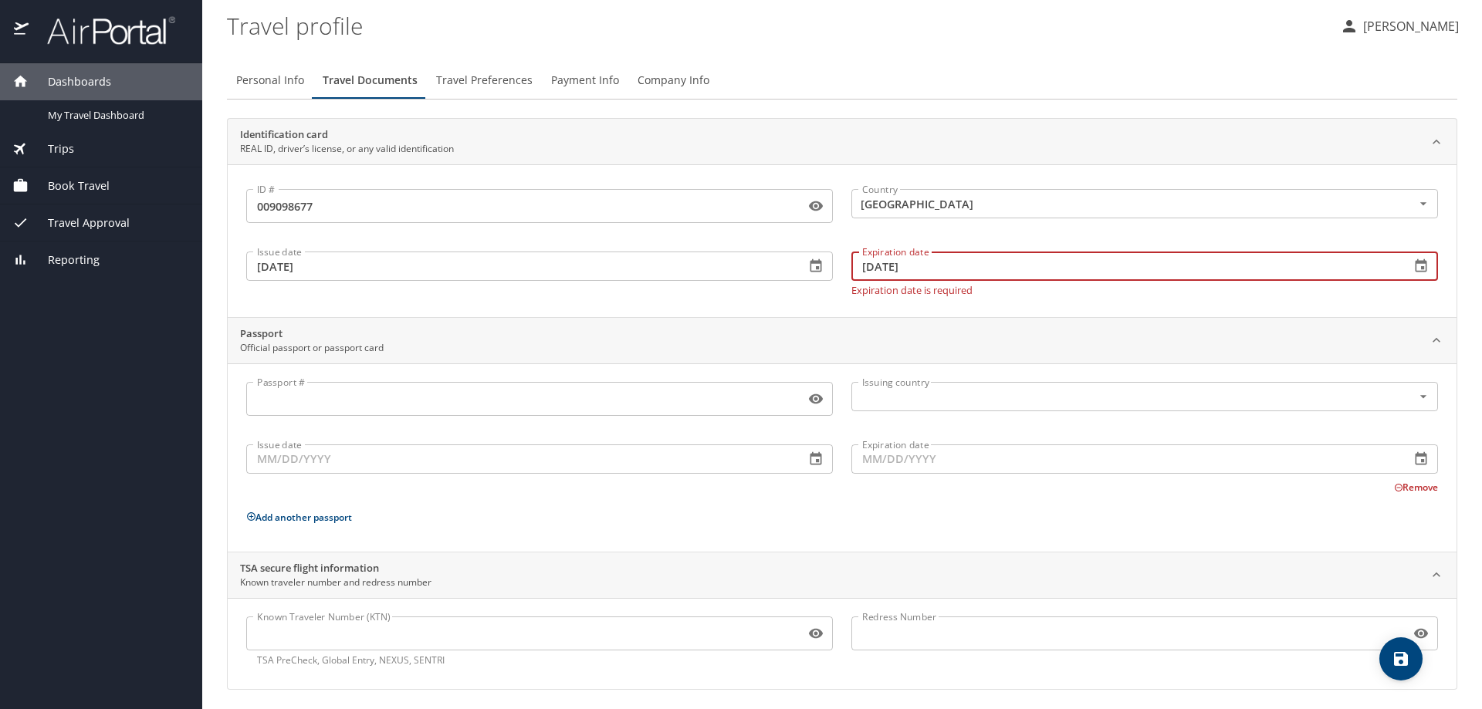
type input "10/09/2029"
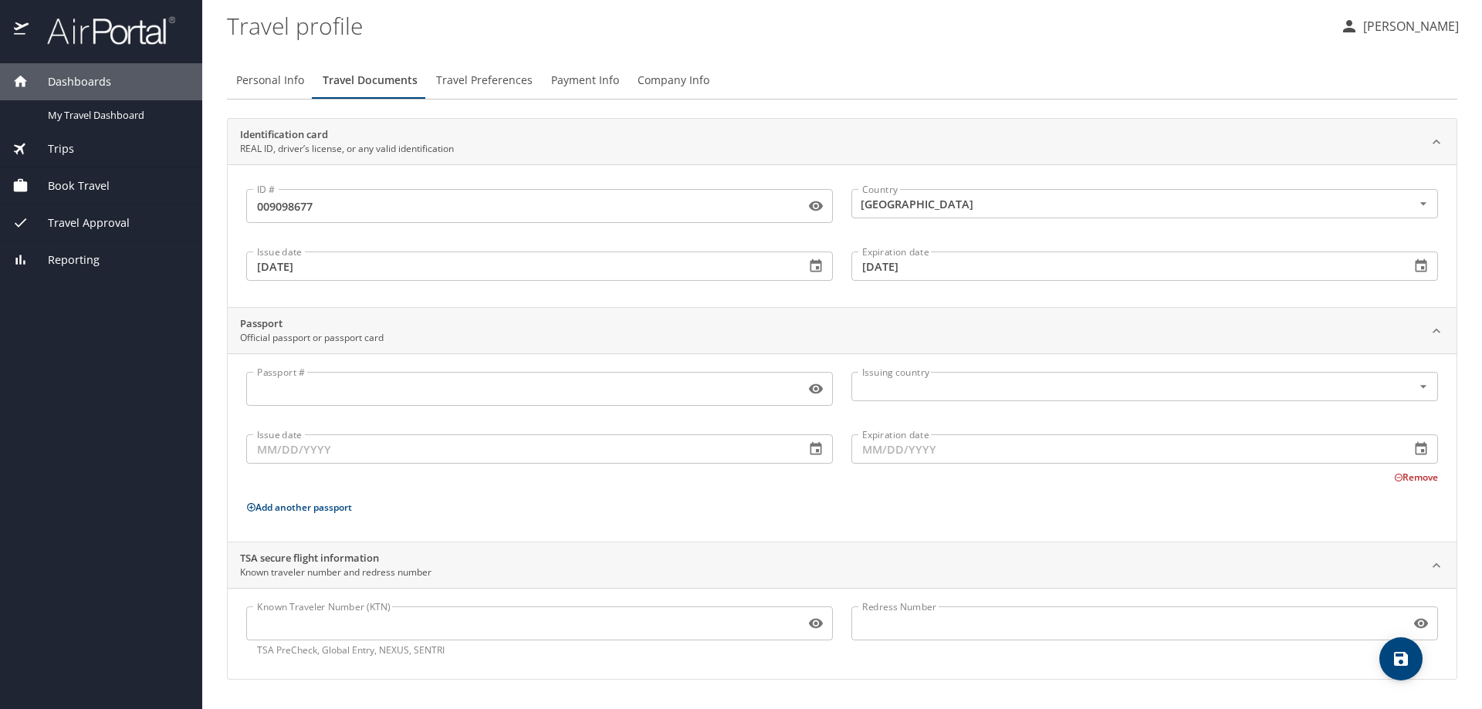
click at [776, 330] on div "Passport Official passport or passport card" at bounding box center [830, 331] width 1180 height 29
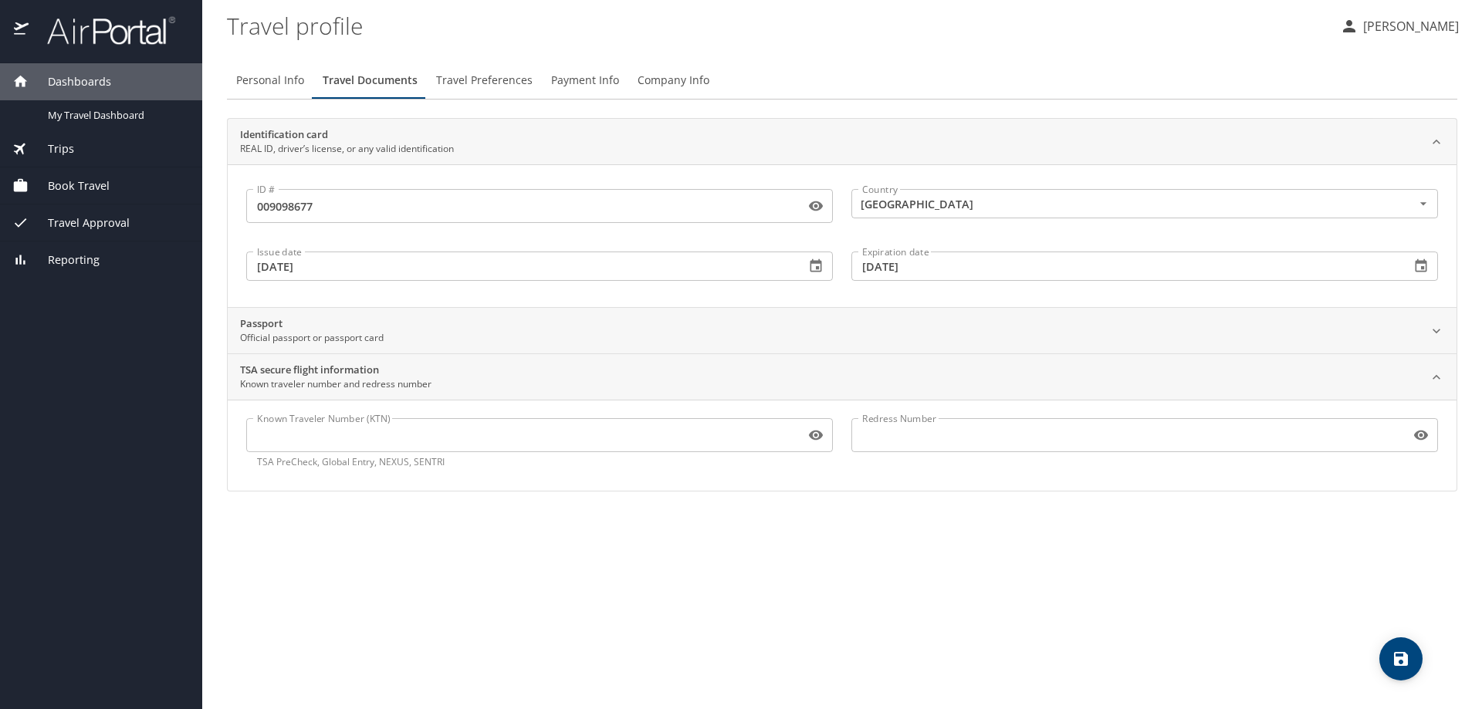
click at [394, 338] on div "Passport Official passport or passport card" at bounding box center [830, 331] width 1180 height 29
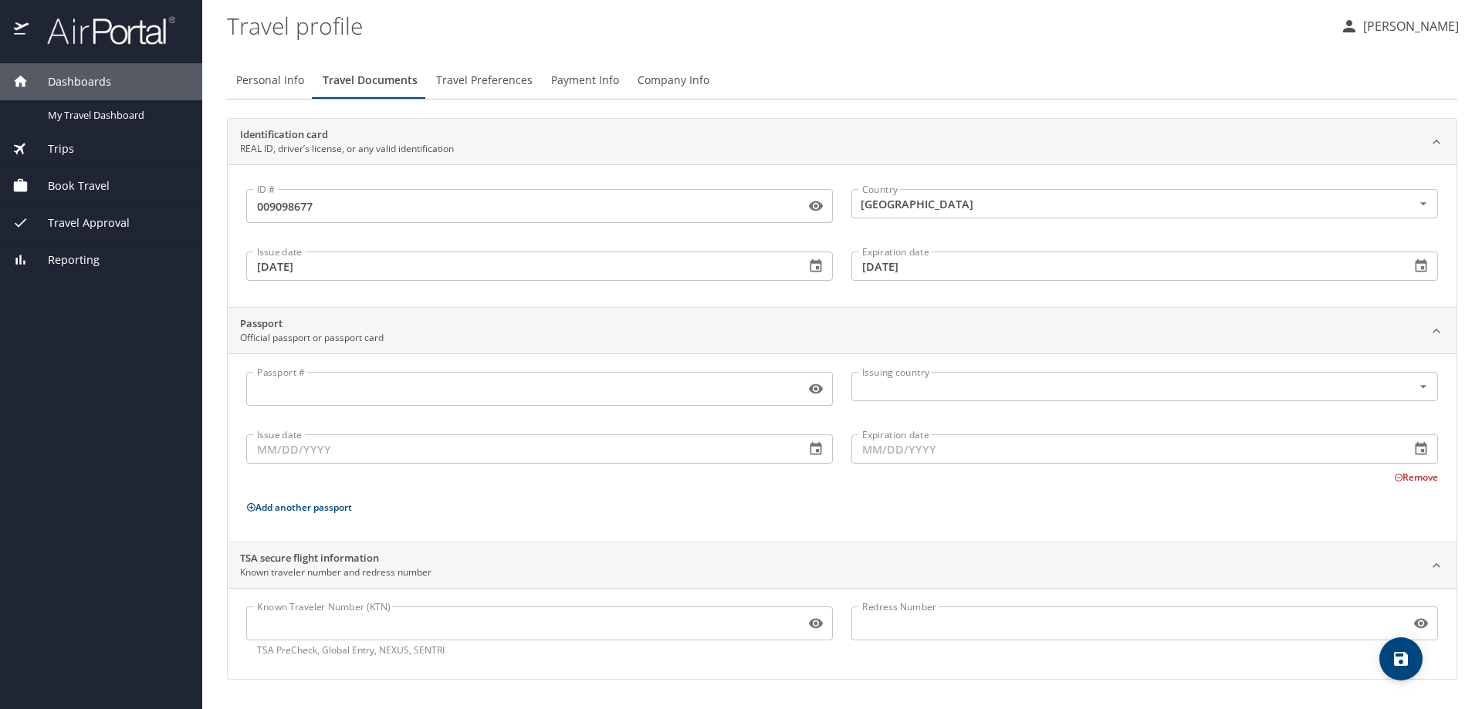
click at [414, 382] on input "Passport #" at bounding box center [522, 388] width 553 height 29
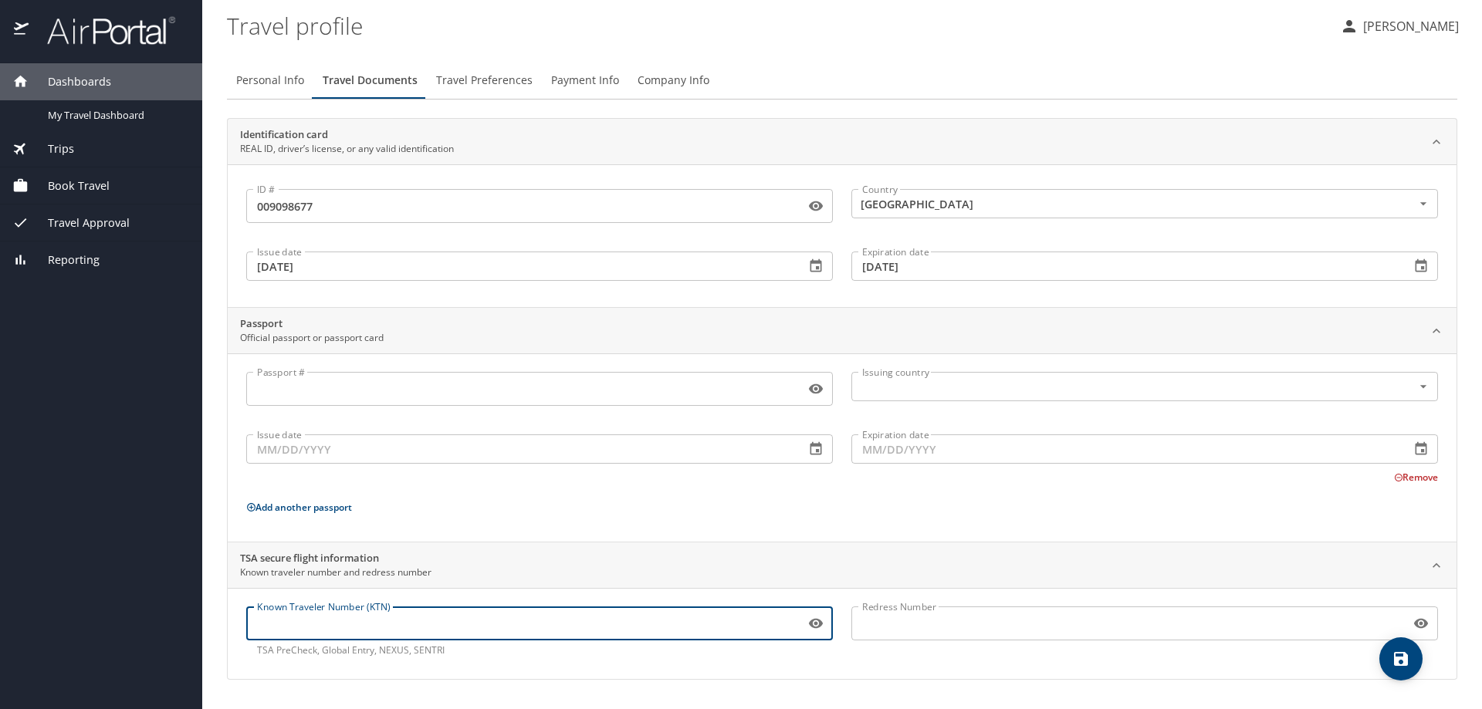
click at [538, 625] on input "Known Traveler Number (KTN)" at bounding box center [522, 623] width 553 height 29
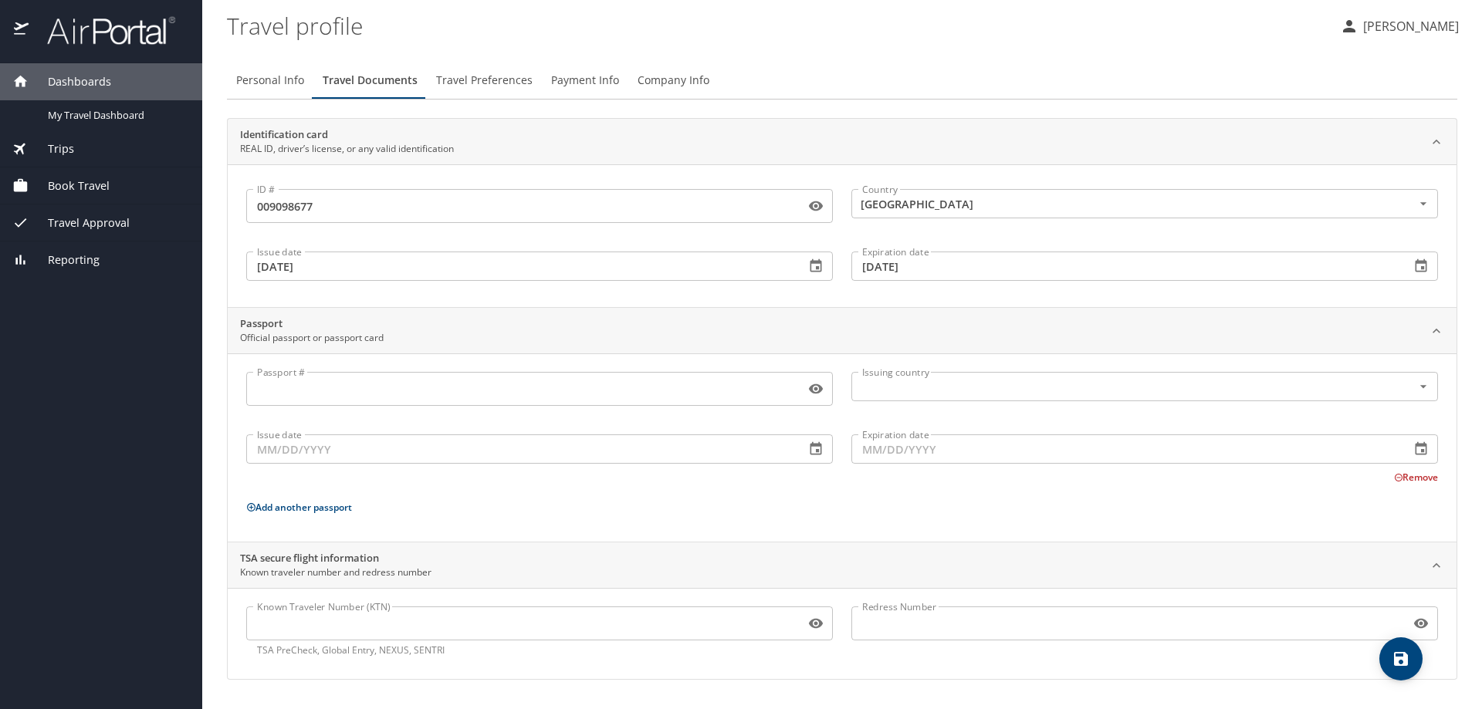
click at [861, 537] on div "Passport # Passport # Issuing country Issuing country Issue date Issue date Exp…" at bounding box center [842, 448] width 1229 height 188
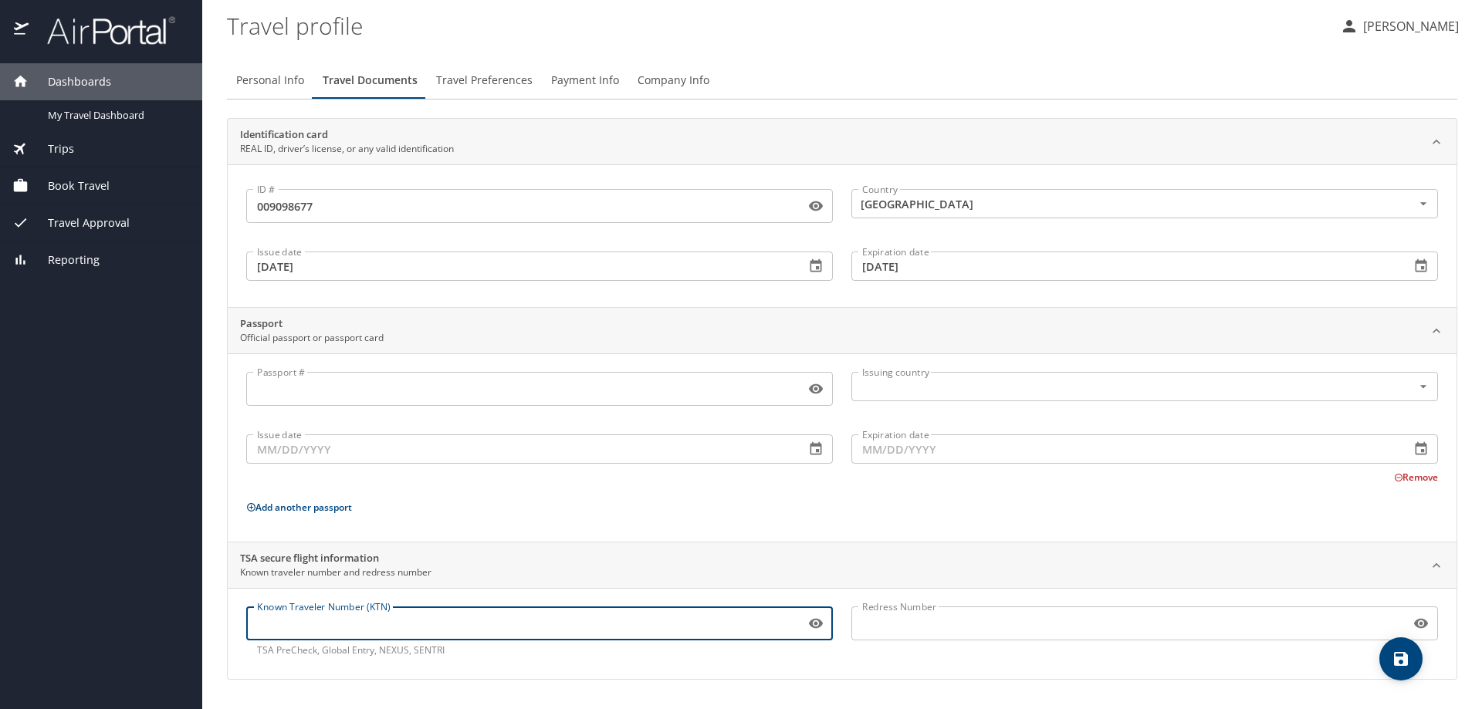
click at [354, 620] on input "Known Traveler Number (KTN)" at bounding box center [522, 623] width 553 height 29
paste input "131063466"
type input "131063466"
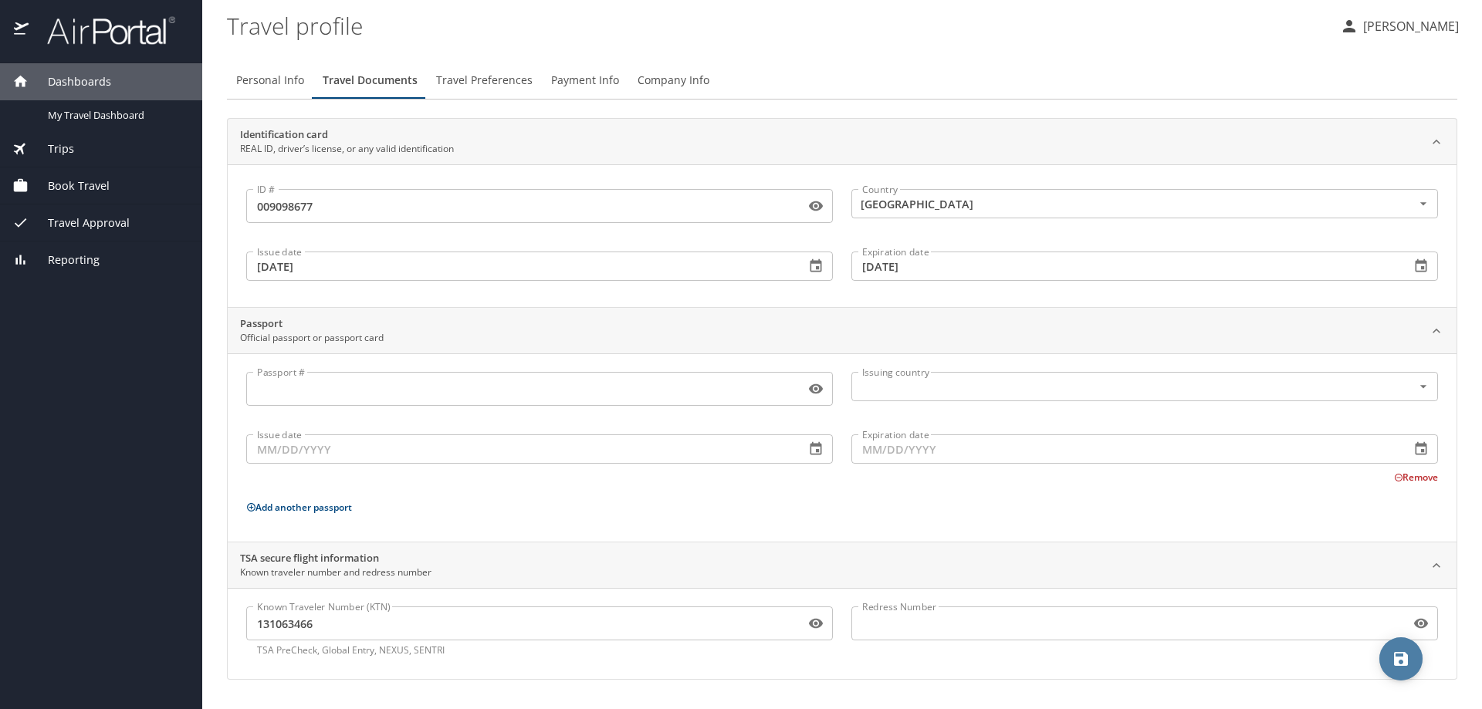
click at [1407, 660] on icon "save" at bounding box center [1401, 659] width 14 height 14
click at [76, 97] on div "Dashboards" at bounding box center [101, 81] width 202 height 37
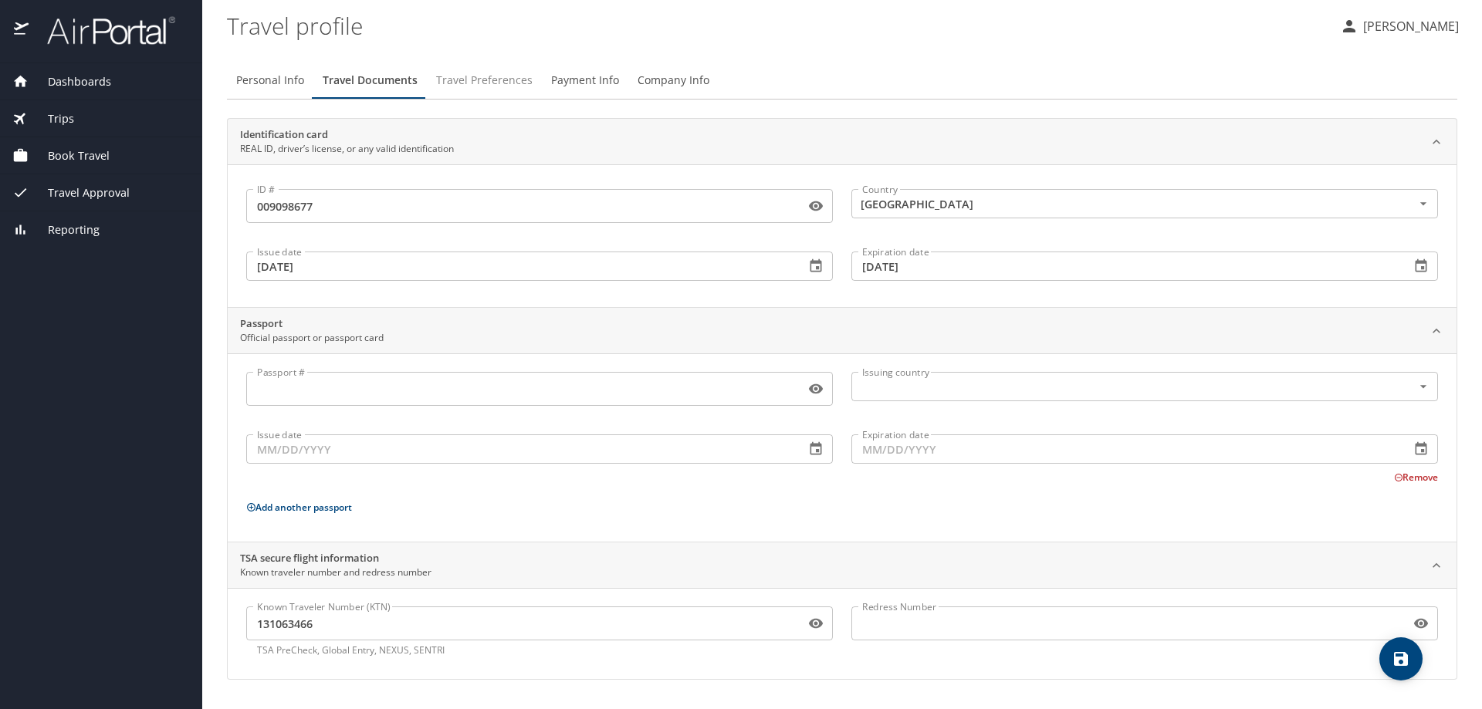
click at [449, 81] on span "Travel Preferences" at bounding box center [484, 80] width 96 height 19
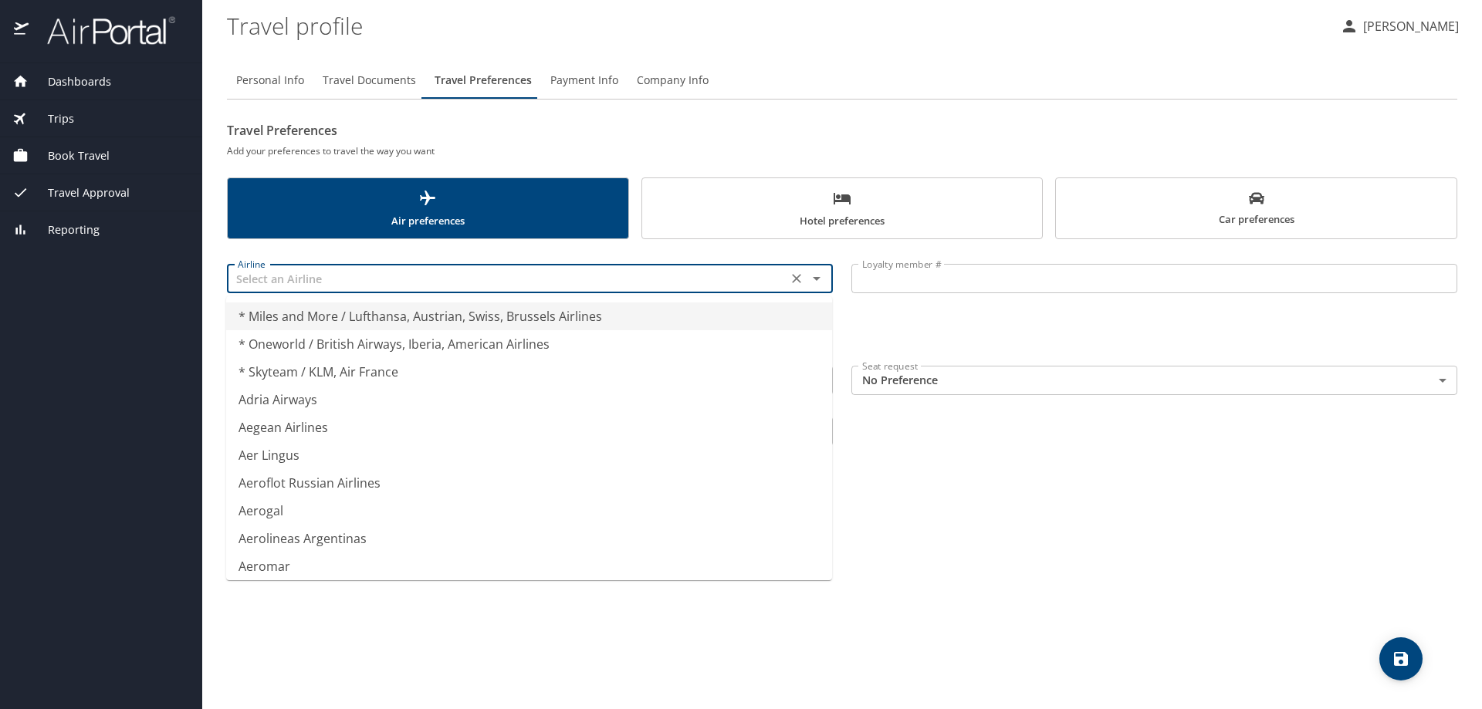
click at [440, 269] on input "text" at bounding box center [507, 279] width 551 height 20
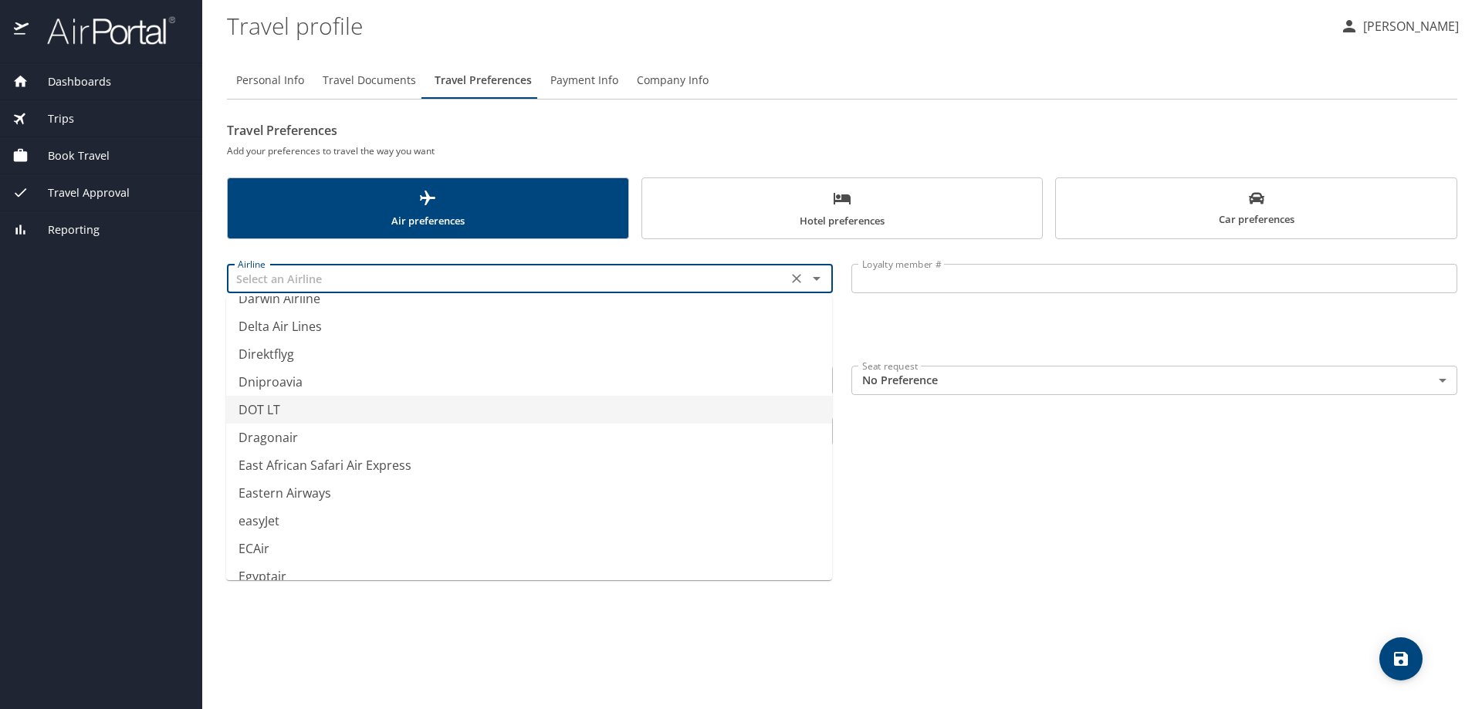
scroll to position [4632, 0]
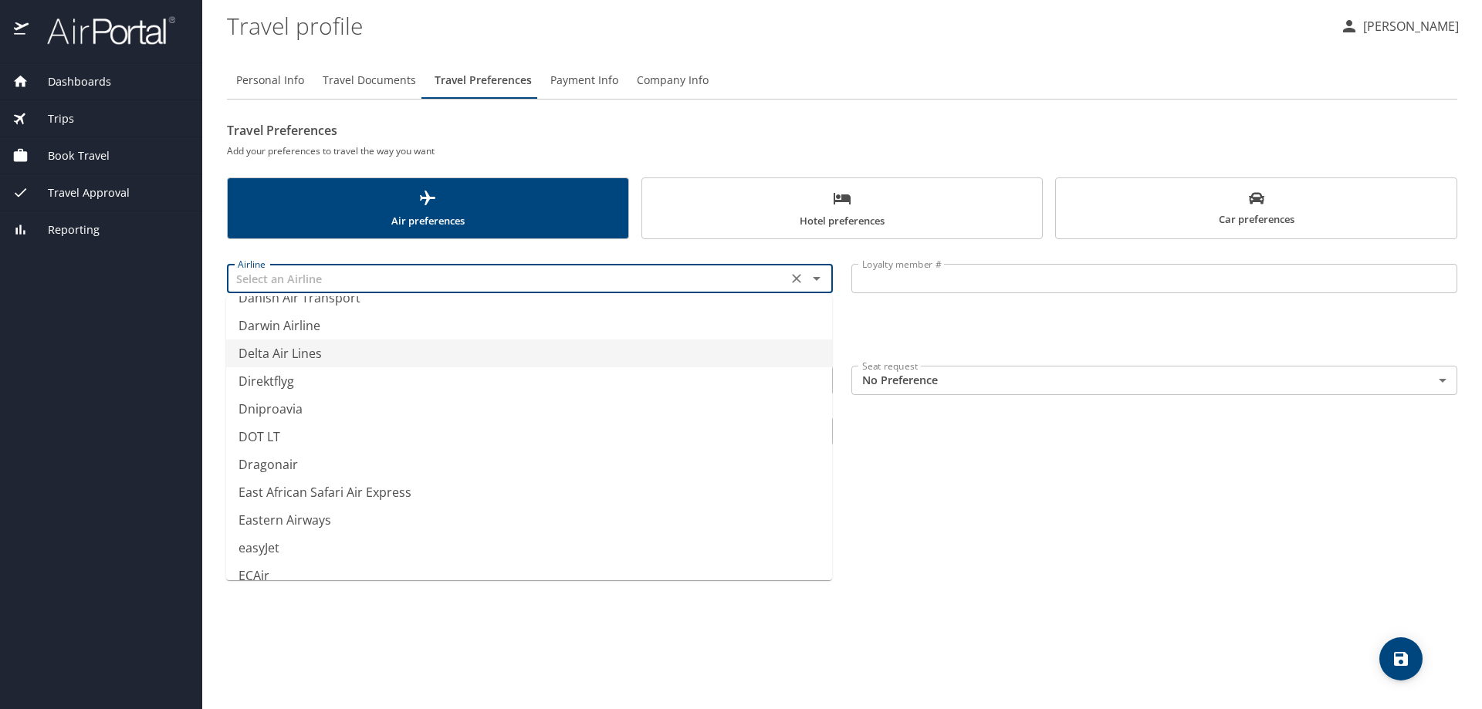
click at [301, 348] on li "Delta Air Lines" at bounding box center [529, 354] width 606 height 28
type input "Delta Air Lines"
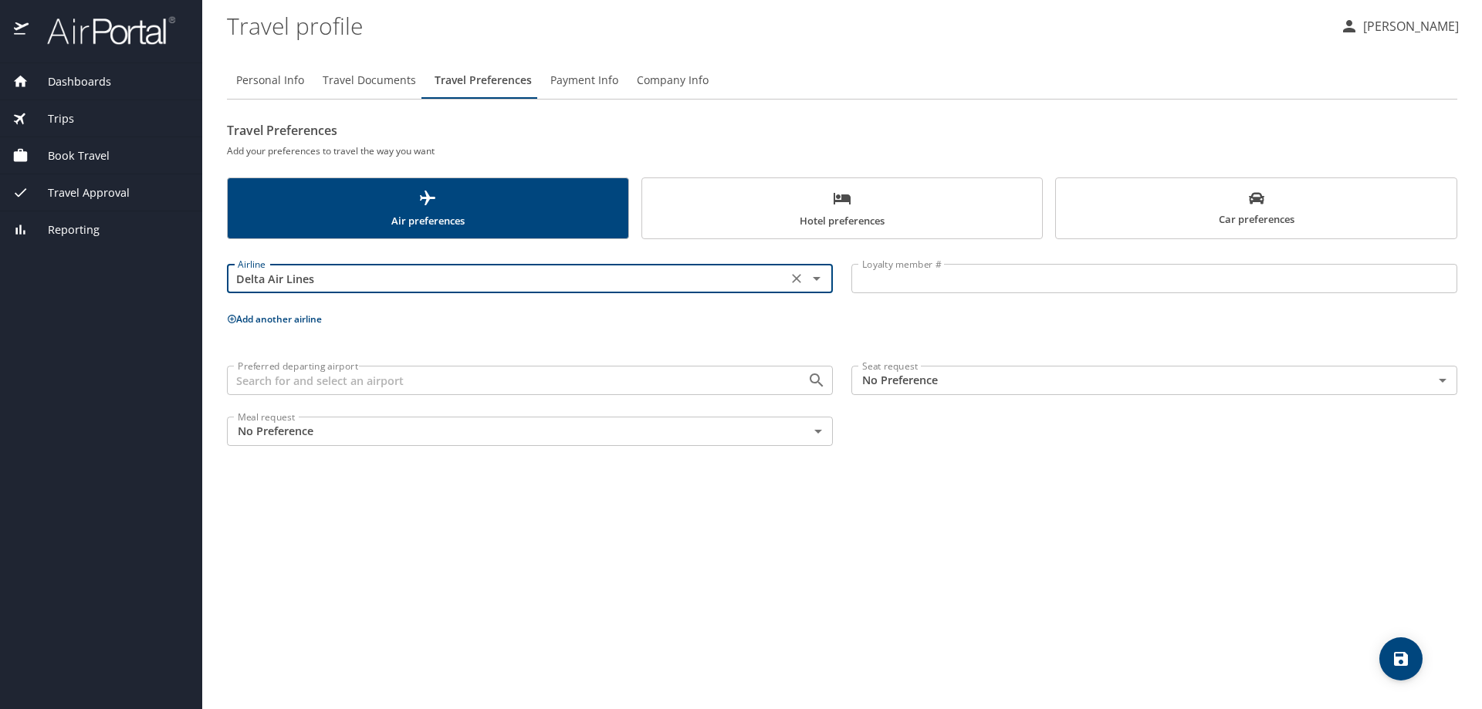
click at [895, 283] on input "Loyalty member #" at bounding box center [1155, 278] width 606 height 29
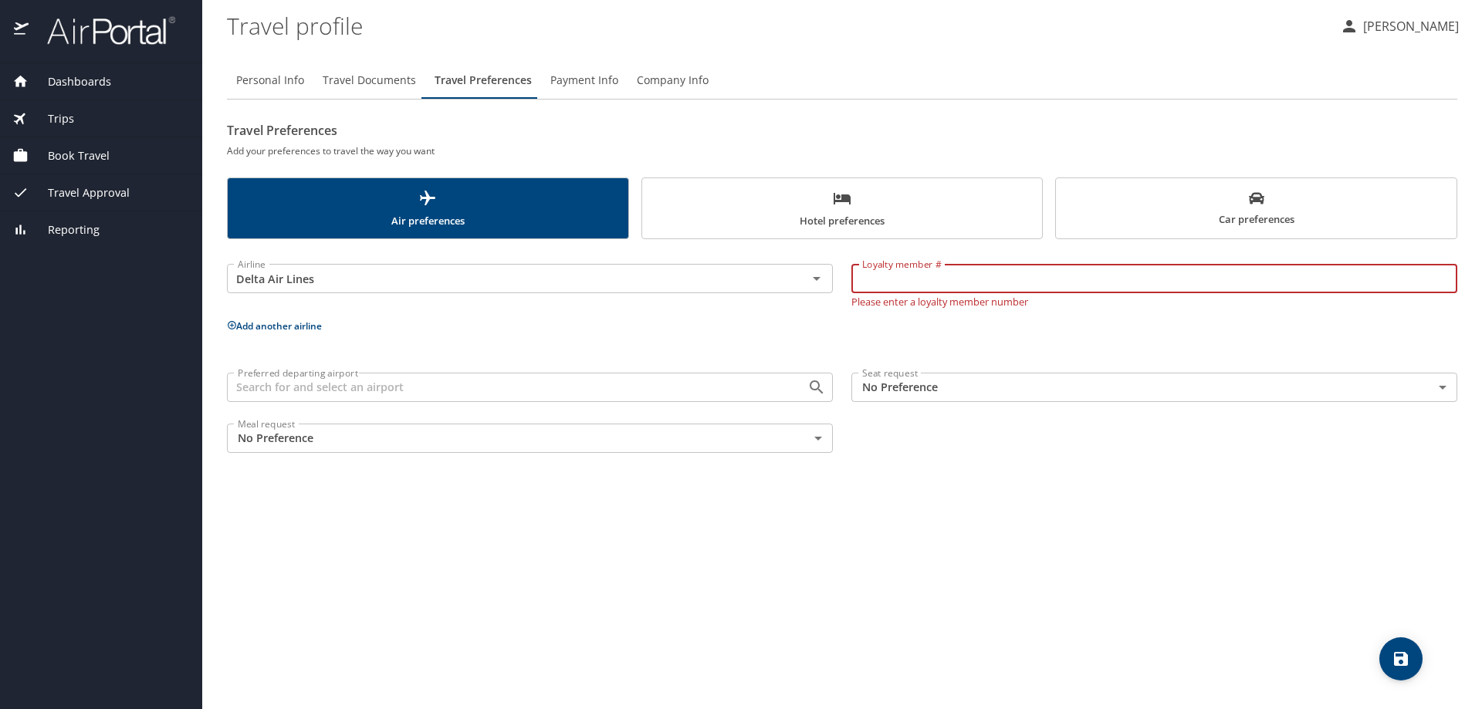
click at [912, 280] on input "Loyalty member #" at bounding box center [1155, 278] width 606 height 29
paste input "9615399301"
type input "9615399301"
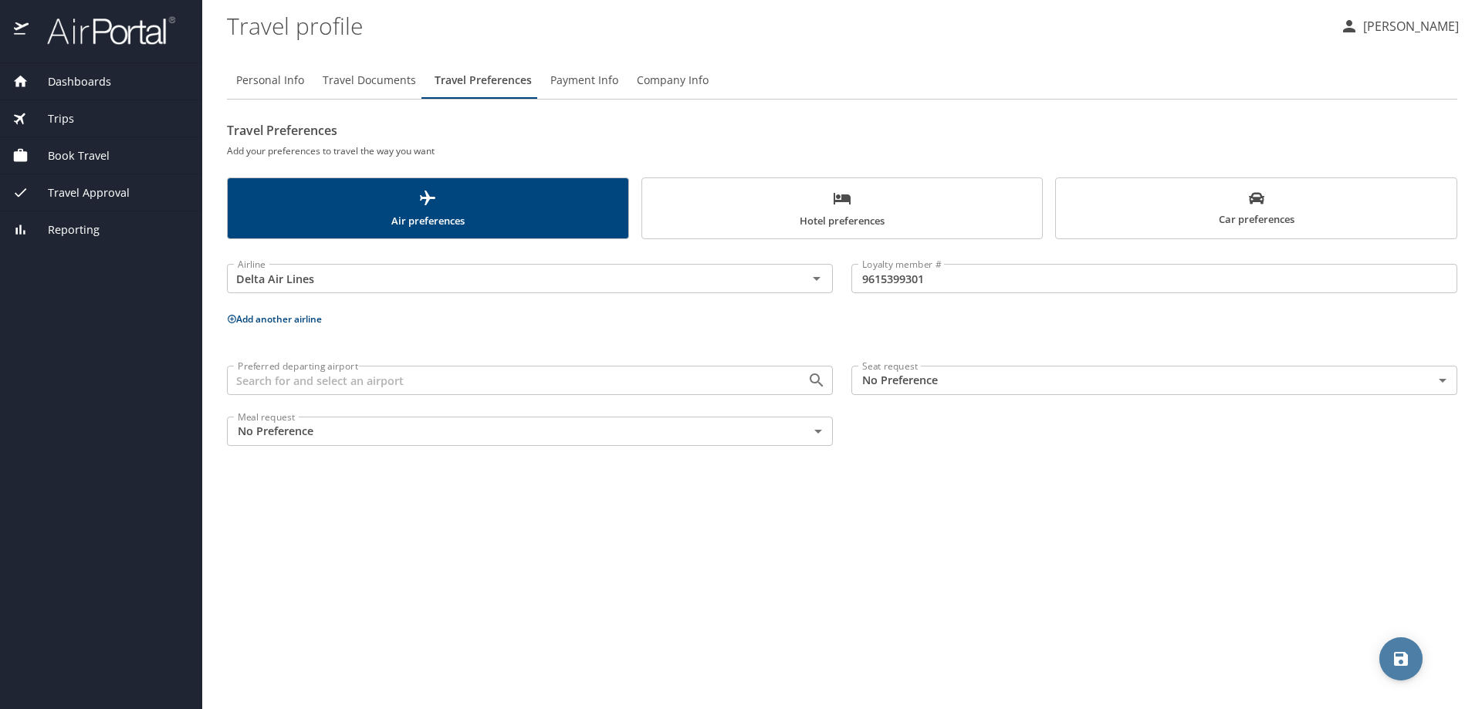
click at [1402, 663] on icon "save" at bounding box center [1401, 659] width 19 height 19
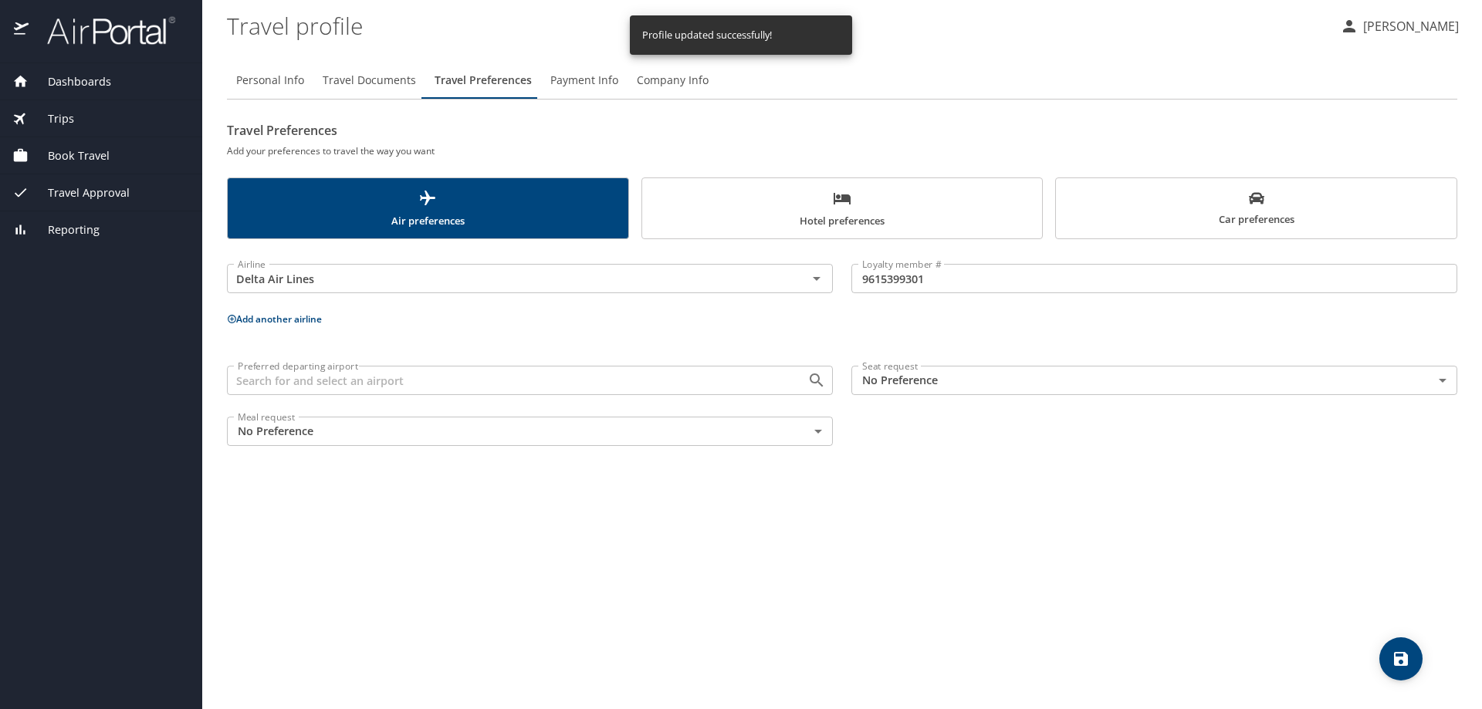
click at [858, 214] on span "Hotel preferences" at bounding box center [843, 209] width 382 height 41
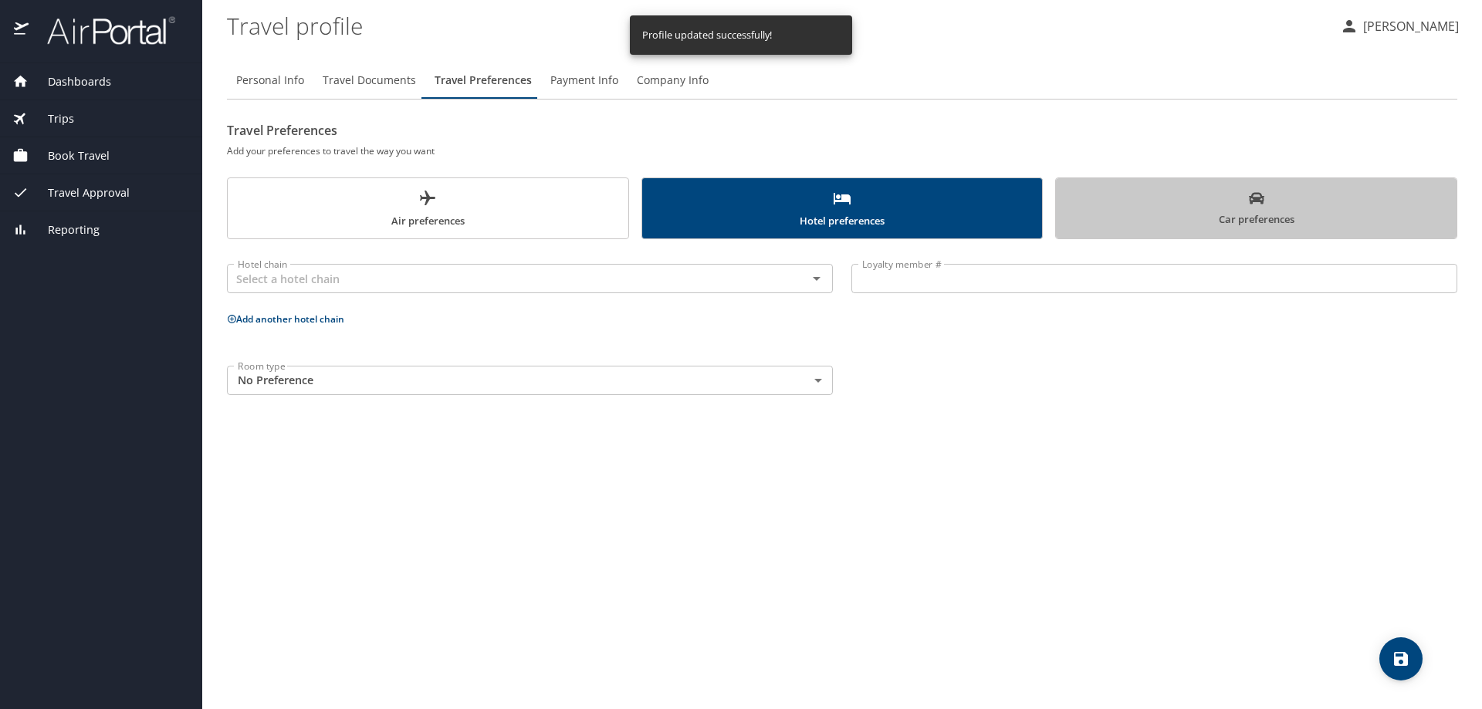
click at [1153, 212] on span "Car preferences" at bounding box center [1256, 210] width 382 height 38
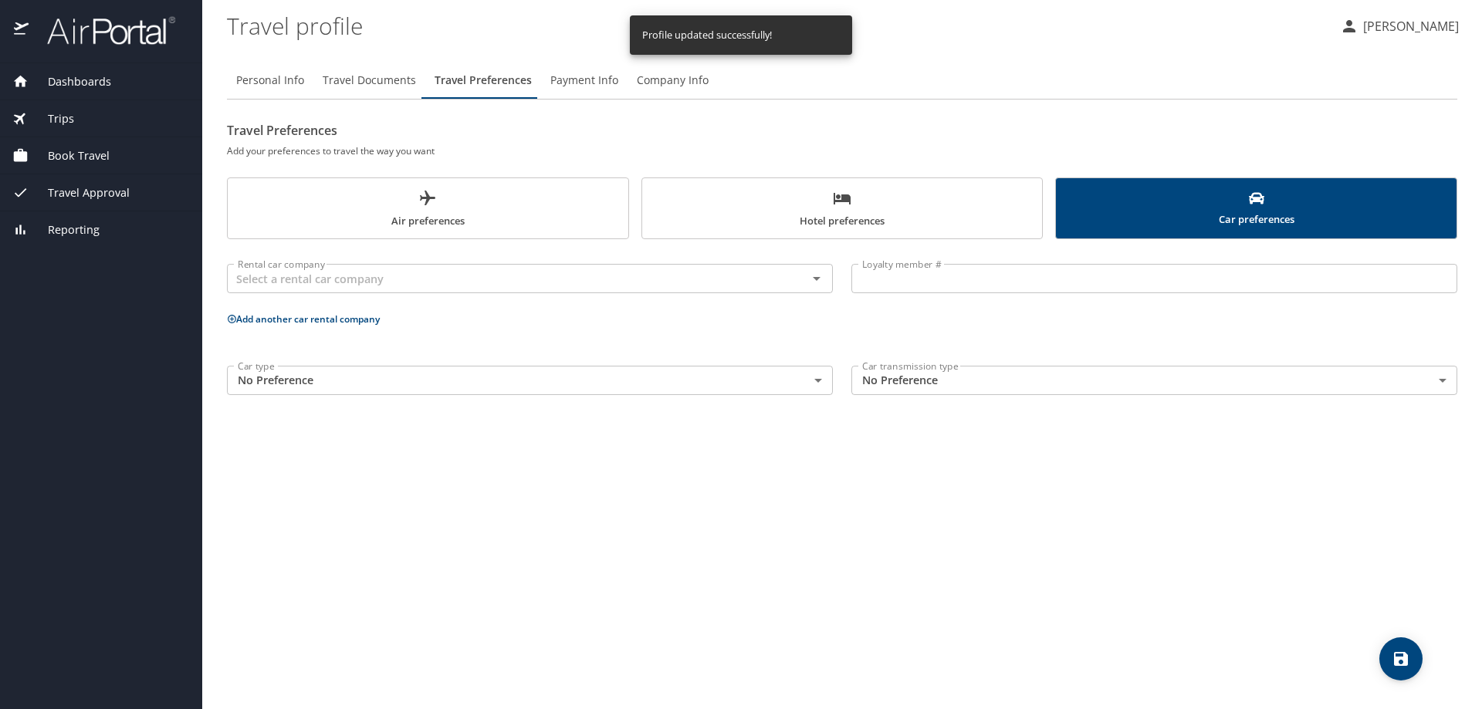
click at [59, 121] on span "Trips" at bounding box center [52, 118] width 46 height 17
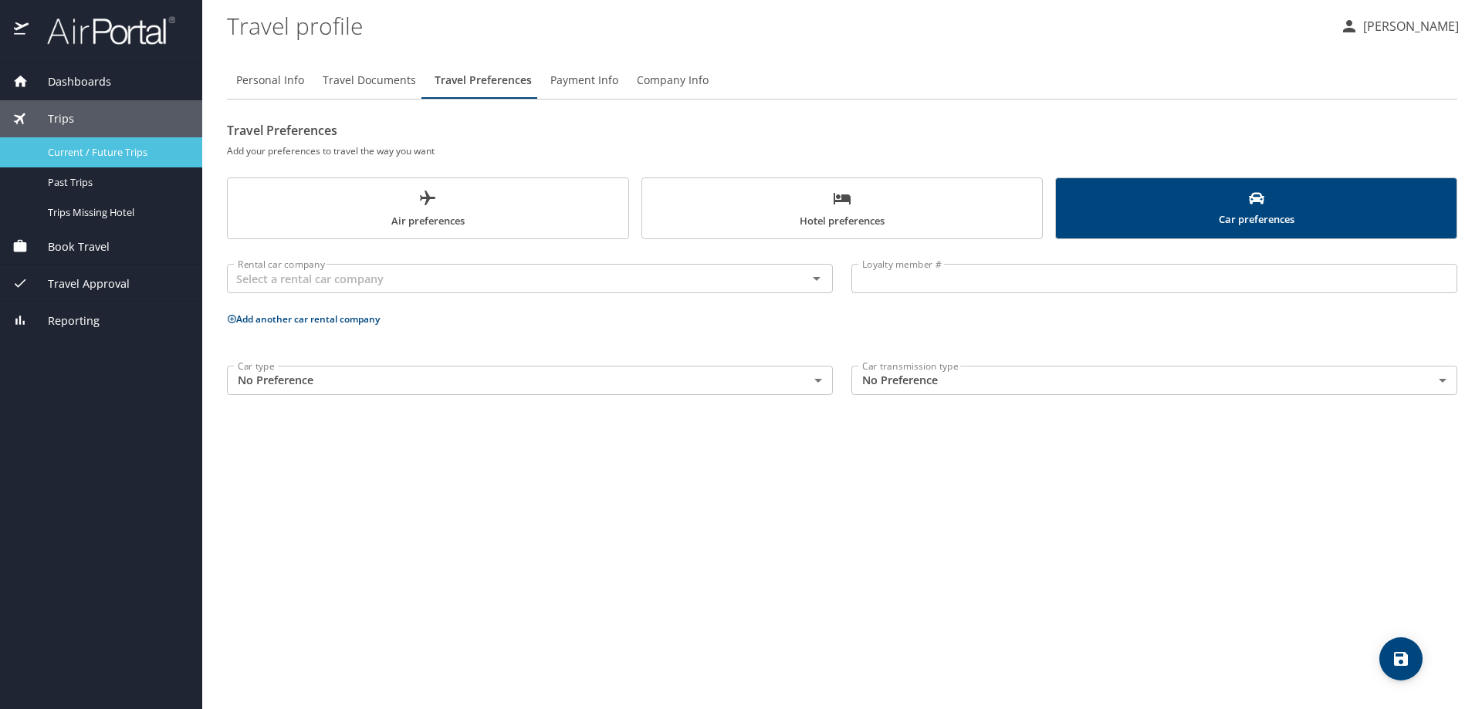
click at [93, 160] on div "Current / Future Trips" at bounding box center [101, 153] width 178 height 18
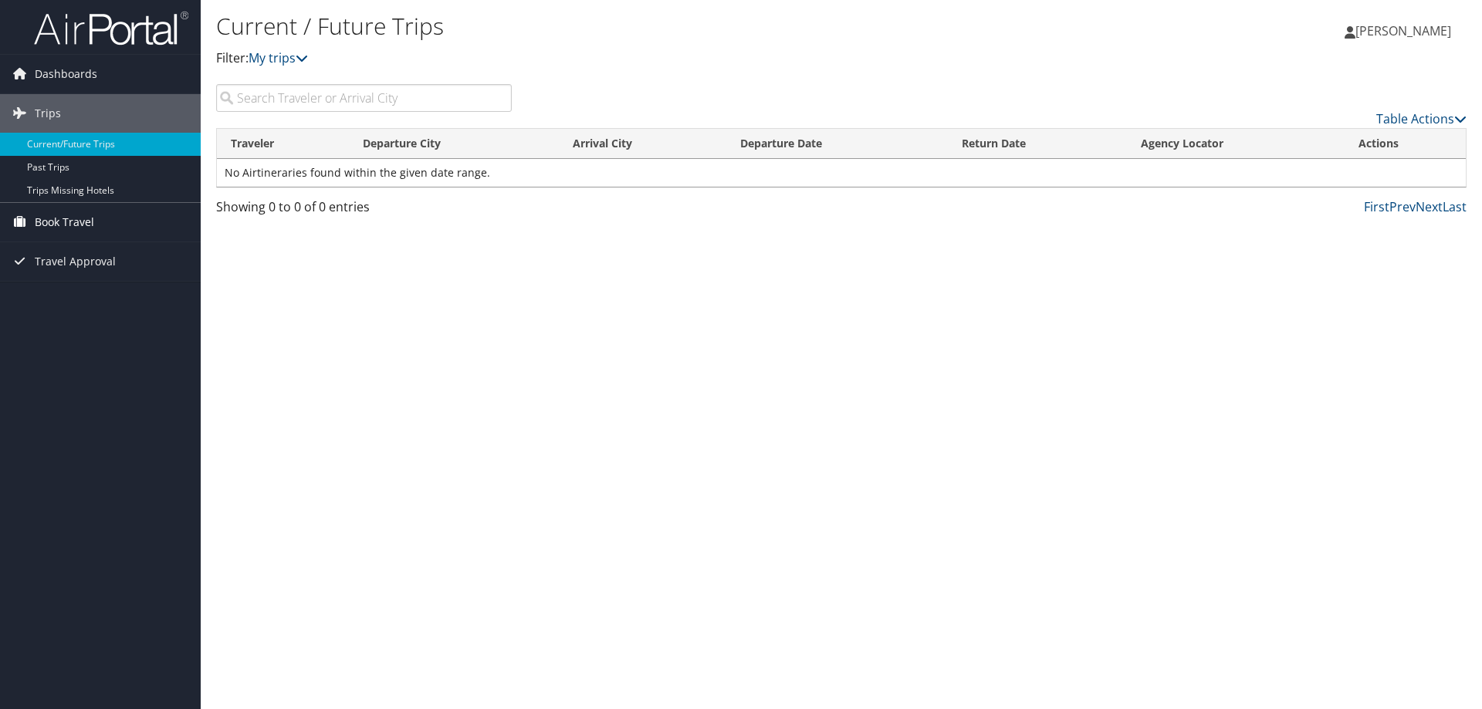
click at [124, 213] on link "Book Travel" at bounding box center [100, 222] width 201 height 39
click at [116, 297] on link "Book/Manage Online Trips" at bounding box center [100, 299] width 201 height 23
